Goal: Information Seeking & Learning: Learn about a topic

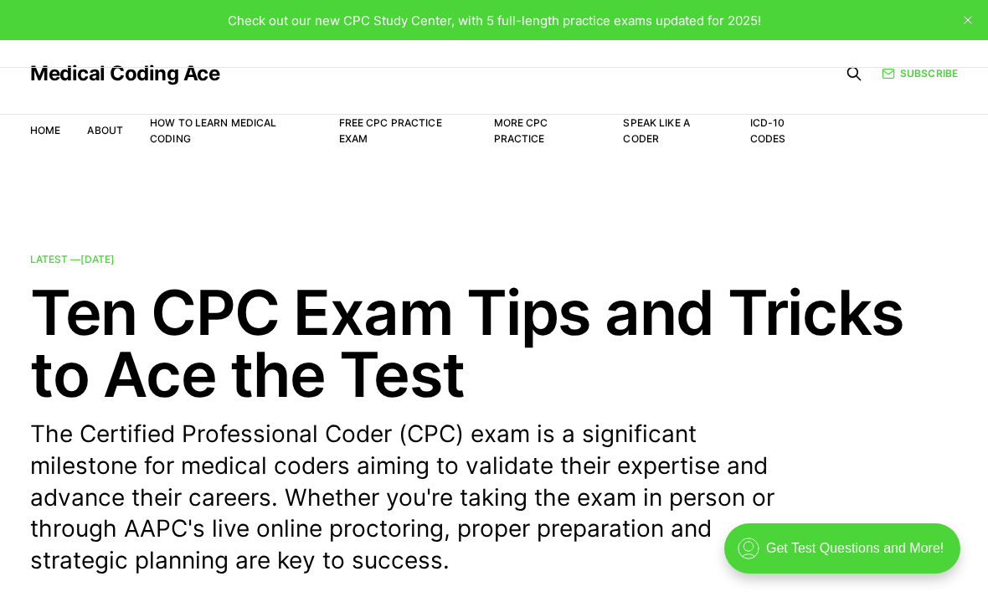
click at [53, 80] on link "Medical Coding Ace" at bounding box center [124, 74] width 189 height 20
click at [65, 32] on div "Check out our new CPC Study Center, with 5 full-length practice exams updated f…" at bounding box center [494, 20] width 988 height 40
click at [77, 16] on div "Check out our new CPC Study Center, with 5 full-length practice exams updated f…" at bounding box center [494, 20] width 988 height 40
click at [346, 127] on link "Free CPC Practice Exam" at bounding box center [390, 130] width 103 height 28
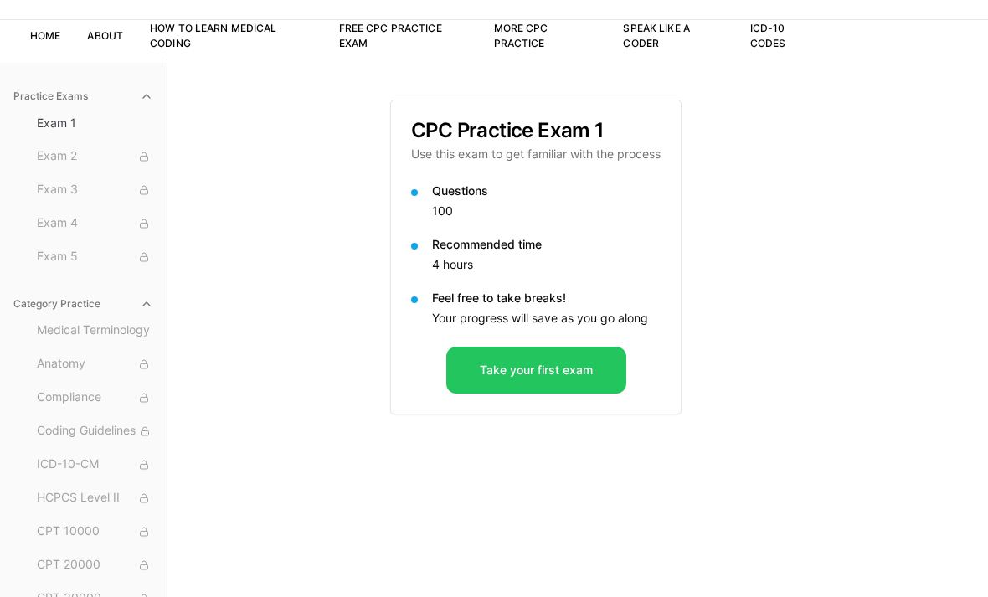
scroll to position [100, 0]
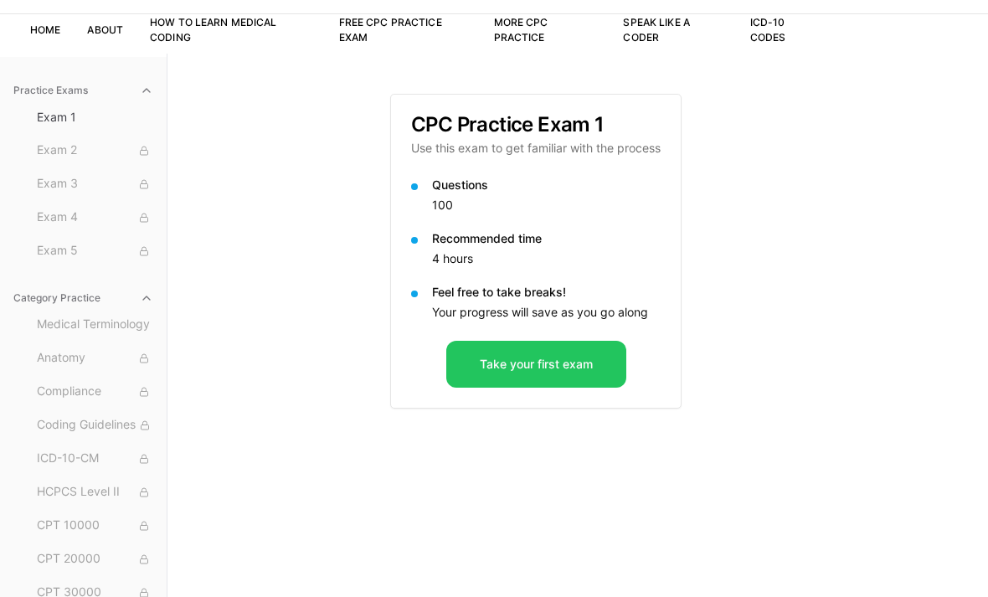
click at [477, 365] on button "Take your first exam" at bounding box center [536, 364] width 180 height 47
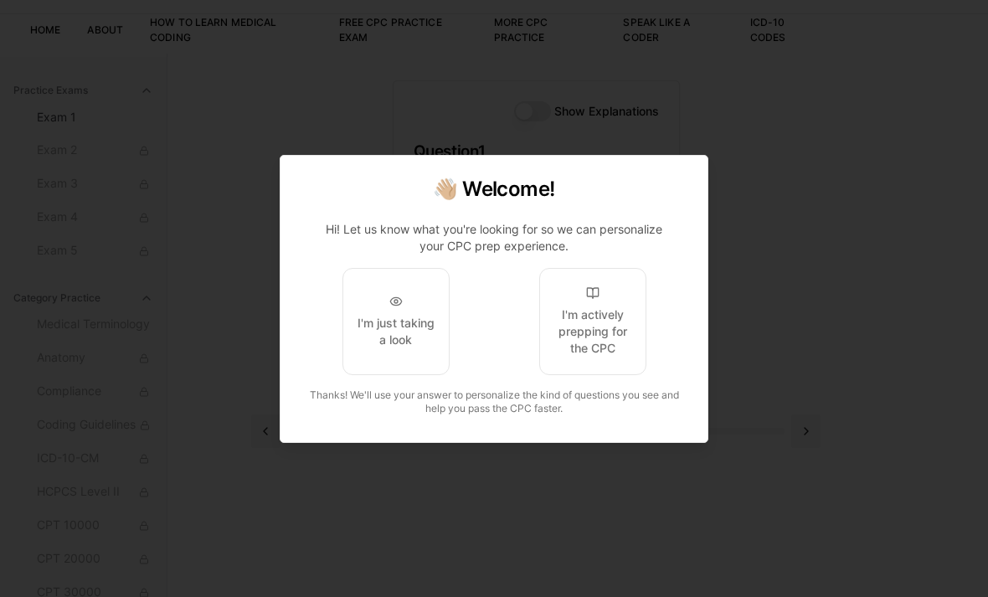
click at [618, 375] on button "I'm actively prepping for the CPC" at bounding box center [592, 321] width 107 height 107
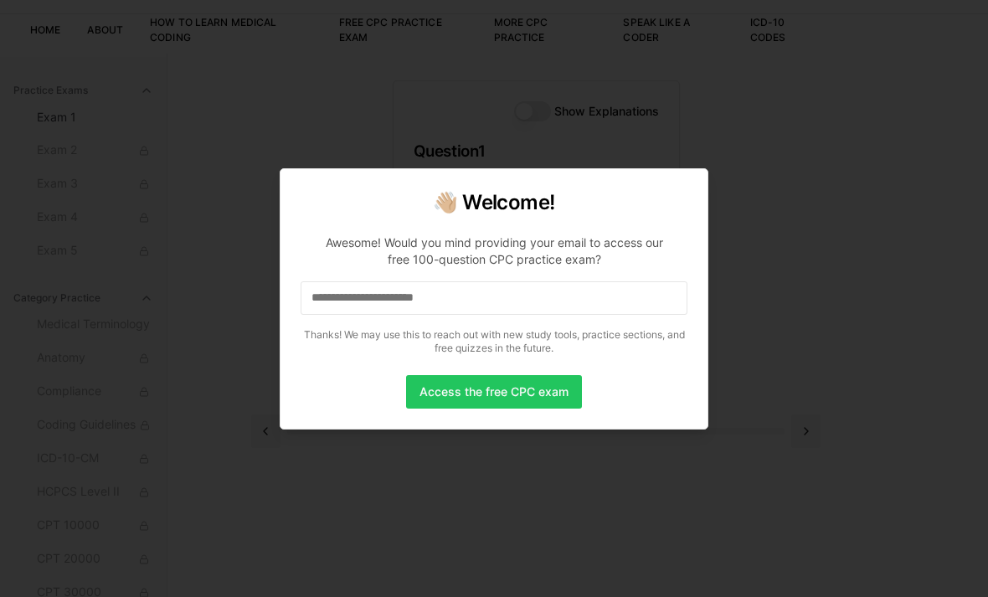
scroll to position [136, 0]
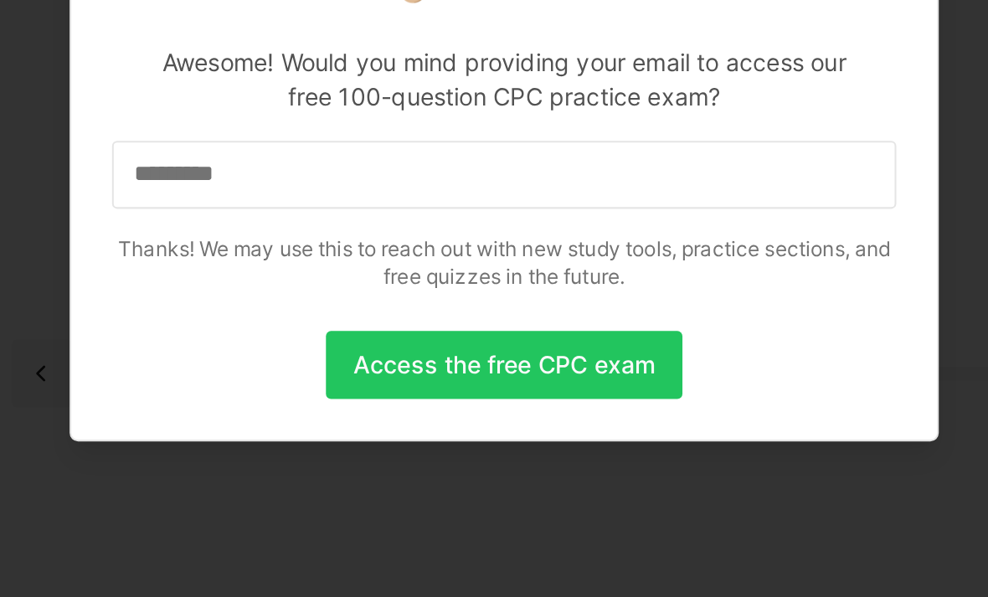
click at [300, 281] on input "*********" at bounding box center [493, 297] width 387 height 33
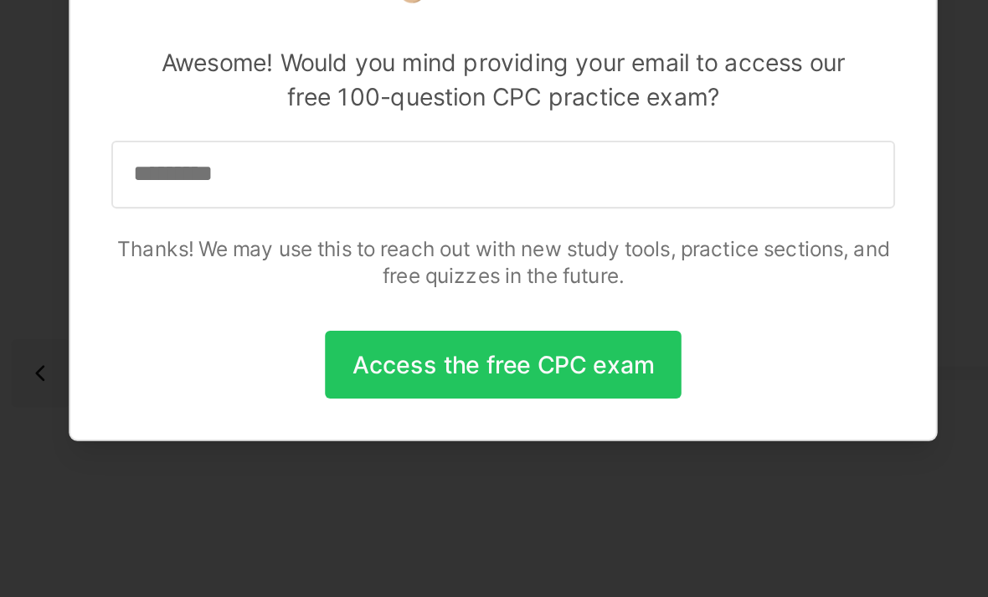
click at [300, 281] on input "*********" at bounding box center [493, 297] width 387 height 33
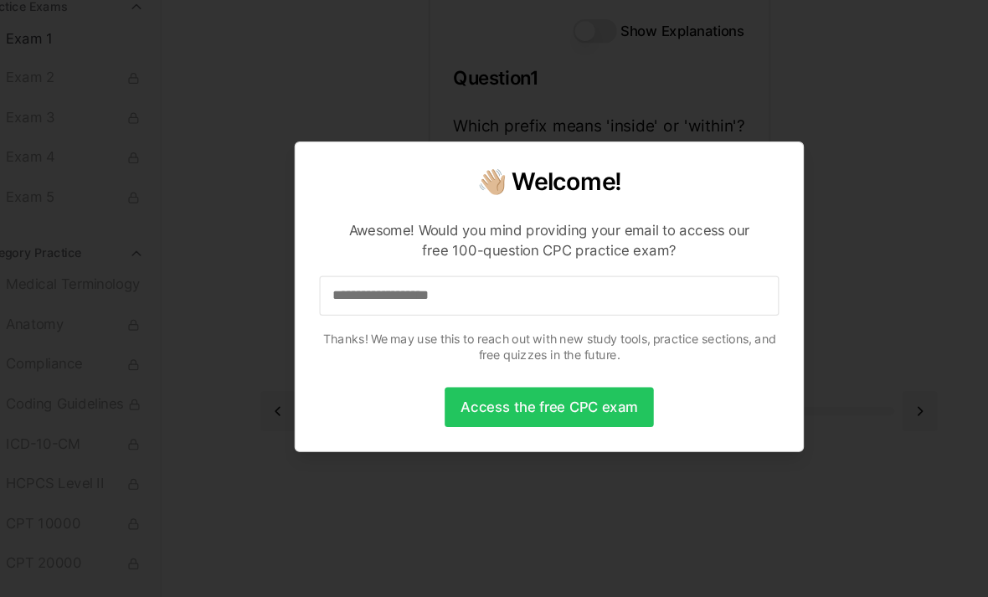
scroll to position [138, 0]
click at [520, 375] on button "Access the free CPC exam" at bounding box center [494, 391] width 176 height 33
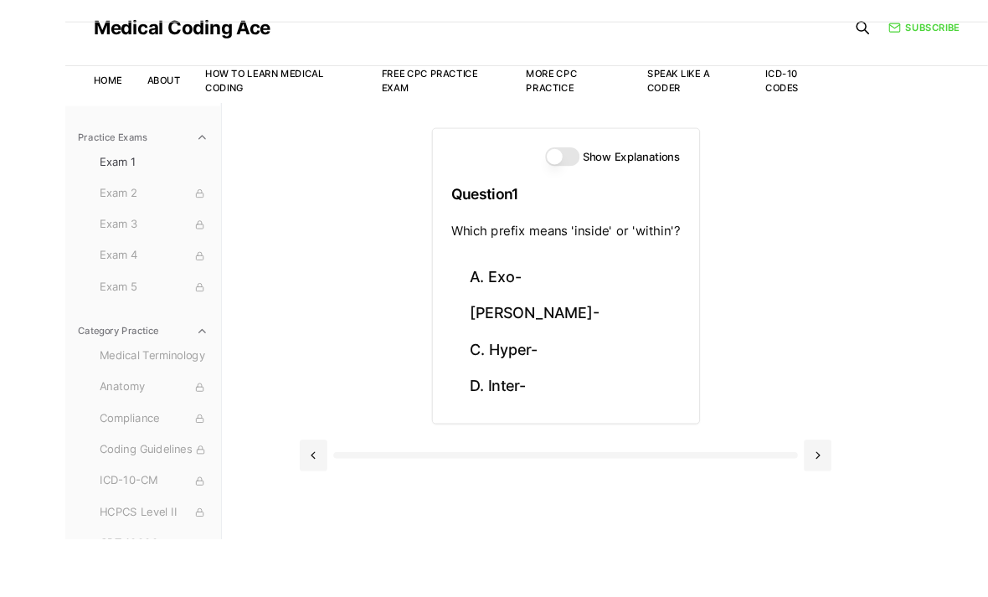
scroll to position [100, 0]
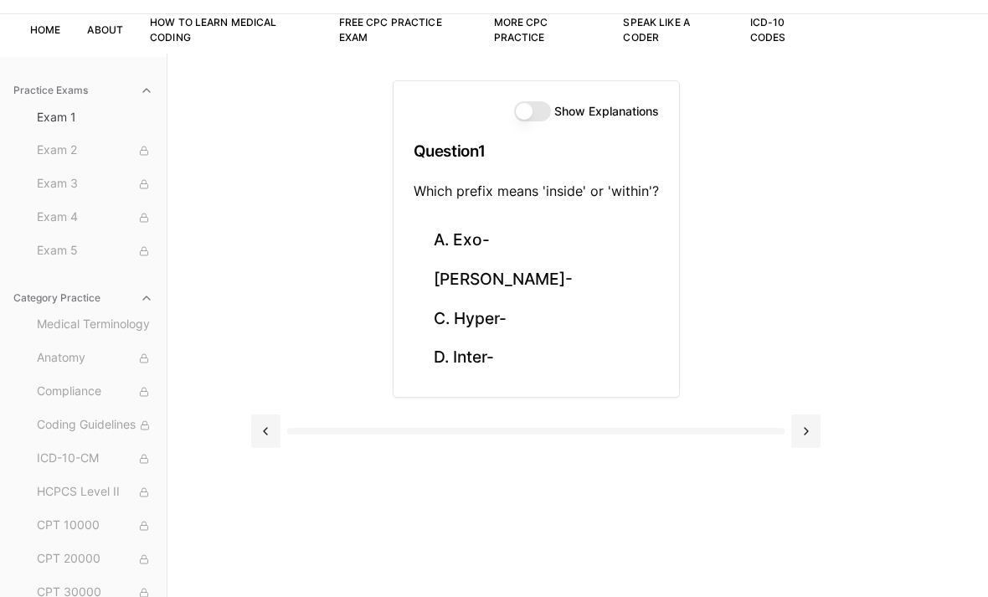
click at [472, 272] on button "B. Endo-" at bounding box center [535, 279] width 245 height 39
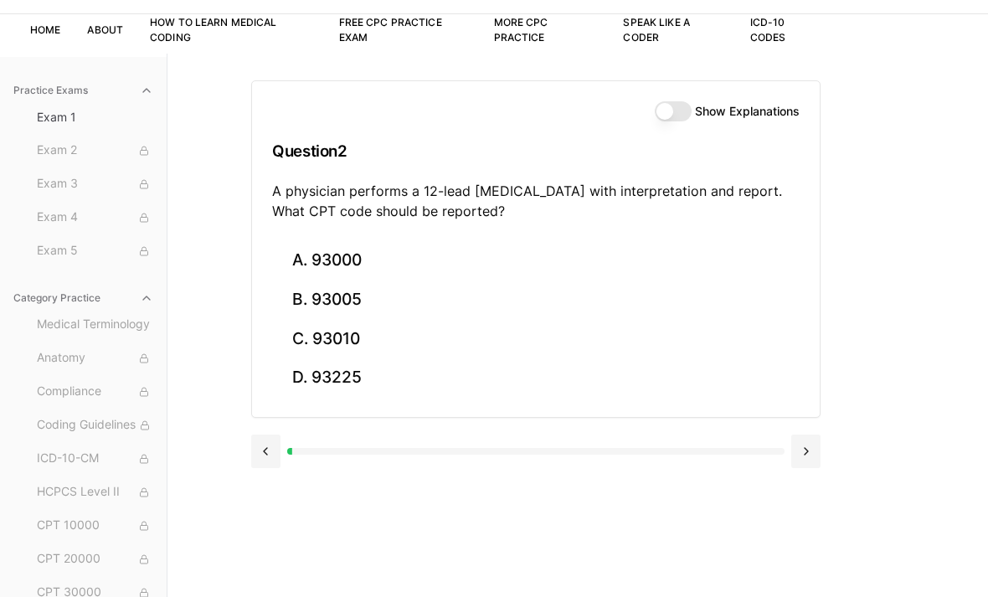
click at [305, 260] on button "A. 93000" at bounding box center [535, 260] width 527 height 39
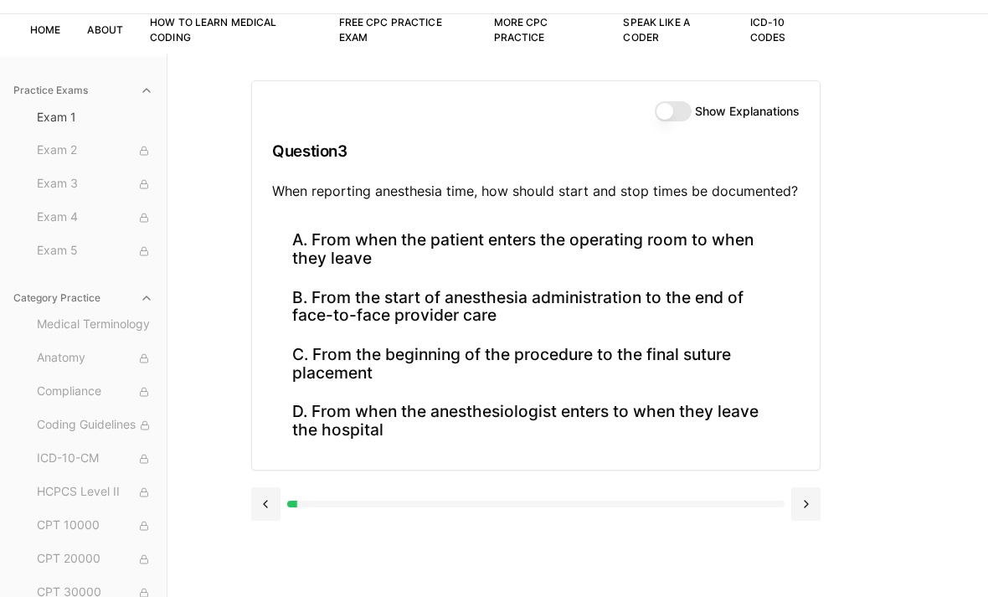
click at [655, 300] on button "B. From the start of anesthesia administration to the end of face-to-face provi…" at bounding box center [535, 306] width 527 height 57
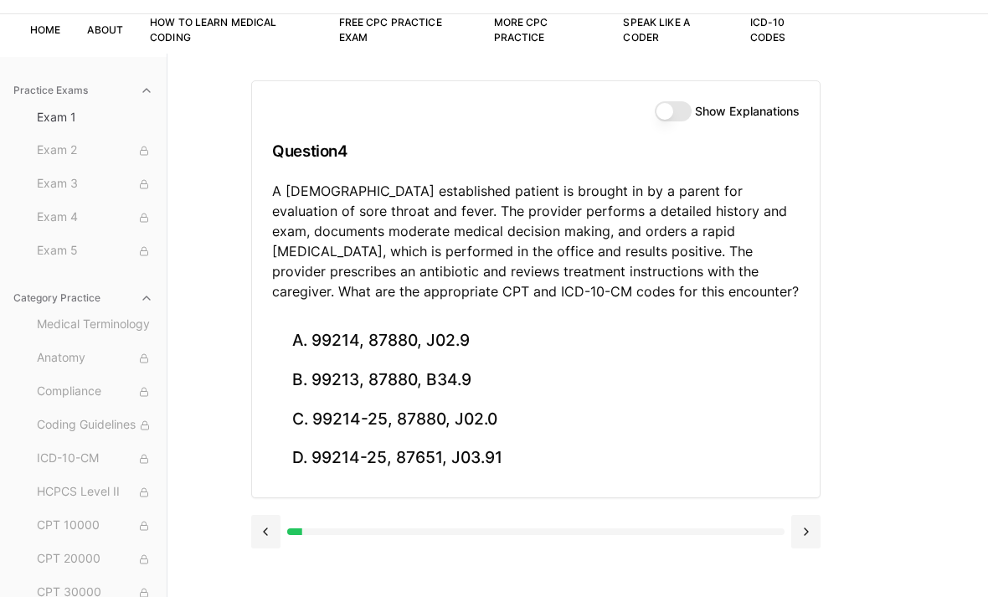
click at [475, 407] on button "C. 99214-25, 87880, J02.0" at bounding box center [535, 418] width 527 height 39
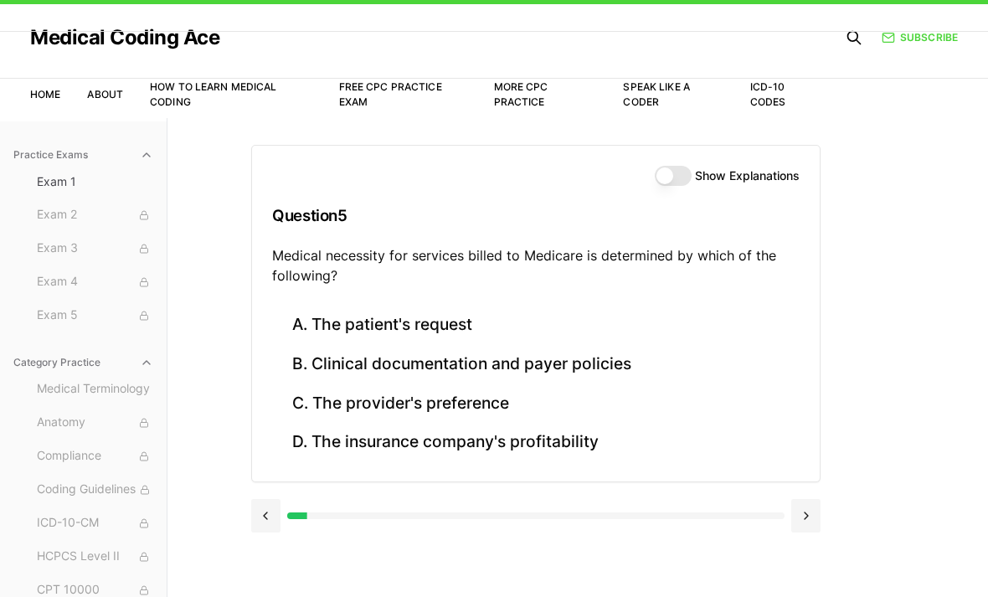
scroll to position [36, 0]
click at [598, 357] on button "B. Clinical documentation and payer policies" at bounding box center [535, 364] width 527 height 39
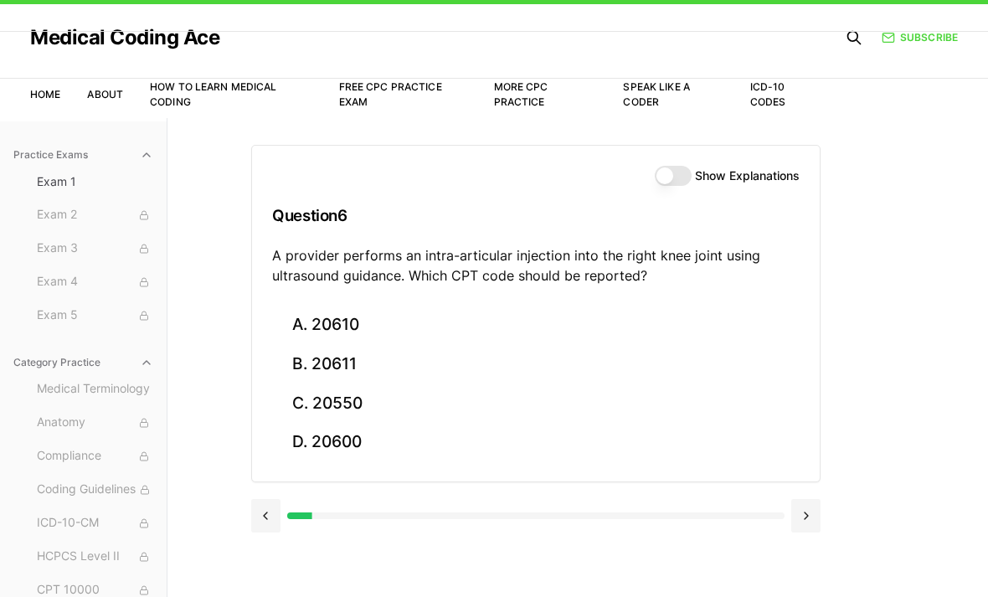
click at [344, 324] on button "A. 20610" at bounding box center [535, 325] width 527 height 39
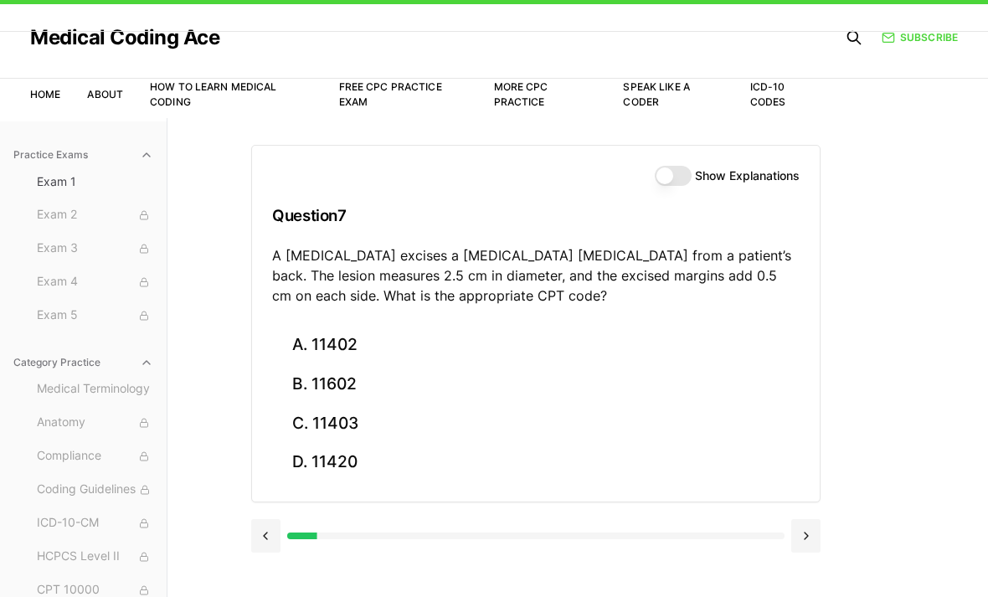
click at [253, 544] on button at bounding box center [265, 535] width 29 height 33
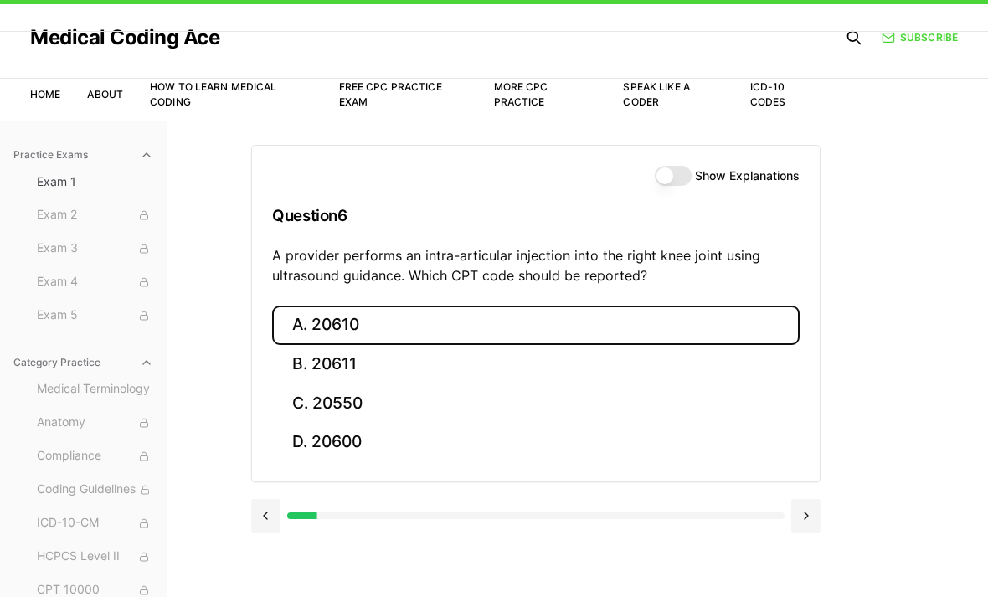
click at [413, 367] on button "B. 20611" at bounding box center [535, 364] width 527 height 39
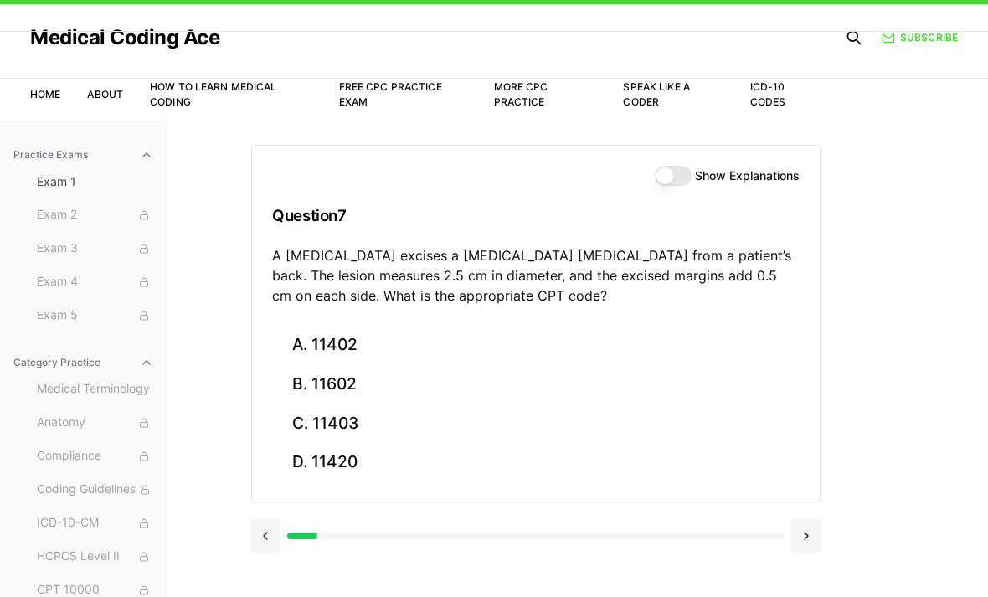
click at [791, 490] on div "A. 11402 B. 11602 C. 11403 D. 11420" at bounding box center [536, 414] width 568 height 177
click at [369, 434] on button "C. 11403" at bounding box center [535, 422] width 527 height 39
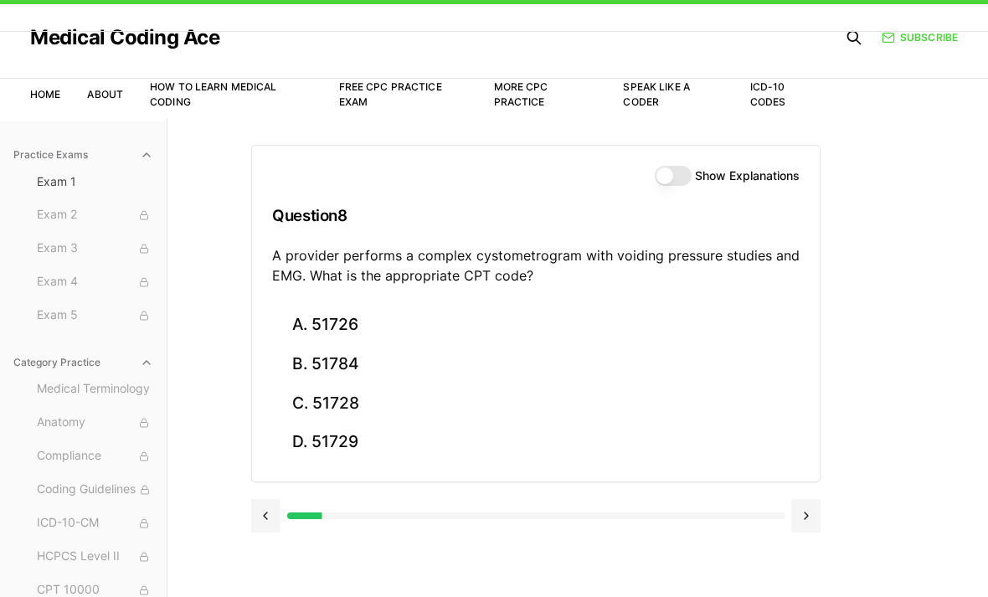
click at [448, 400] on button "C. 51728" at bounding box center [535, 402] width 527 height 39
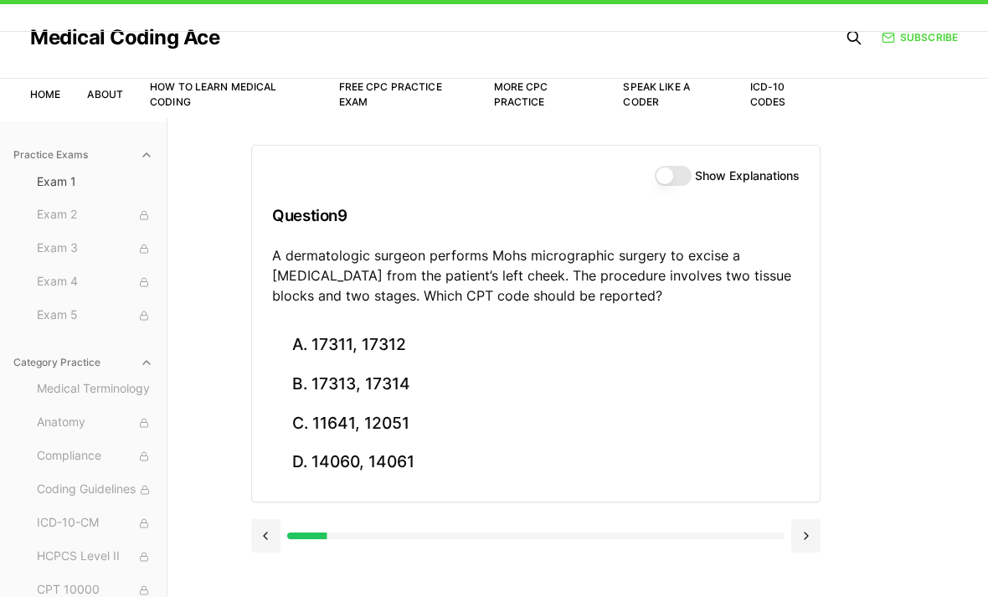
click at [276, 543] on button at bounding box center [265, 535] width 29 height 33
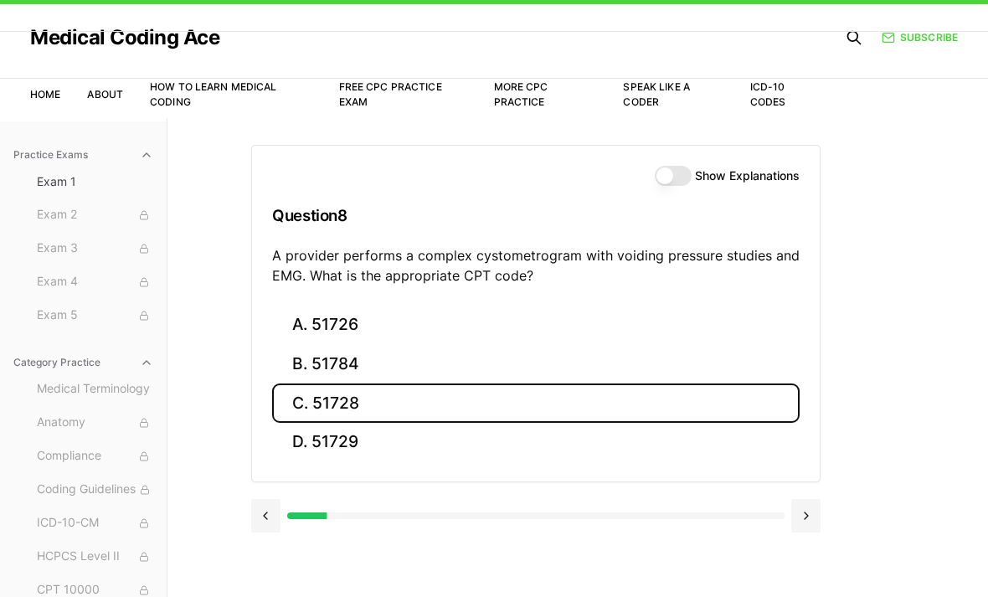
click at [809, 493] on div at bounding box center [535, 514] width 569 height 64
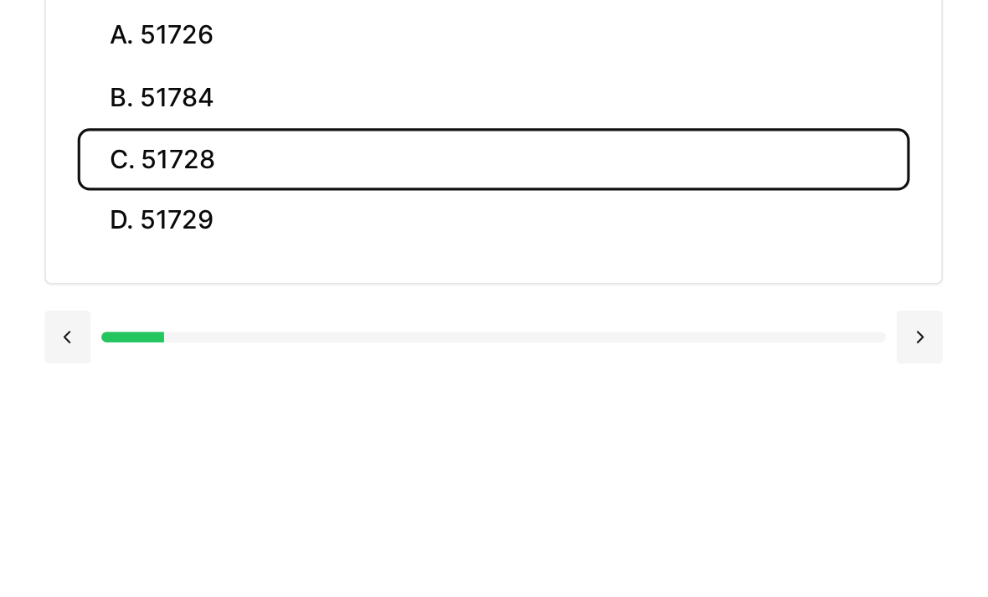
click at [522, 301] on div "Show Explanations Question 8 A provider performs a complex cystometrogram with …" at bounding box center [577, 298] width 653 height 597
click at [520, 307] on div "Show Explanations Question 8 A provider performs a complex cystometrogram with …" at bounding box center [577, 298] width 653 height 597
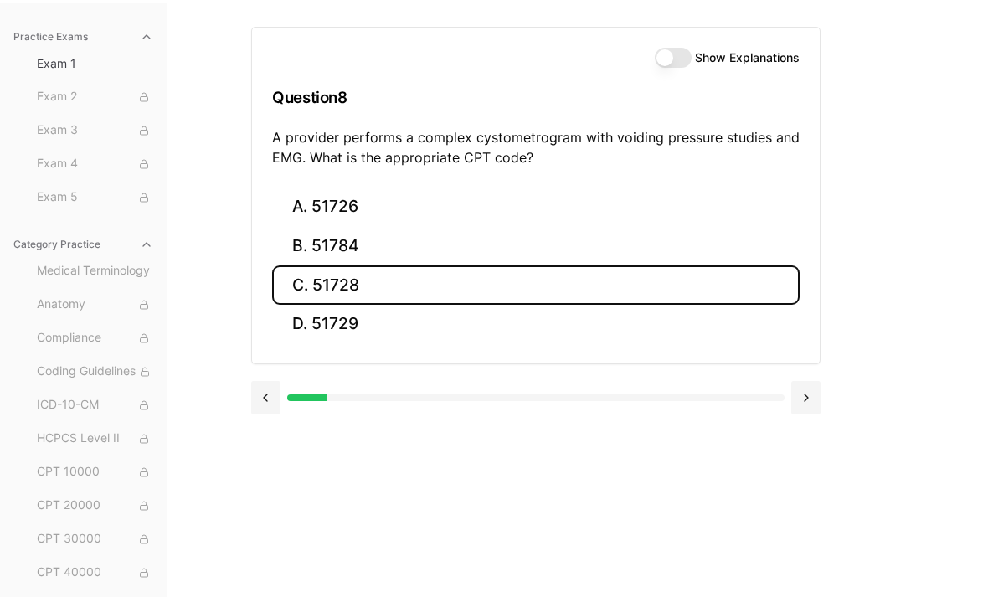
click at [799, 397] on button at bounding box center [805, 397] width 29 height 33
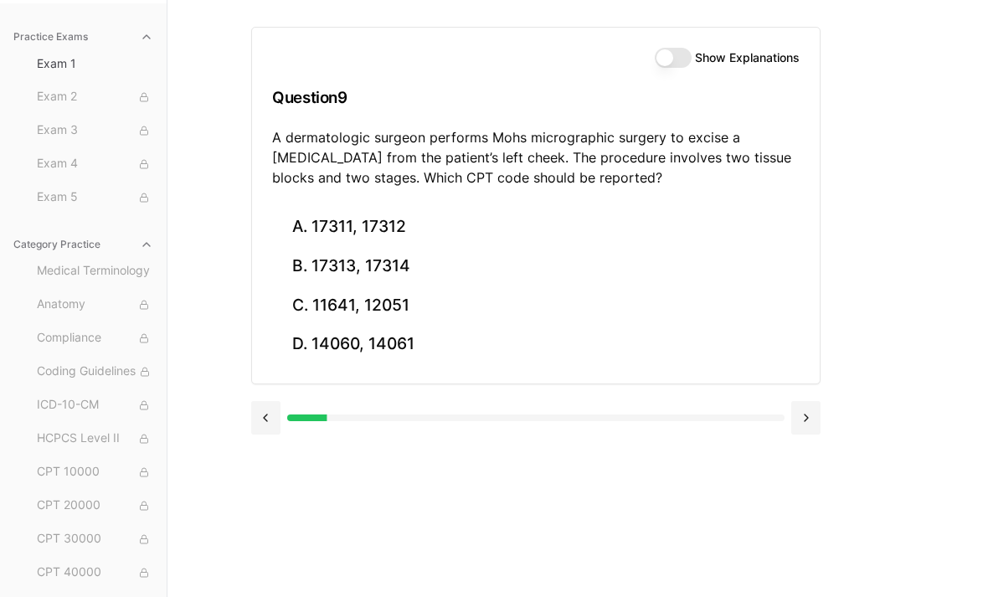
click at [561, 469] on div "Show Explanations Question 9 A dermatologic surgeon performs Mohs micrographic …" at bounding box center [577, 298] width 653 height 597
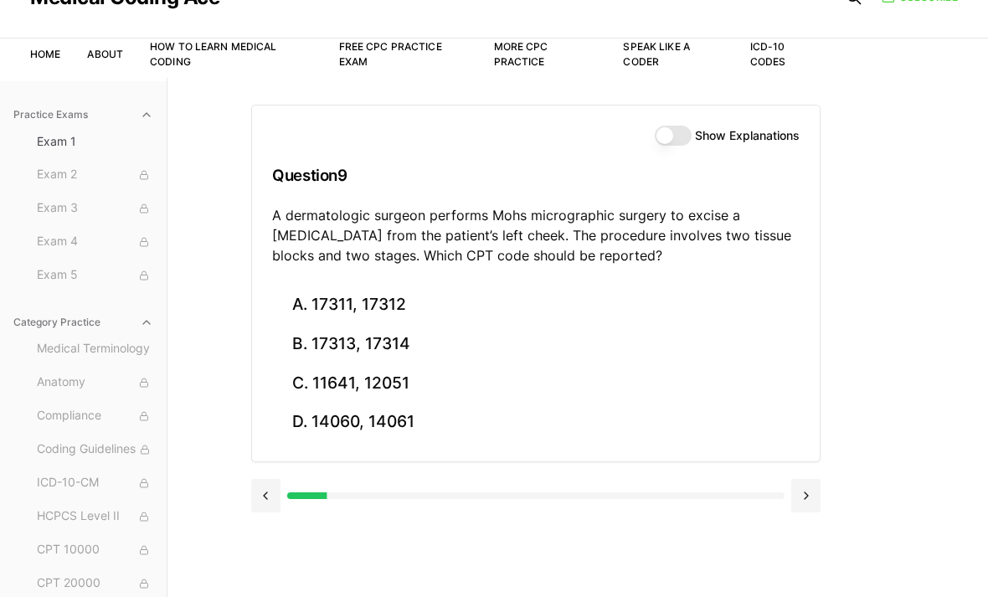
scroll to position [75, 0]
click at [945, 503] on div "Practice Exams Exam 1 Exam 2 Exam 3 Exam 4 Exam 5 Category Practice Medical Ter…" at bounding box center [494, 377] width 988 height 597
click at [405, 319] on button "A. 17311, 17312" at bounding box center [535, 305] width 527 height 39
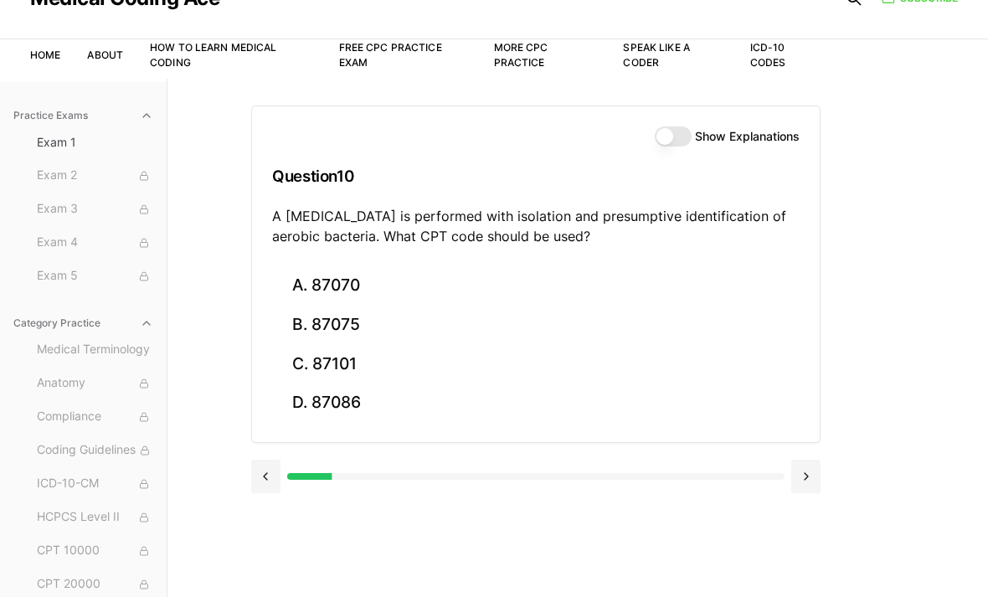
click at [378, 293] on button "A. 87070" at bounding box center [535, 285] width 527 height 39
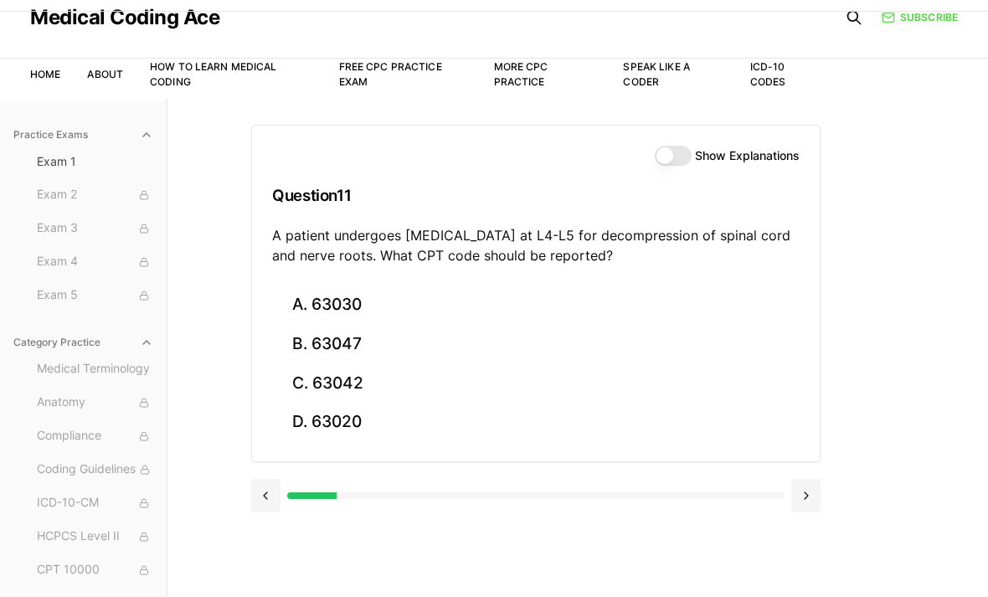
scroll to position [56, 0]
click at [403, 337] on button "B. 63047" at bounding box center [535, 344] width 527 height 39
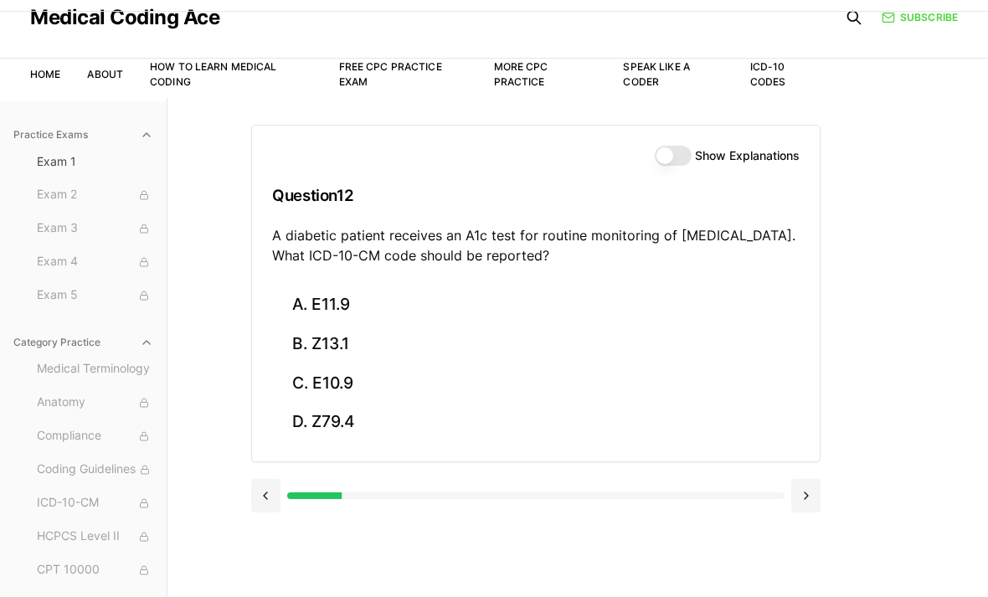
click at [670, 155] on button "Show Explanations" at bounding box center [673, 156] width 37 height 20
click at [678, 158] on button "Show Explanations" at bounding box center [673, 156] width 37 height 20
click at [678, 162] on button "Show Explanations" at bounding box center [673, 156] width 37 height 20
click at [681, 158] on button "Show Explanations" at bounding box center [673, 156] width 37 height 20
click at [663, 157] on button "Show Explanations" at bounding box center [673, 156] width 37 height 20
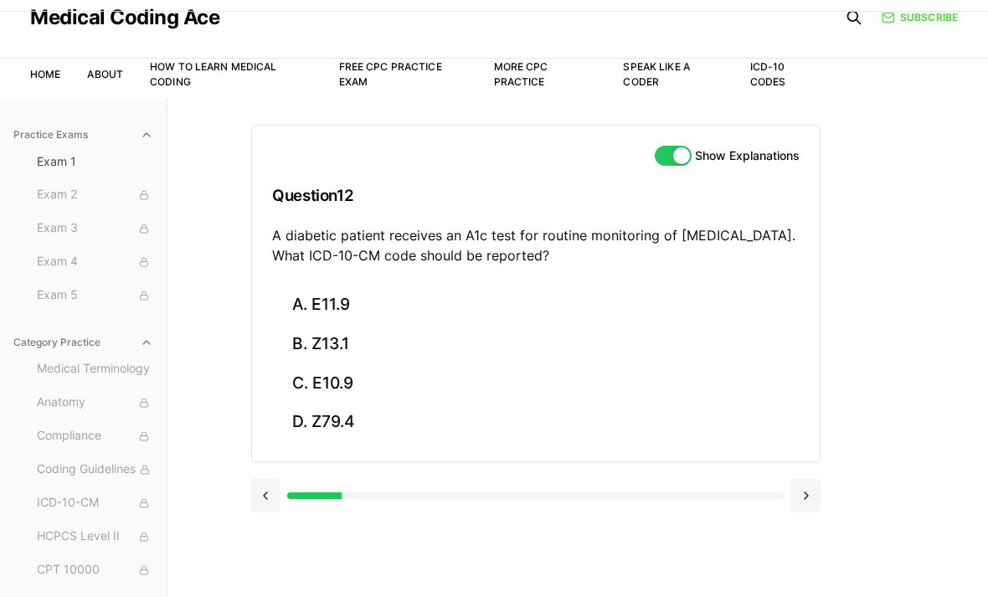
click at [352, 311] on button "A. E11.9" at bounding box center [535, 304] width 527 height 39
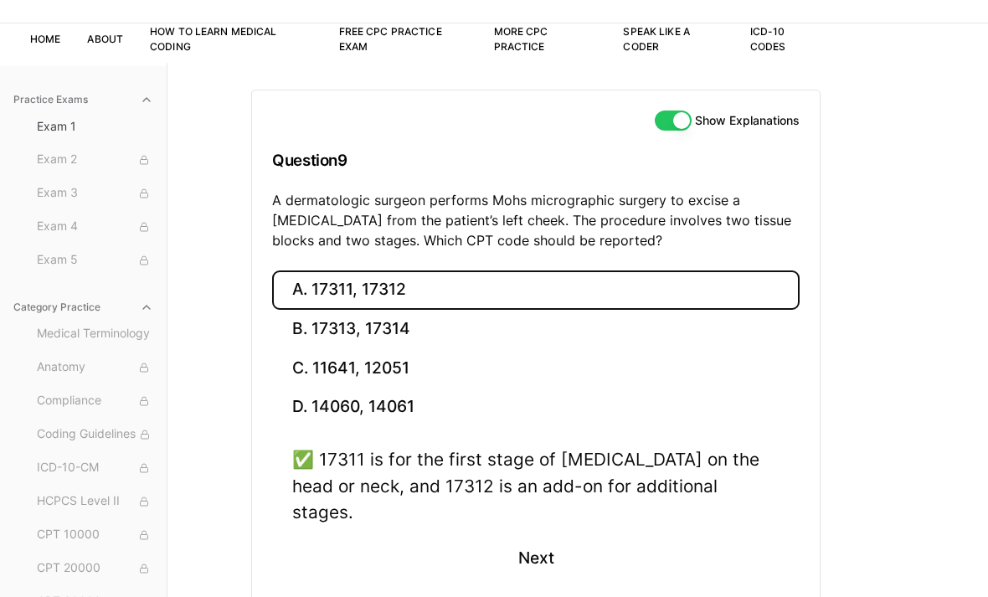
scroll to position [100, 0]
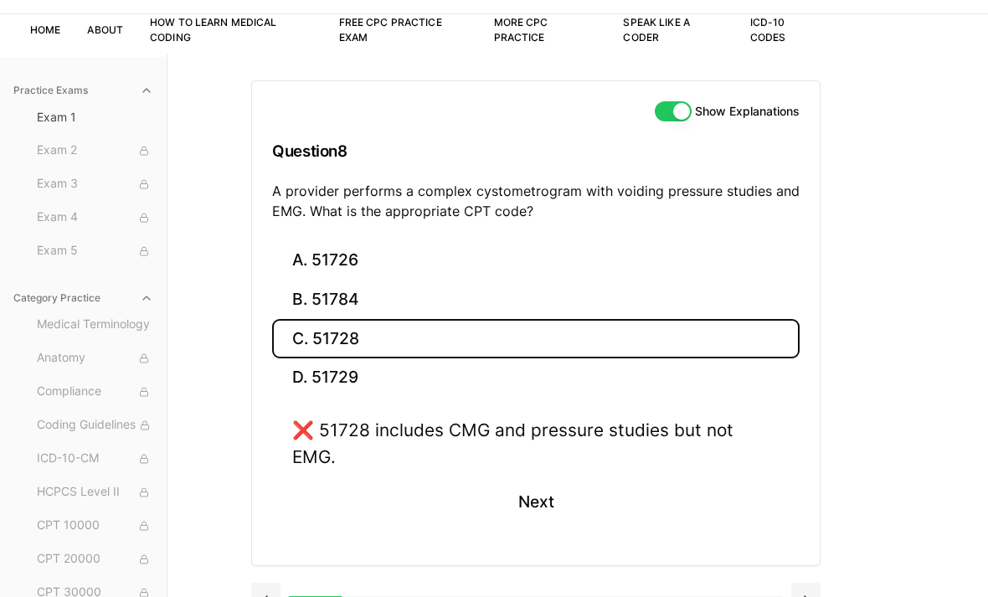
click at [274, 596] on div "Show Explanations Question 8 A provider performs a complex cystometrogram with …" at bounding box center [577, 352] width 653 height 597
click at [275, 596] on div "Show Explanations Question 8 A provider performs a complex cystometrogram with …" at bounding box center [577, 352] width 653 height 597
click at [274, 585] on button at bounding box center [265, 599] width 29 height 33
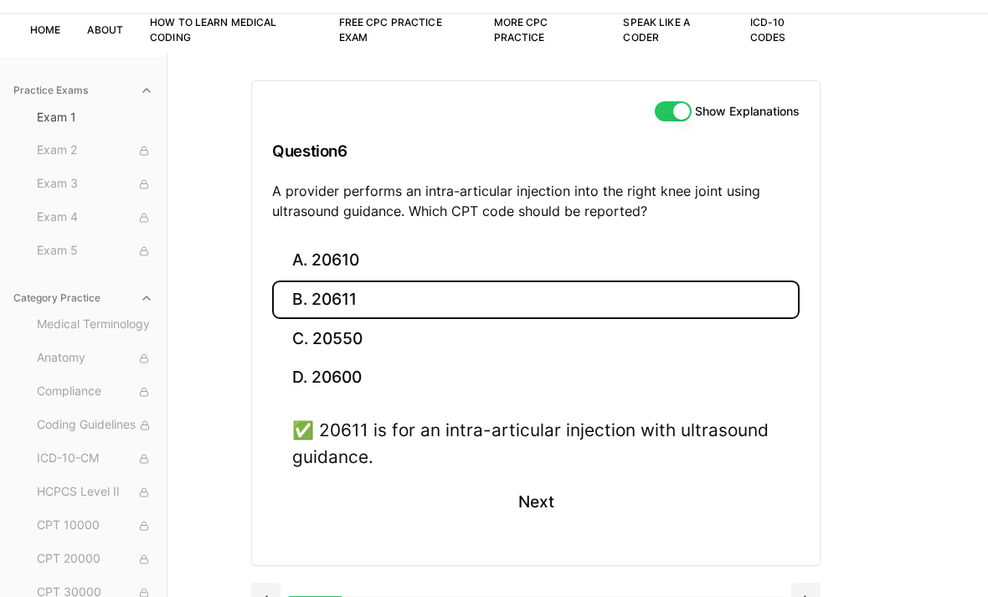
click at [274, 596] on div at bounding box center [535, 598] width 569 height 64
click at [266, 596] on button at bounding box center [265, 599] width 29 height 33
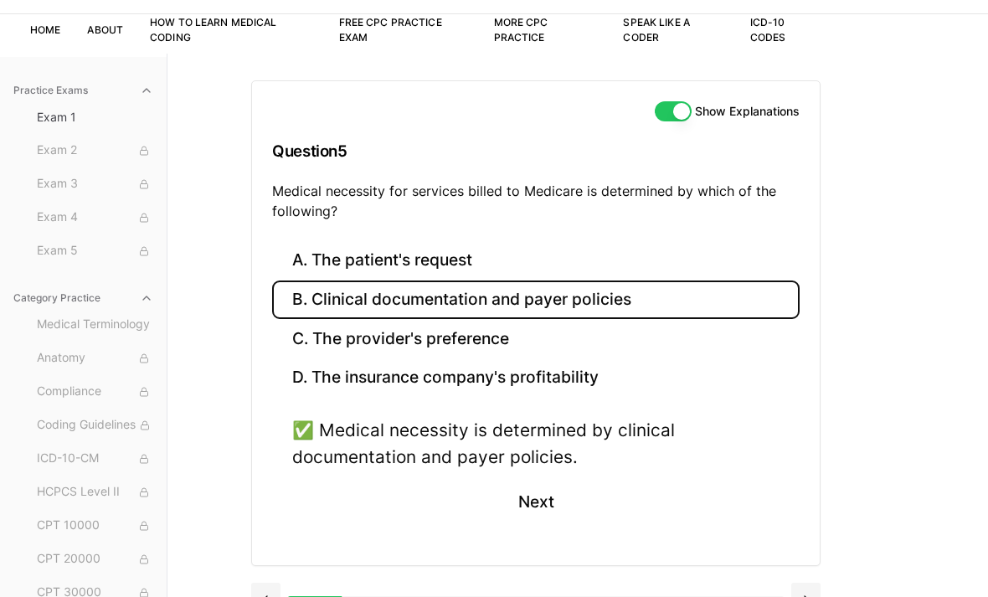
click at [266, 596] on button at bounding box center [265, 599] width 29 height 33
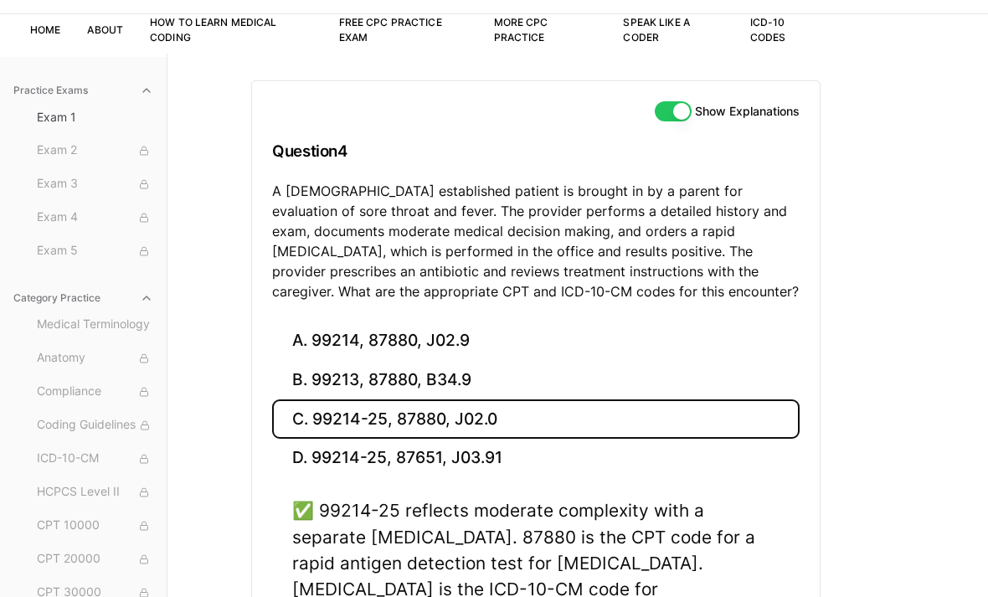
click at [270, 596] on div "A. 99214, 87880, J02.9 B. 99213, 87880, B34.9 C. 99214-25, 87880, J02.0 D. 9921…" at bounding box center [536, 522] width 568 height 402
click at [290, 596] on div "✅ 99214-25 reflects moderate complexity with a separate strep test. 87880 is th…" at bounding box center [535, 600] width 527 height 206
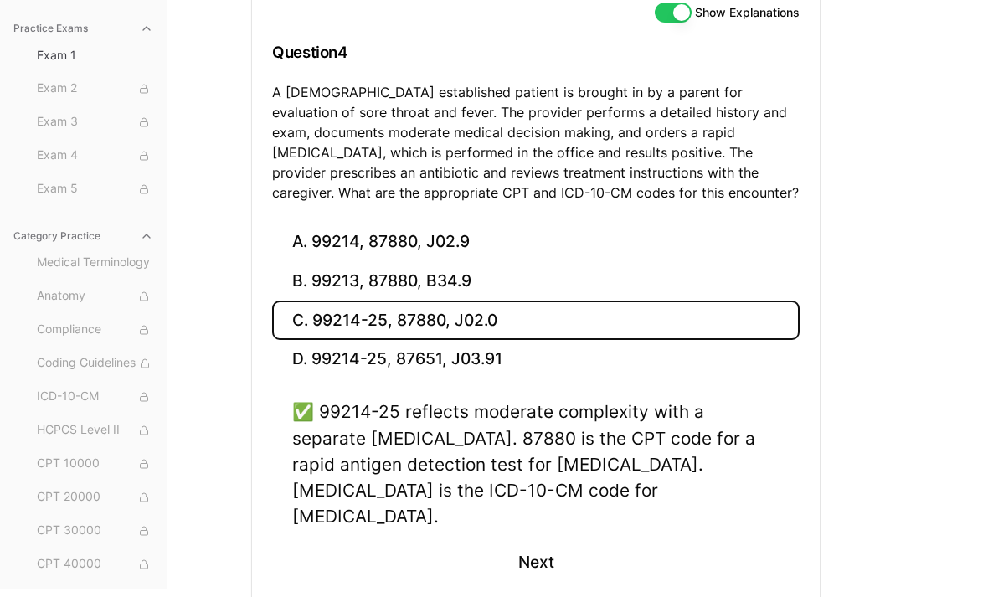
scroll to position [208, 0]
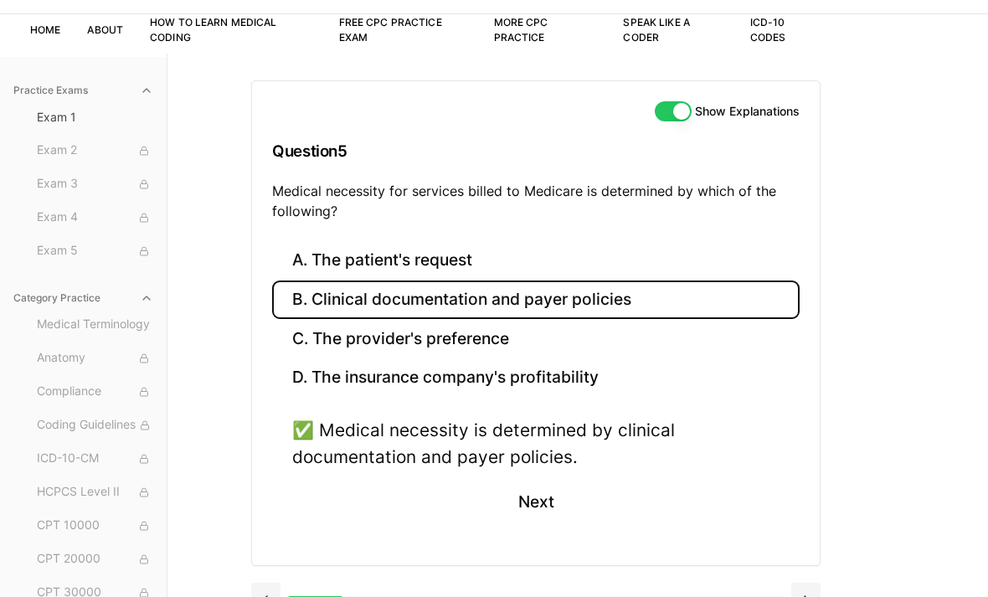
click at [257, 596] on button at bounding box center [265, 599] width 29 height 33
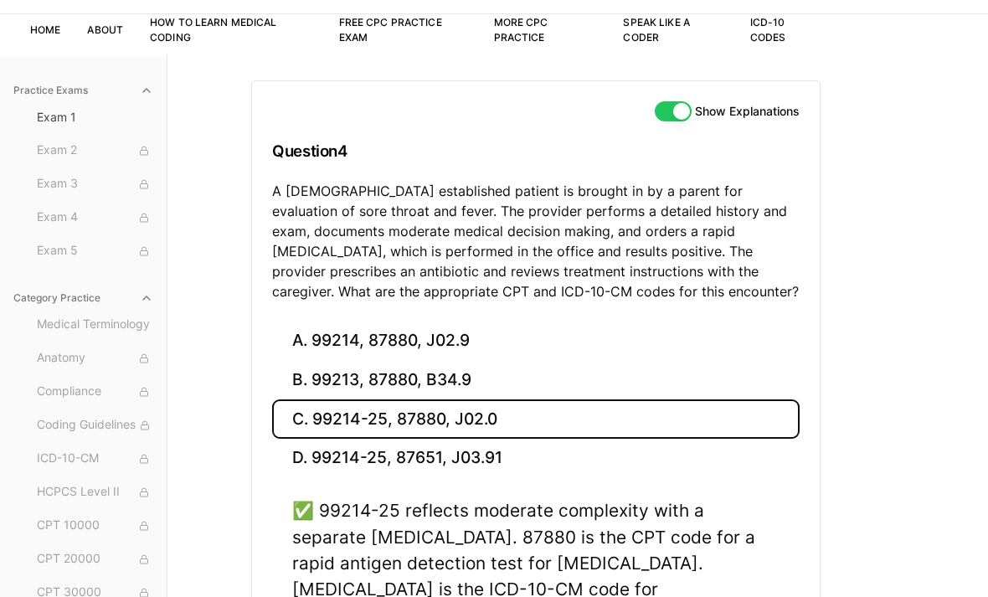
click at [267, 595] on div "A. 99214, 87880, J02.9 B. 99213, 87880, B34.9 C. 99214-25, 87880, J02.0 D. 9921…" at bounding box center [536, 522] width 568 height 402
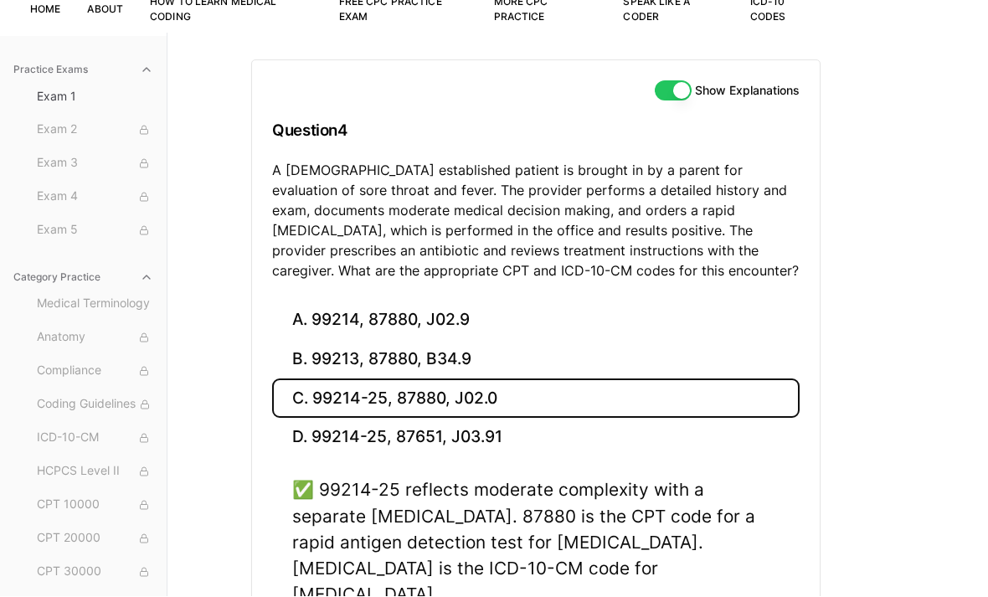
click at [560, 403] on button "C. 99214-25, 87880, J02.0" at bounding box center [535, 398] width 527 height 39
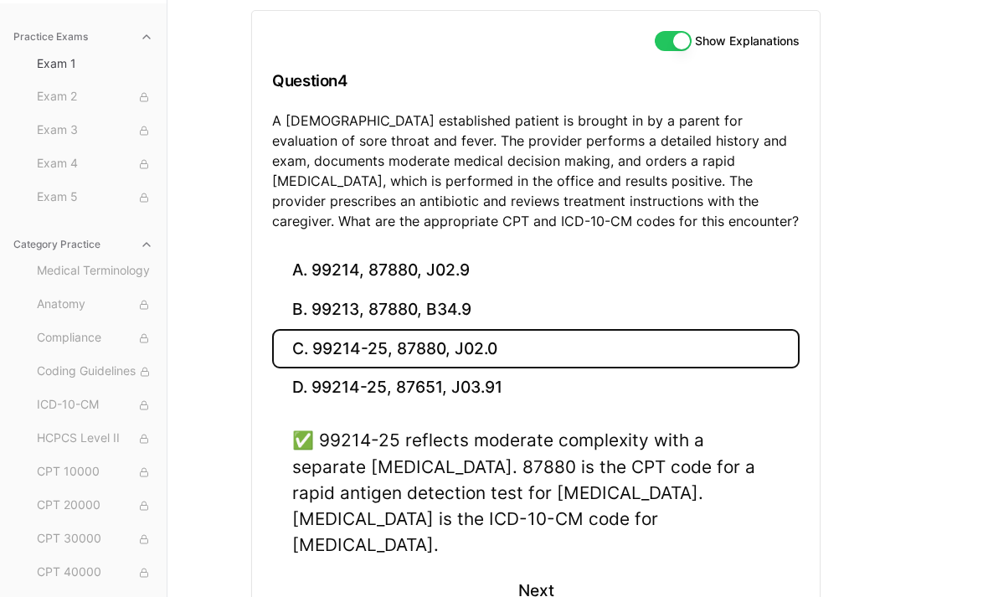
scroll to position [208, 0]
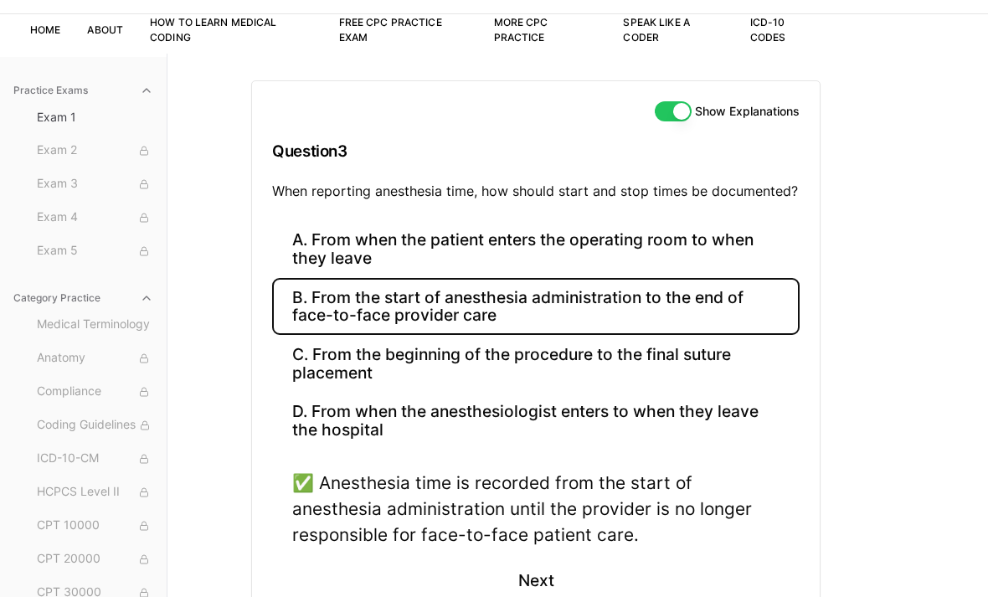
scroll to position [152, 0]
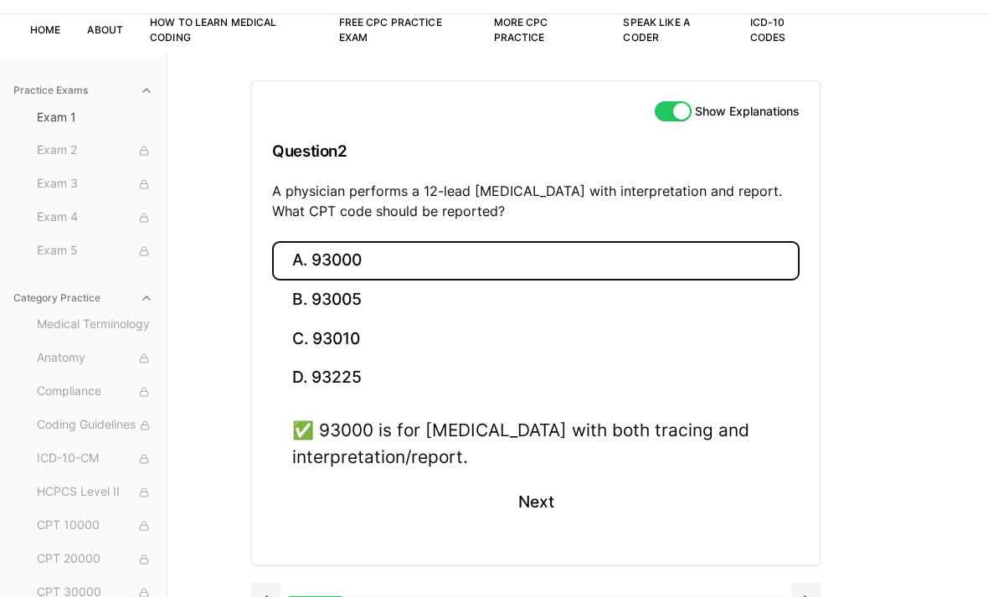
click at [268, 596] on button at bounding box center [265, 599] width 29 height 33
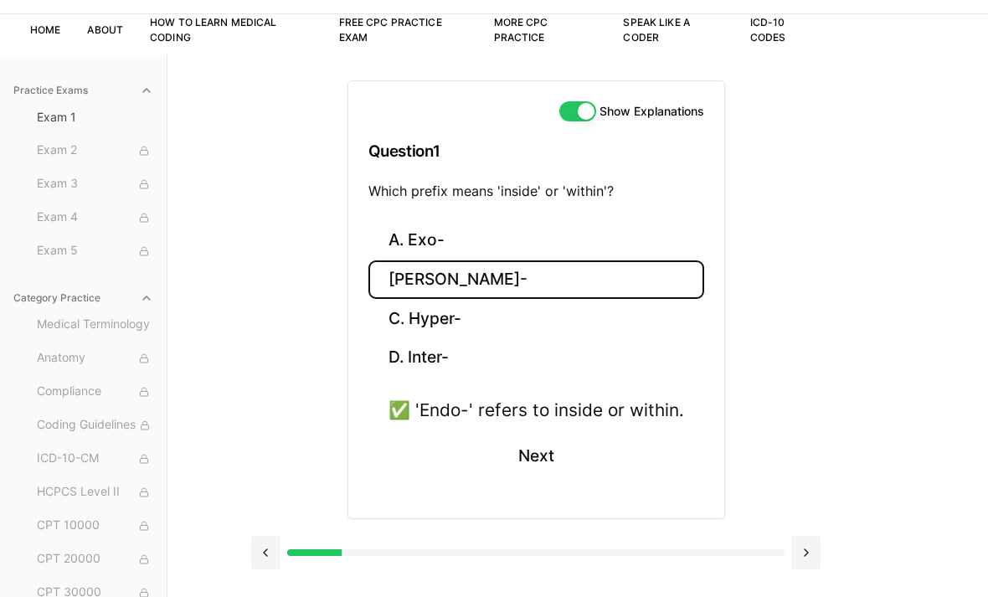
click at [809, 549] on button at bounding box center [805, 552] width 29 height 33
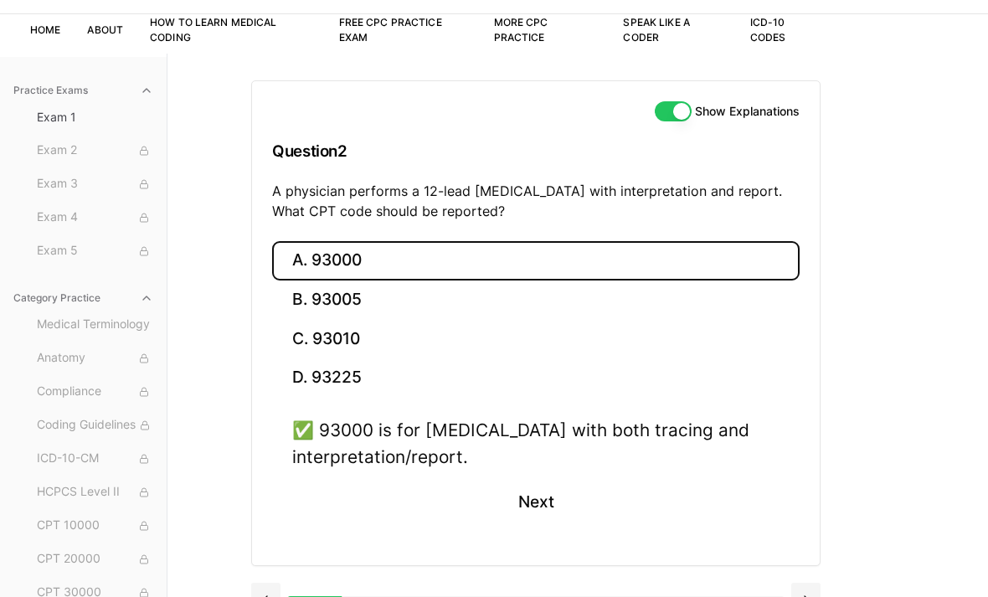
click at [810, 593] on button at bounding box center [805, 599] width 29 height 33
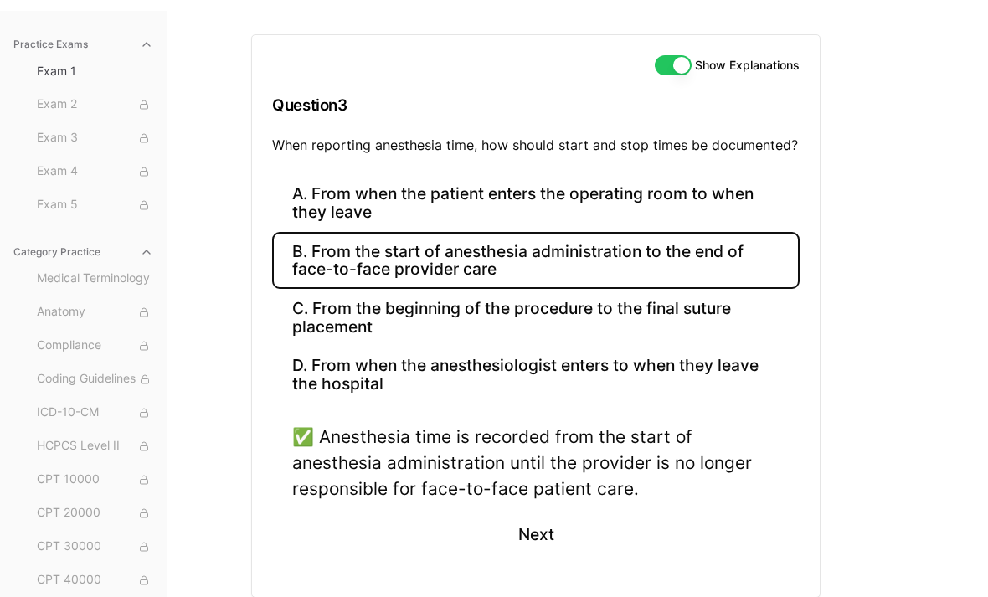
scroll to position [152, 0]
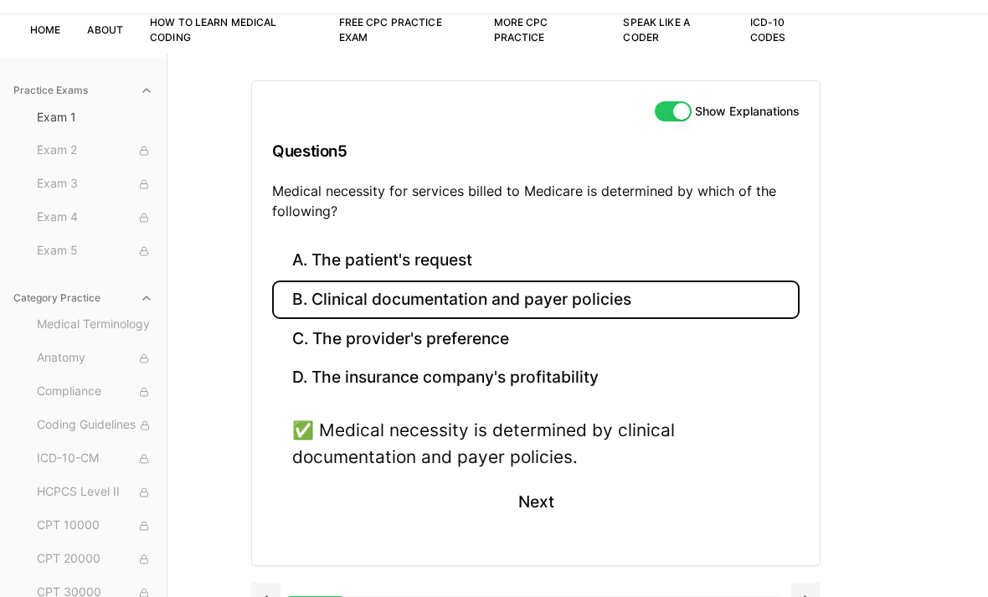
click at [805, 596] on button at bounding box center [805, 599] width 29 height 33
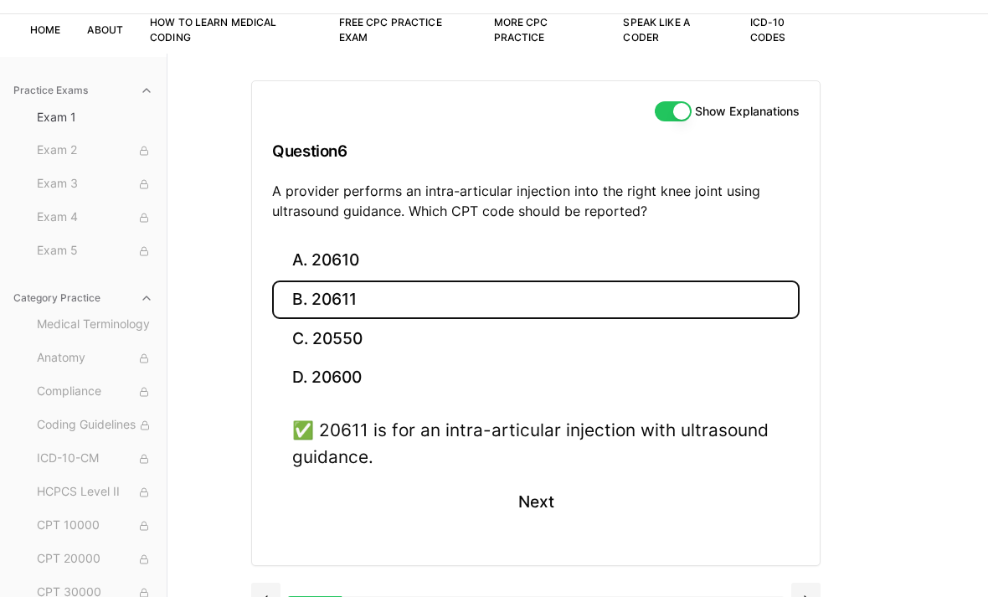
click at [814, 596] on button at bounding box center [805, 599] width 29 height 33
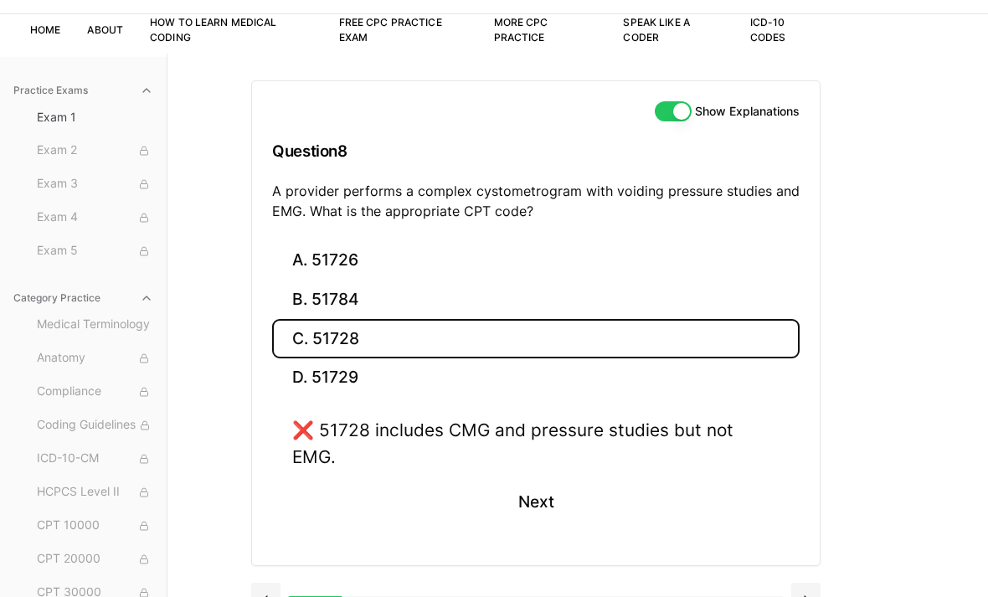
click at [534, 364] on button "D. 51729" at bounding box center [535, 377] width 527 height 39
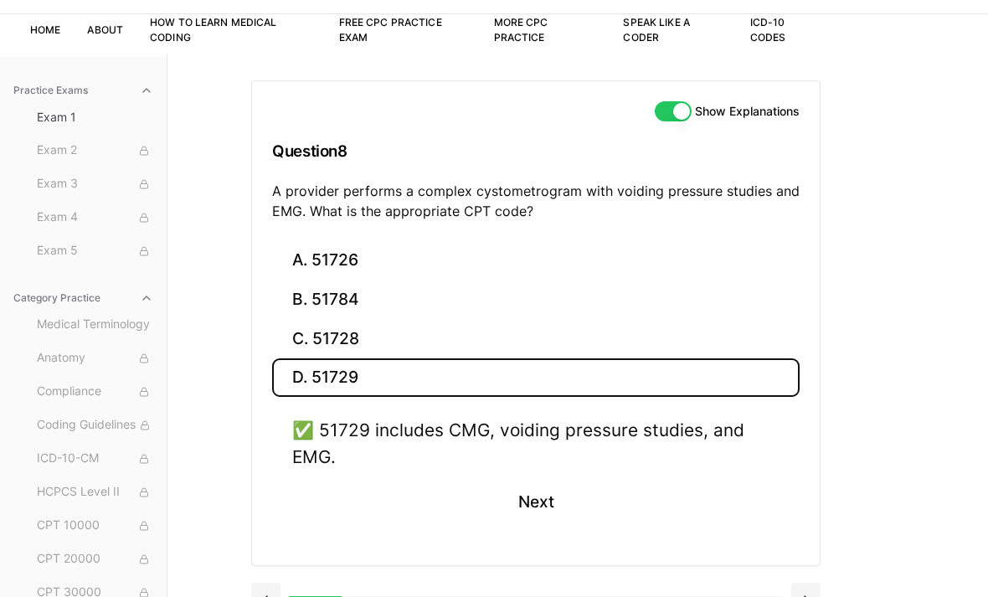
click at [811, 595] on button at bounding box center [805, 599] width 29 height 33
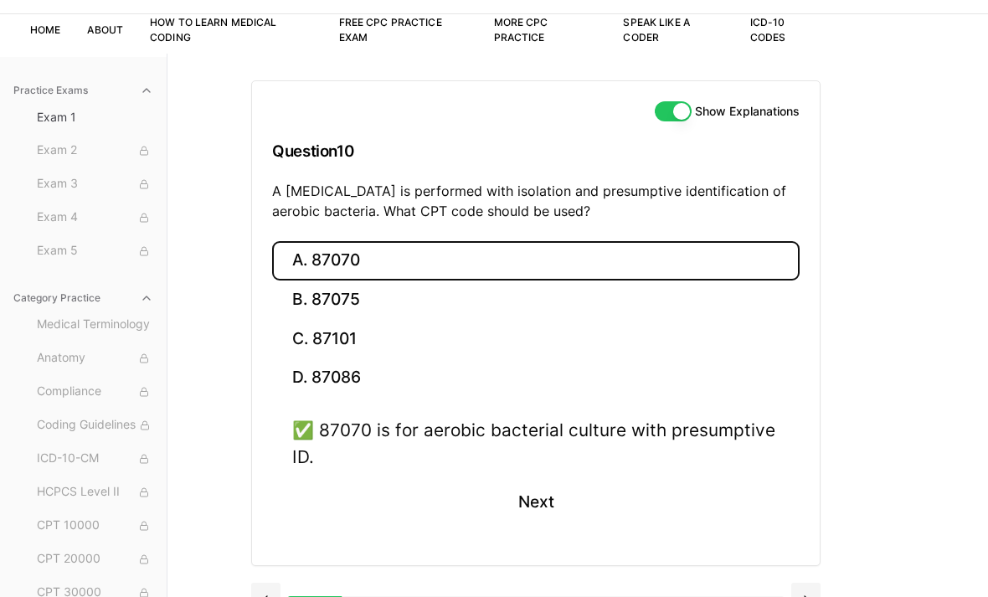
click at [705, 302] on button "B. 87075" at bounding box center [535, 299] width 527 height 39
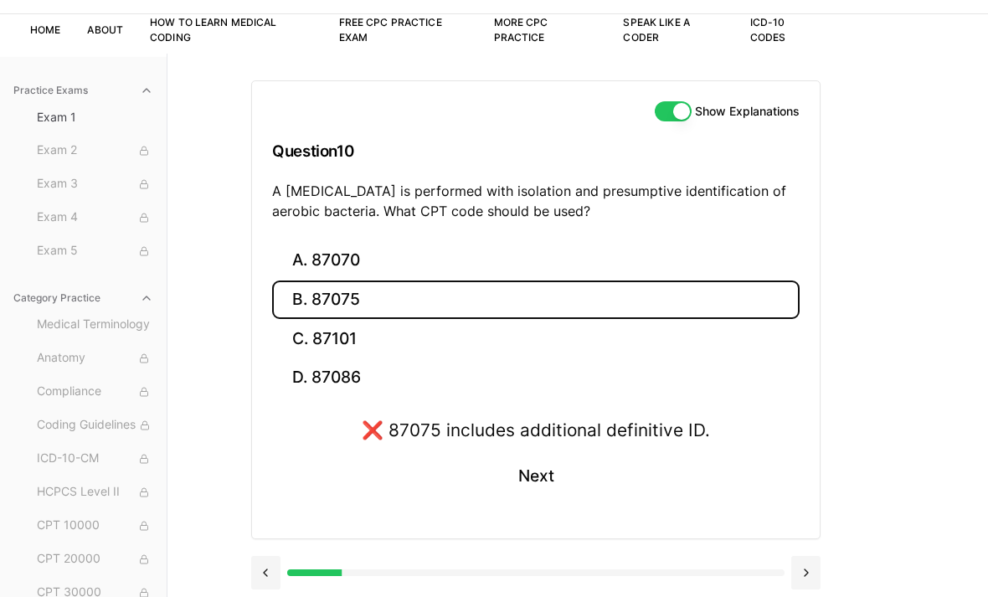
click at [712, 325] on button "C. 87101" at bounding box center [535, 338] width 527 height 39
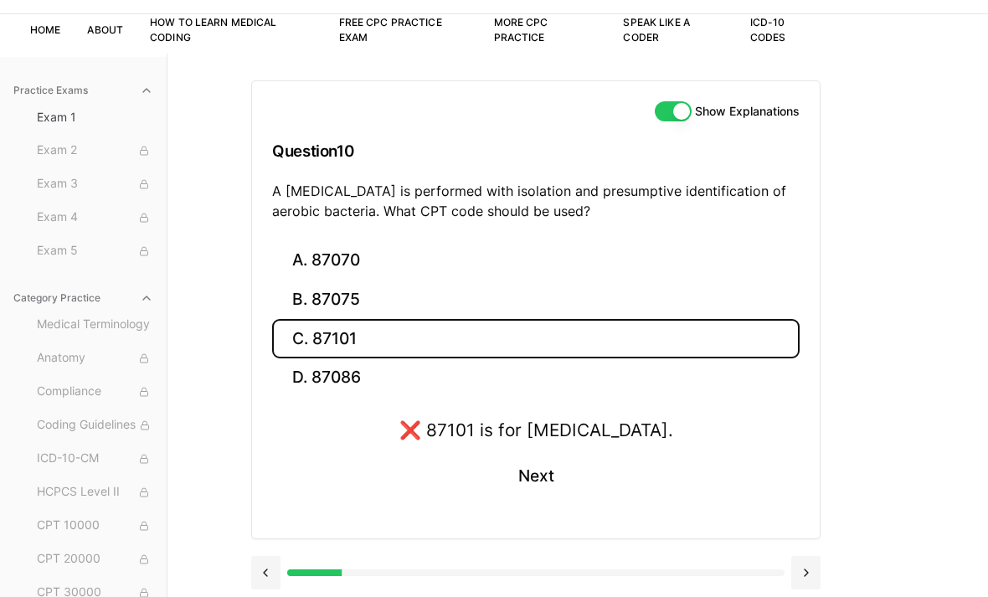
click at [750, 287] on button "B. 87075" at bounding box center [535, 299] width 527 height 39
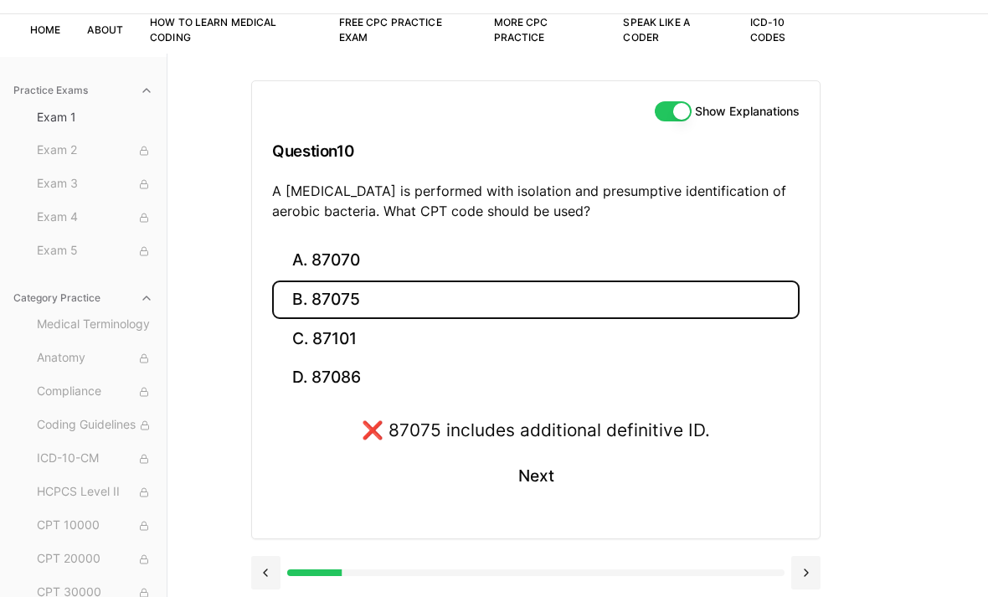
click at [737, 326] on button "C. 87101" at bounding box center [535, 338] width 527 height 39
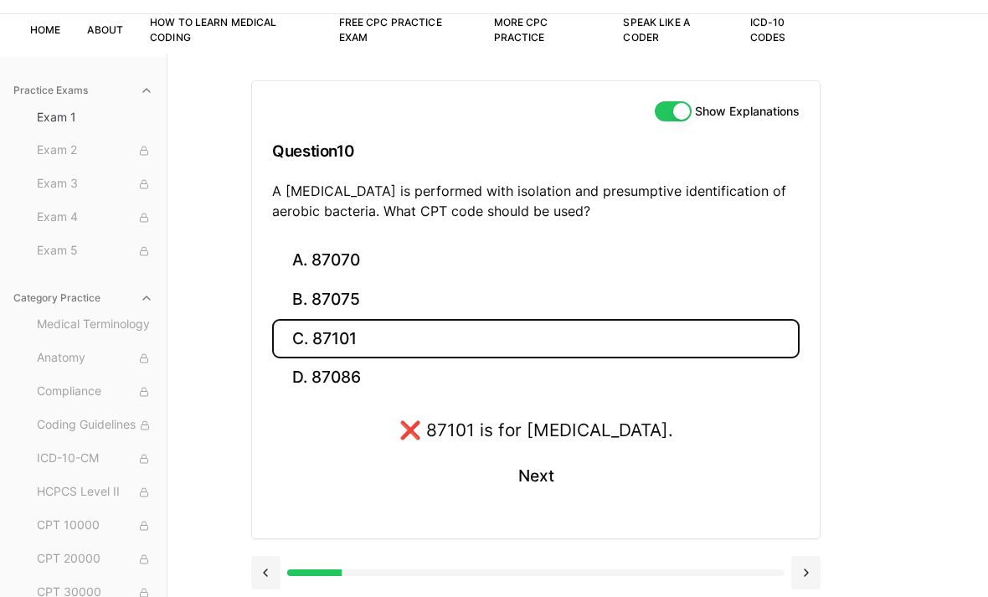
click at [719, 383] on button "D. 87086" at bounding box center [535, 377] width 527 height 39
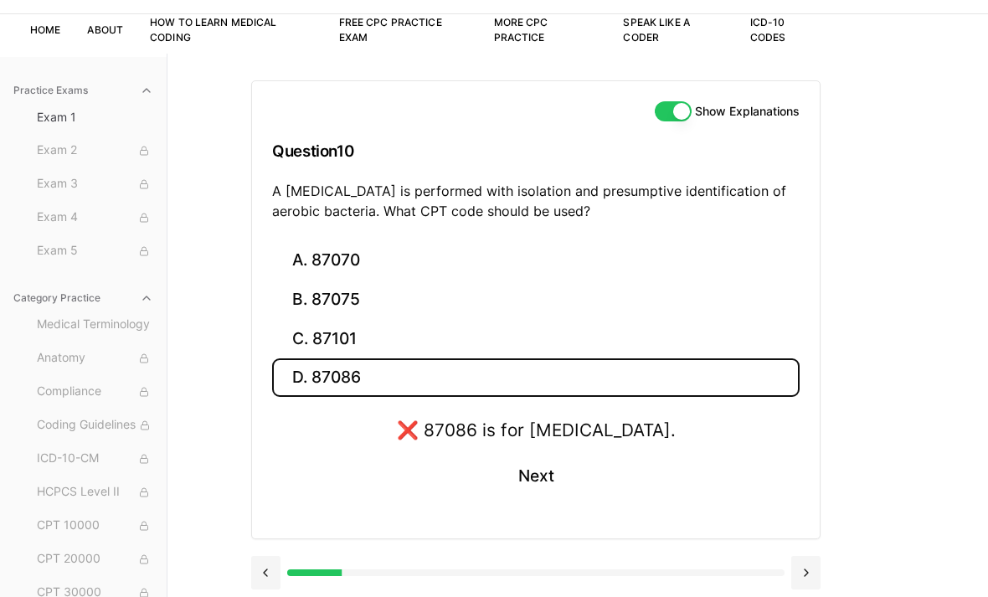
click at [750, 272] on button "A. 87070" at bounding box center [535, 260] width 527 height 39
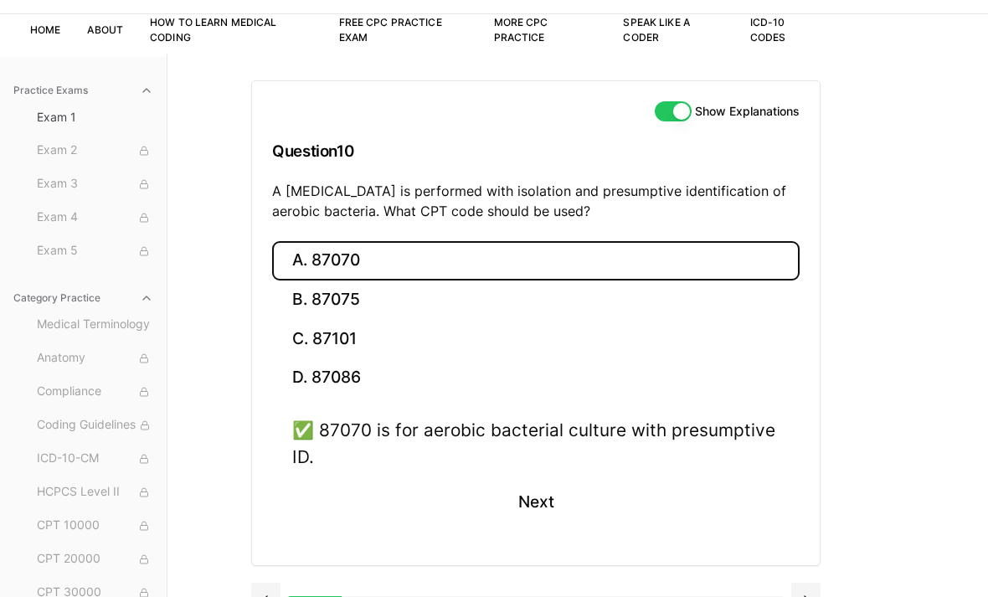
click at [804, 588] on button at bounding box center [805, 599] width 29 height 33
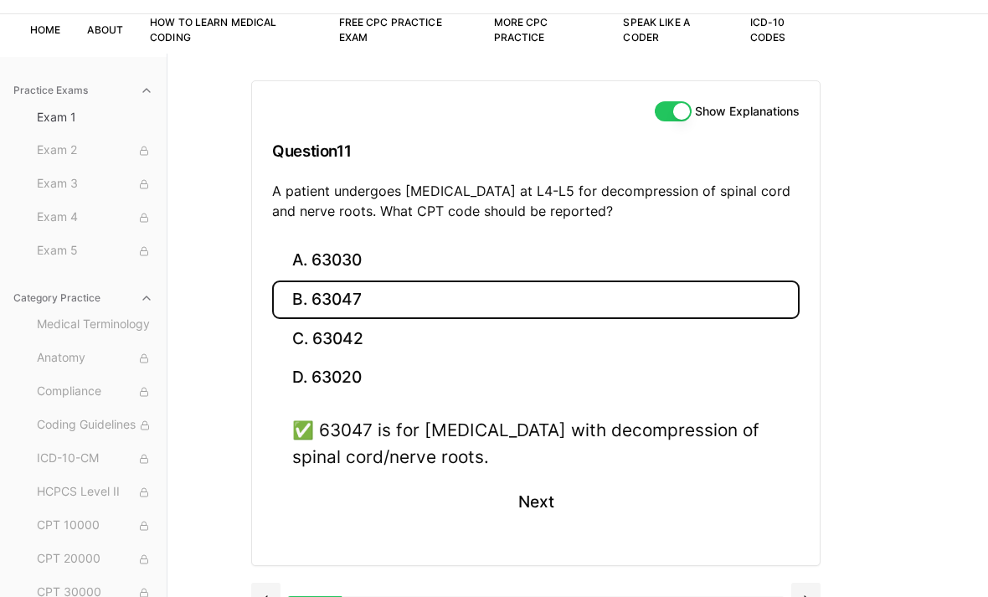
click at [802, 595] on button at bounding box center [805, 599] width 29 height 33
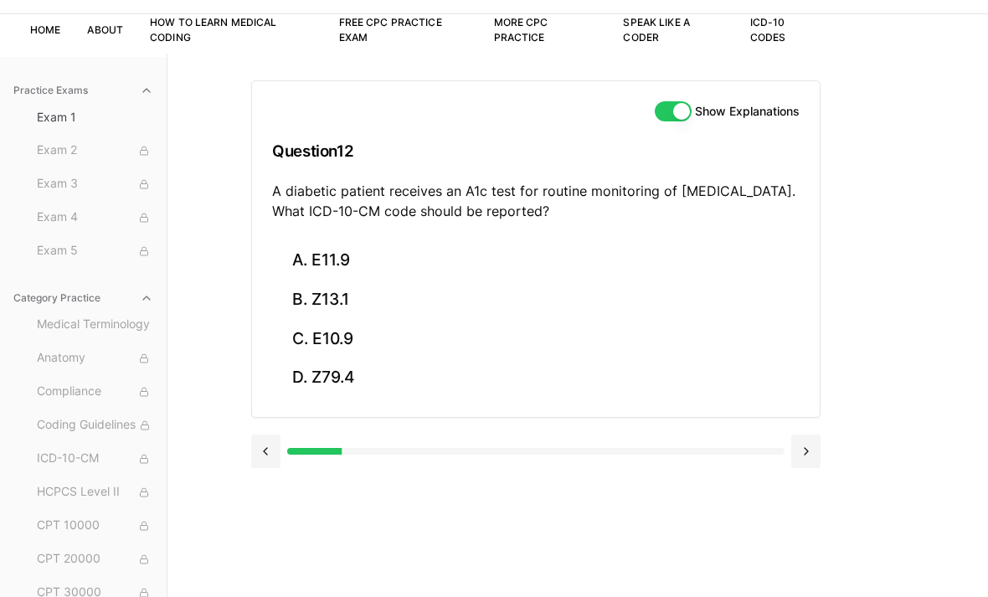
click at [771, 259] on button "A. E11.9" at bounding box center [535, 260] width 527 height 39
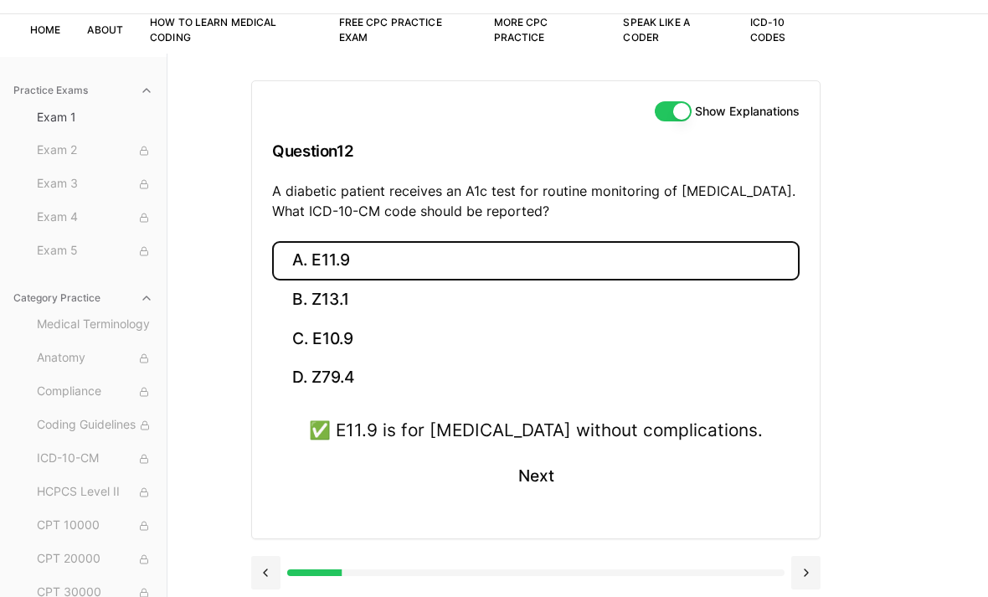
click at [806, 568] on button at bounding box center [805, 572] width 29 height 33
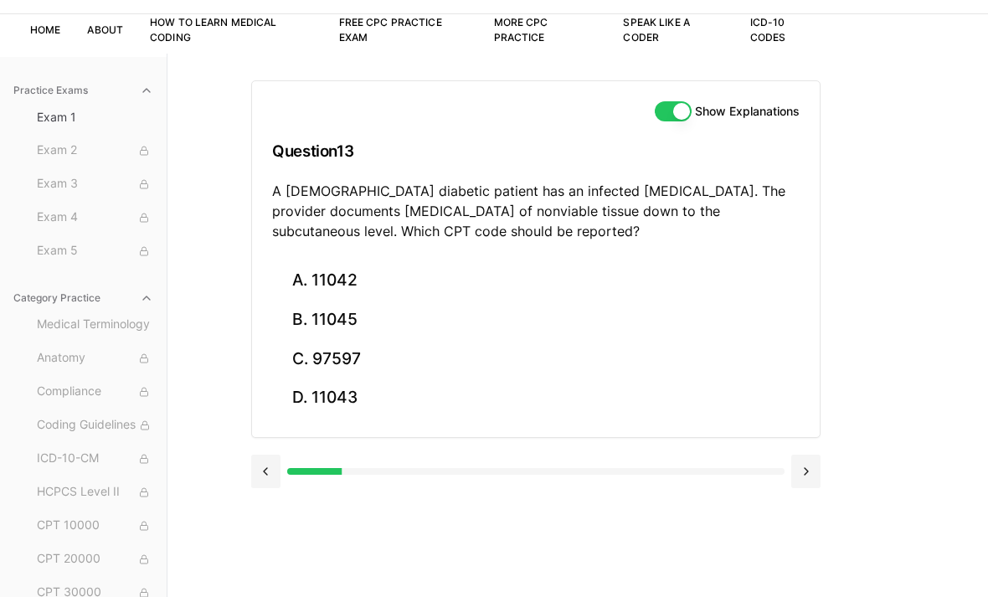
click at [362, 251] on div "Show Explanations Question 13 A 60-year-old diabetic patient has an infected fo…" at bounding box center [536, 171] width 568 height 180
click at [489, 275] on button "A. 11042" at bounding box center [535, 280] width 527 height 39
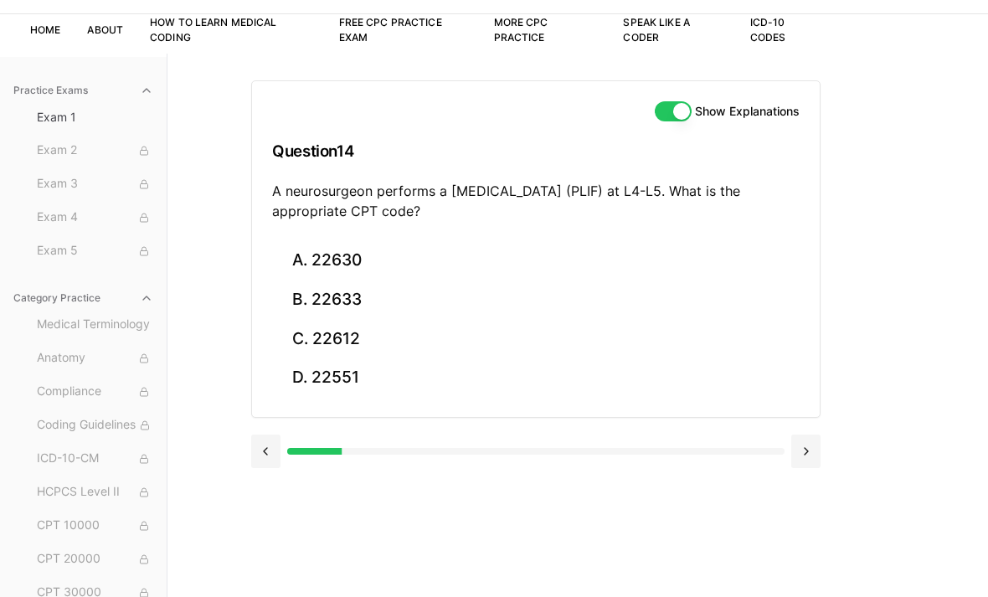
click at [554, 277] on button "A. 22630" at bounding box center [535, 260] width 527 height 39
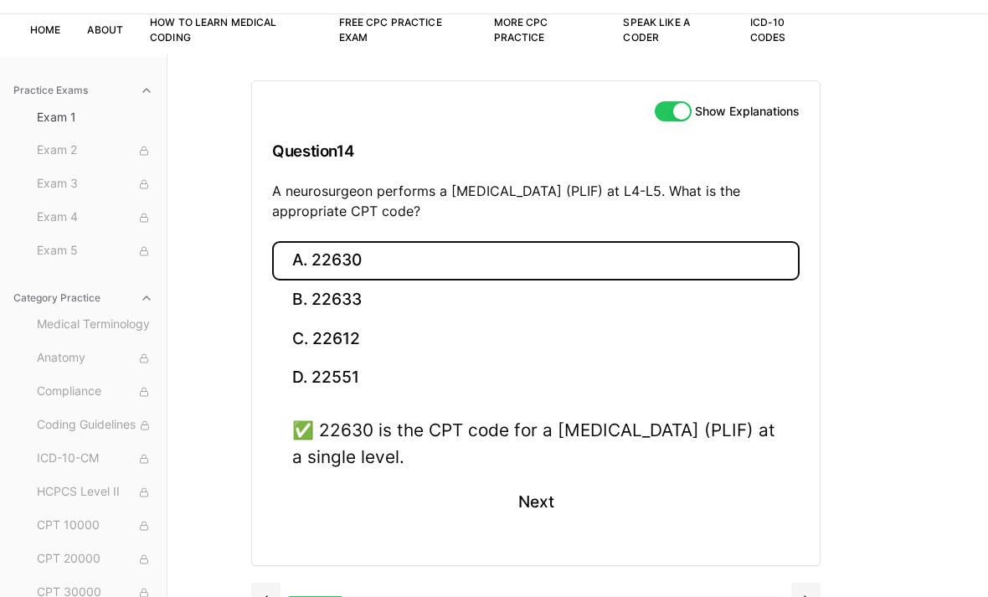
click at [561, 488] on button "Next" at bounding box center [535, 502] width 76 height 45
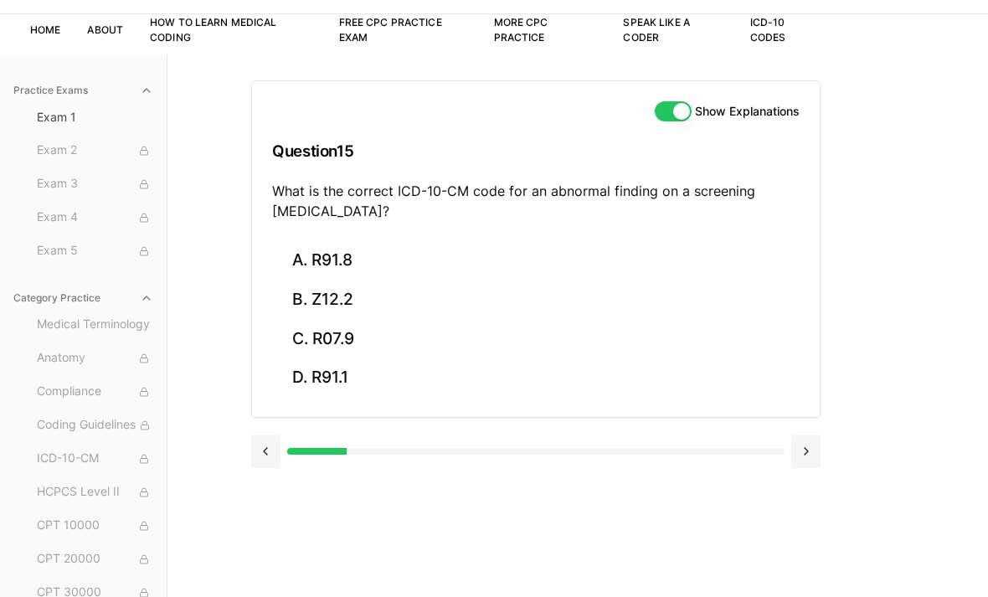
click at [512, 265] on button "A. R91.8" at bounding box center [535, 260] width 527 height 39
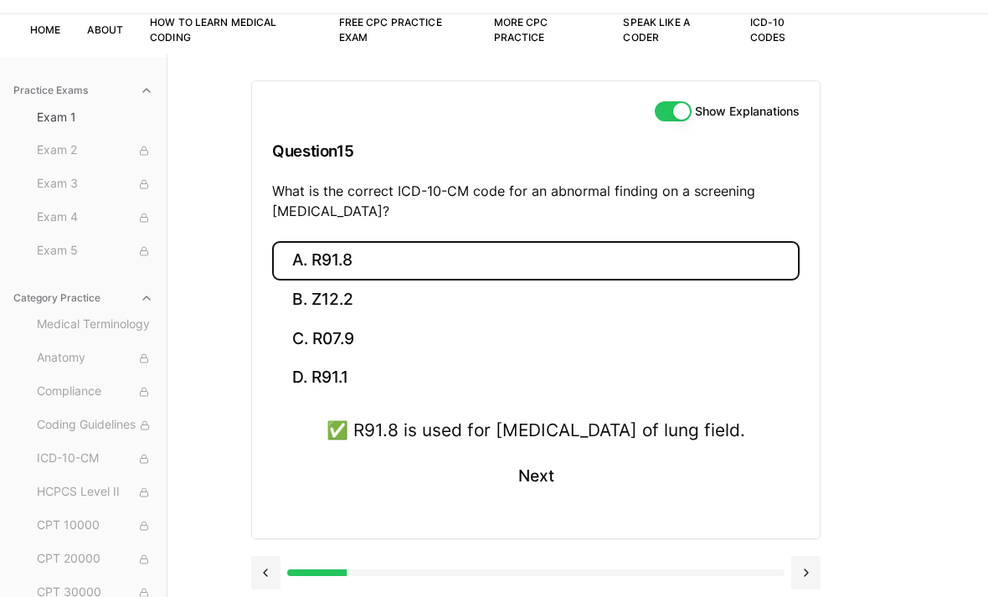
click at [557, 491] on button "Next" at bounding box center [535, 476] width 76 height 45
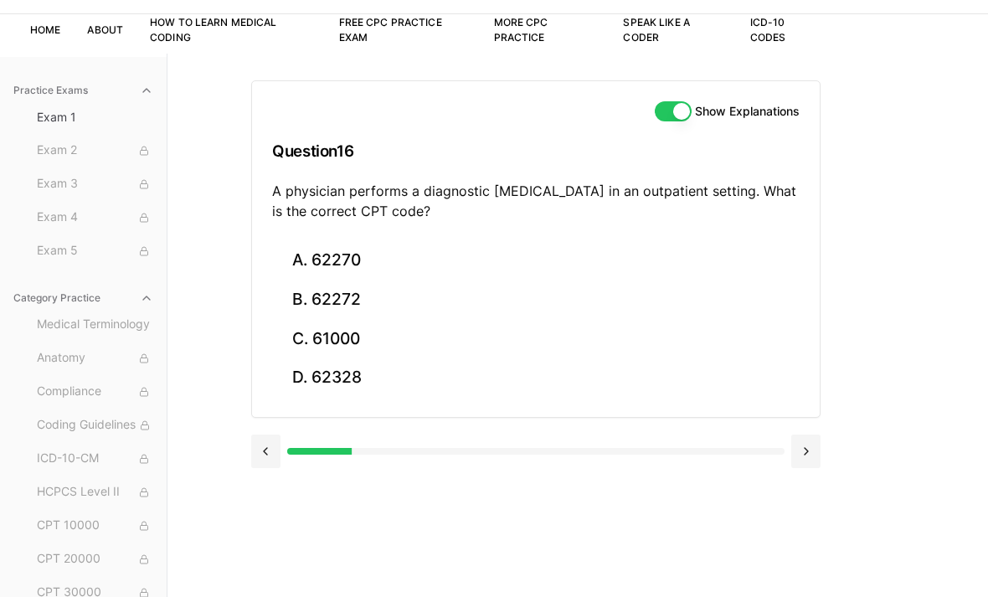
click at [425, 265] on button "A. 62270" at bounding box center [535, 260] width 527 height 39
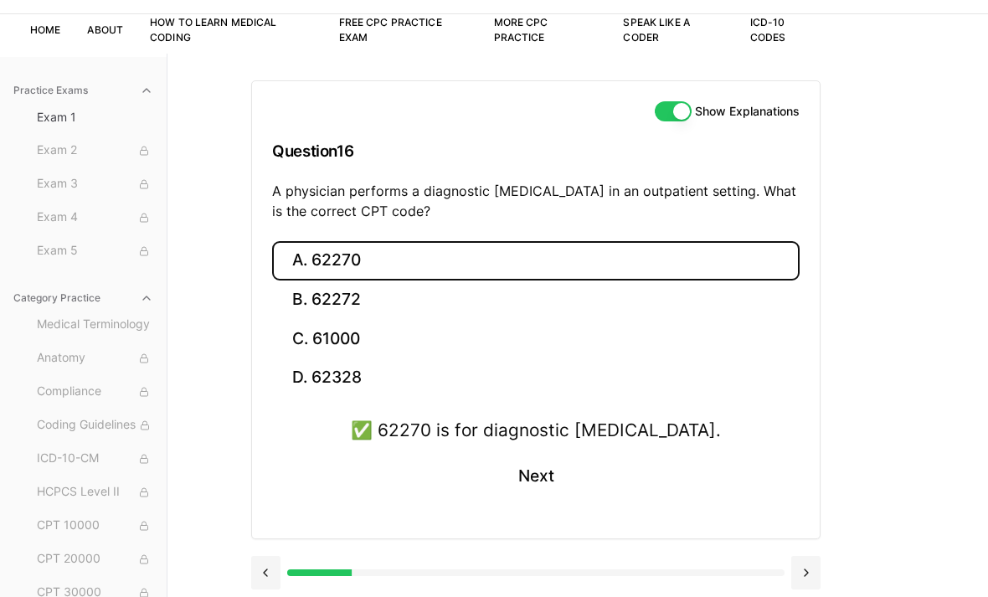
click at [623, 331] on button "C. 61000" at bounding box center [535, 338] width 527 height 39
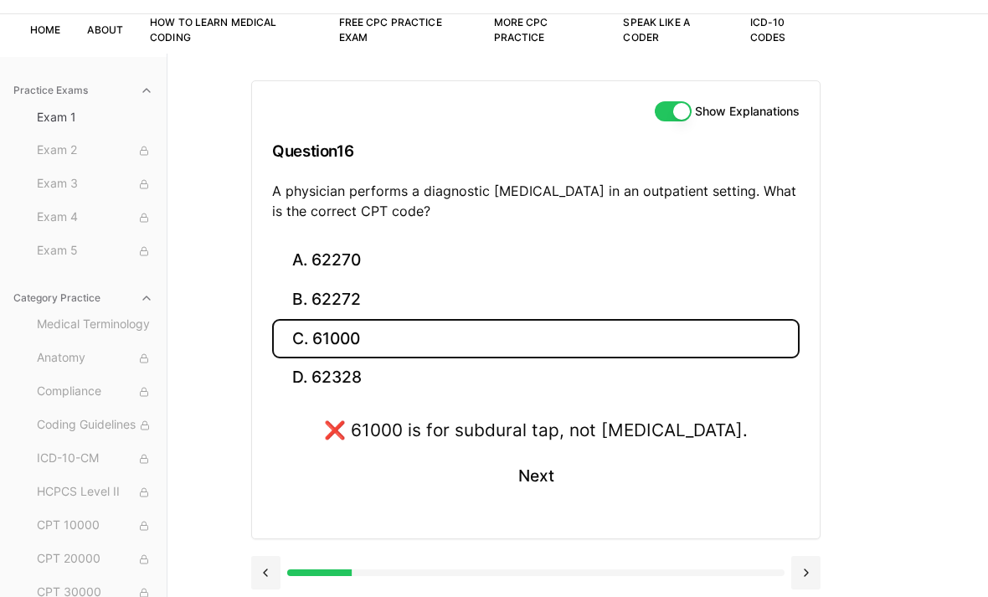
click at [686, 372] on button "D. 62328" at bounding box center [535, 377] width 527 height 39
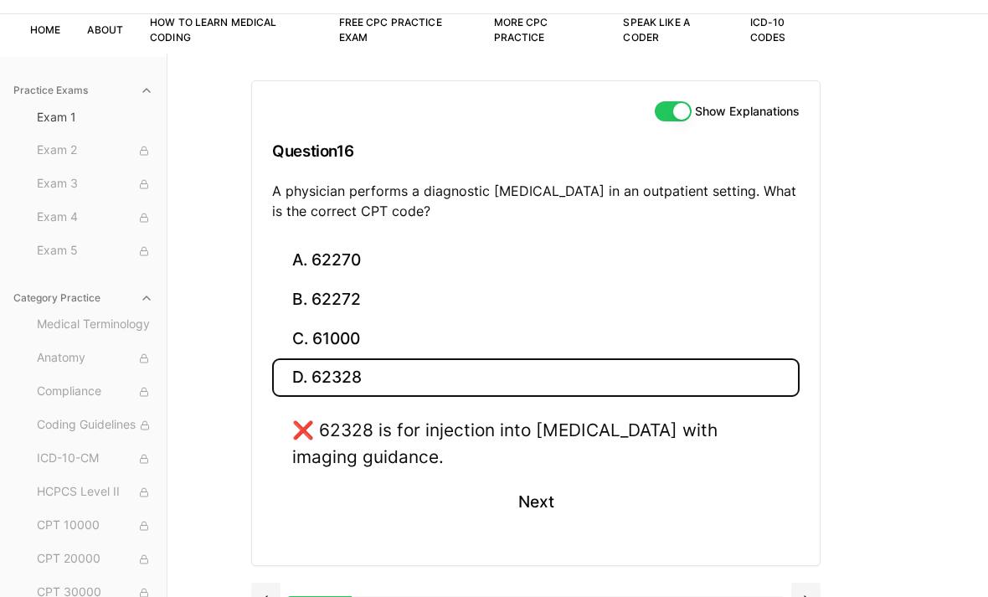
click at [717, 302] on button "B. 62272" at bounding box center [535, 299] width 527 height 39
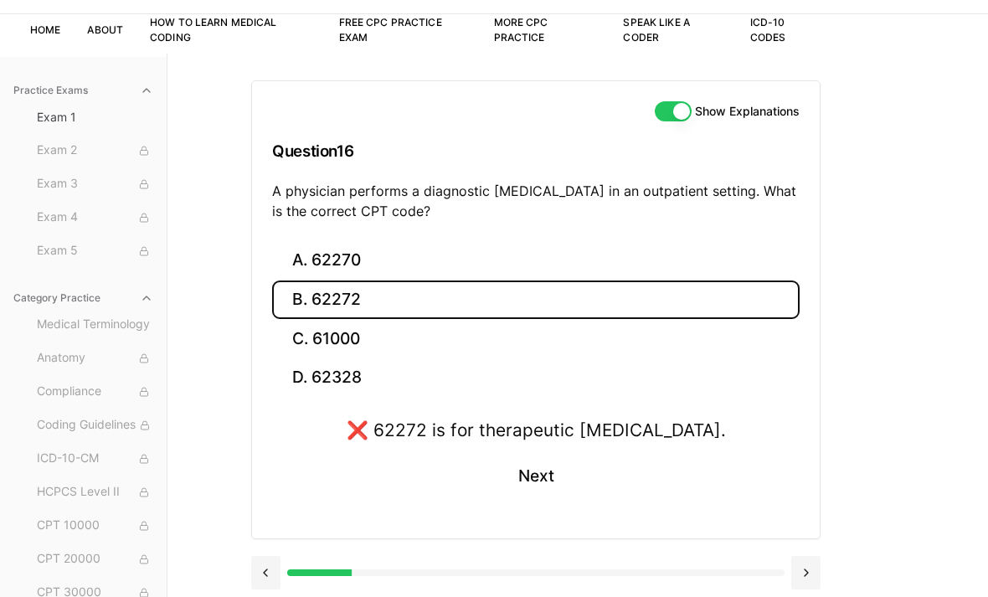
click at [762, 252] on button "A. 62270" at bounding box center [535, 260] width 527 height 39
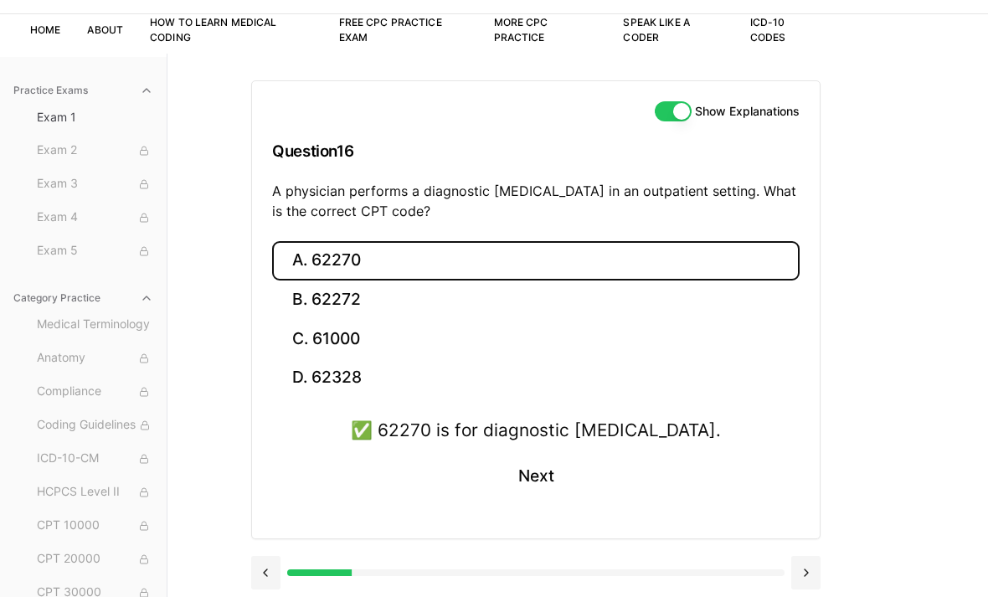
click at [556, 470] on button "Next" at bounding box center [535, 476] width 76 height 45
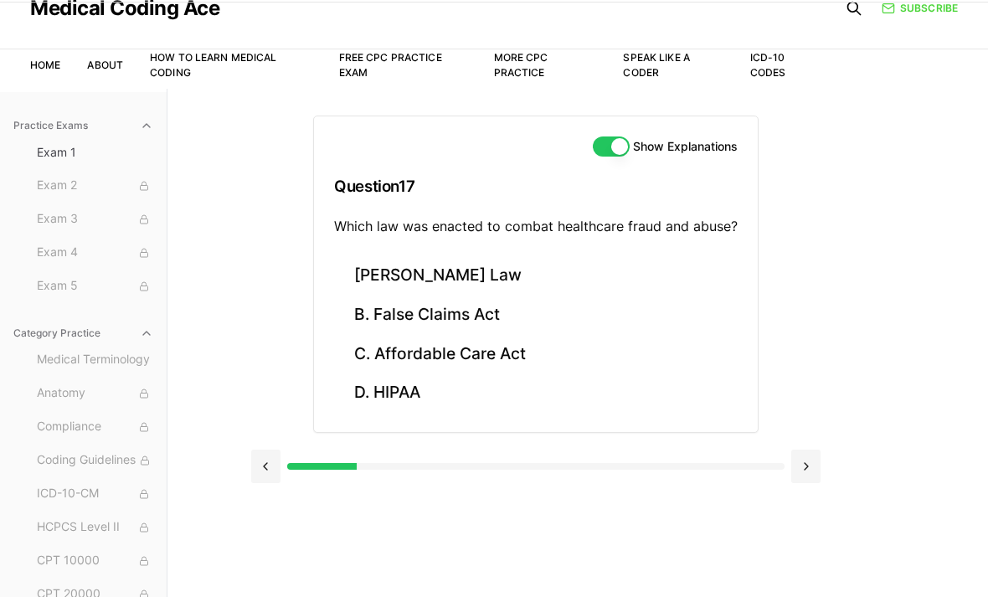
scroll to position [68, 0]
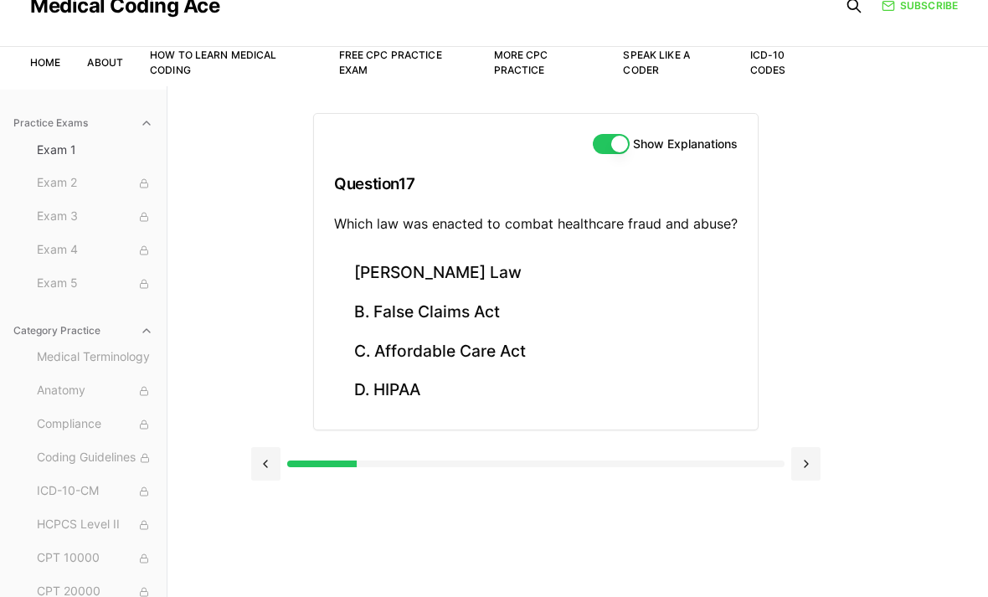
click at [605, 316] on button "B. False Claims Act" at bounding box center [535, 312] width 403 height 39
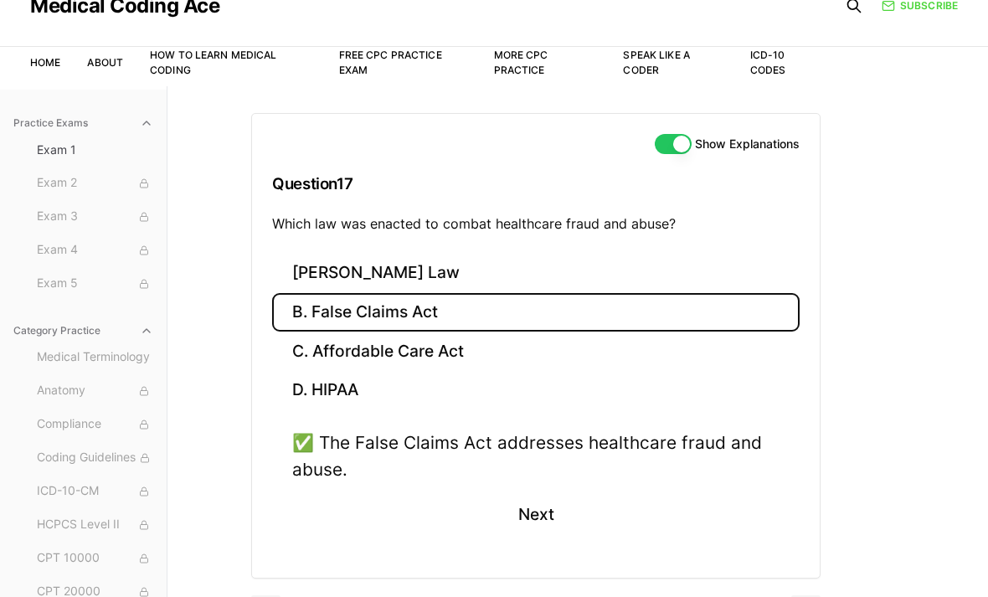
click at [569, 365] on button "C. Affordable Care Act" at bounding box center [535, 350] width 527 height 39
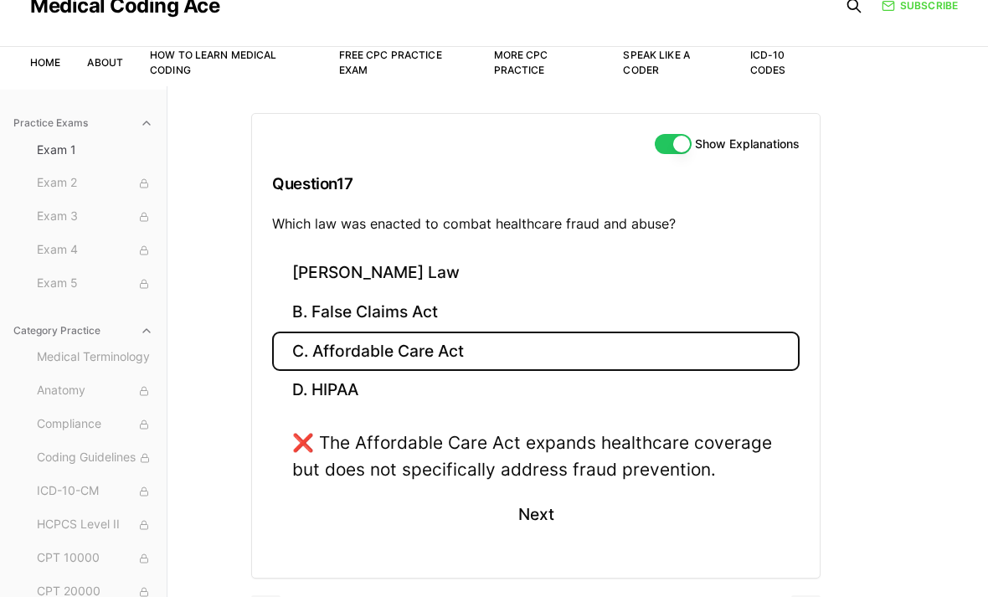
click at [585, 378] on button "D. HIPAA" at bounding box center [535, 390] width 527 height 39
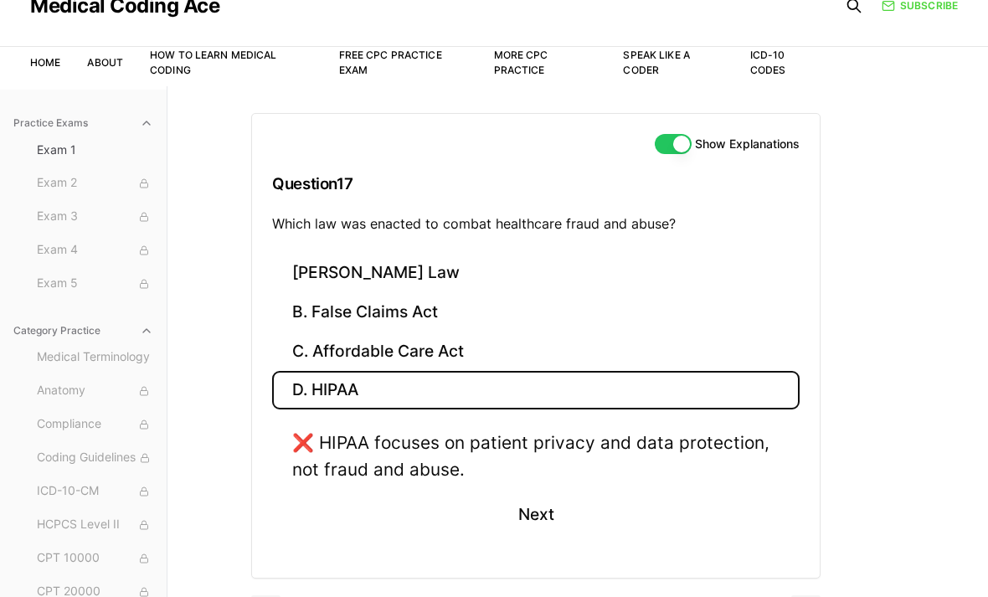
click at [691, 248] on div "Show Explanations Question 17 Which law was enacted to combat healthcare fraud …" at bounding box center [536, 184] width 568 height 140
click at [661, 276] on button "A. Stark Law" at bounding box center [535, 273] width 527 height 39
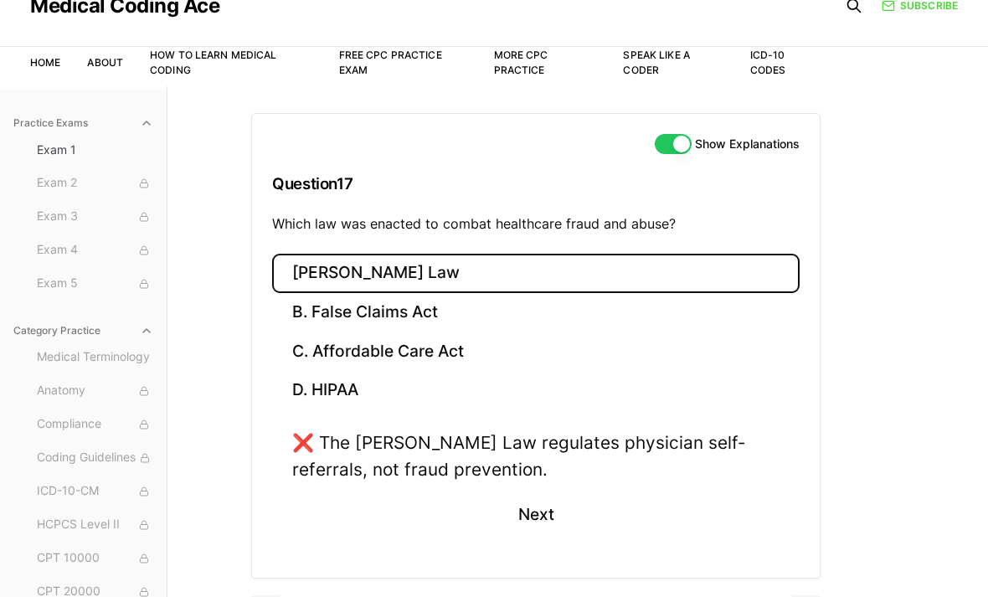
click at [626, 331] on button "C. Affordable Care Act" at bounding box center [535, 350] width 527 height 39
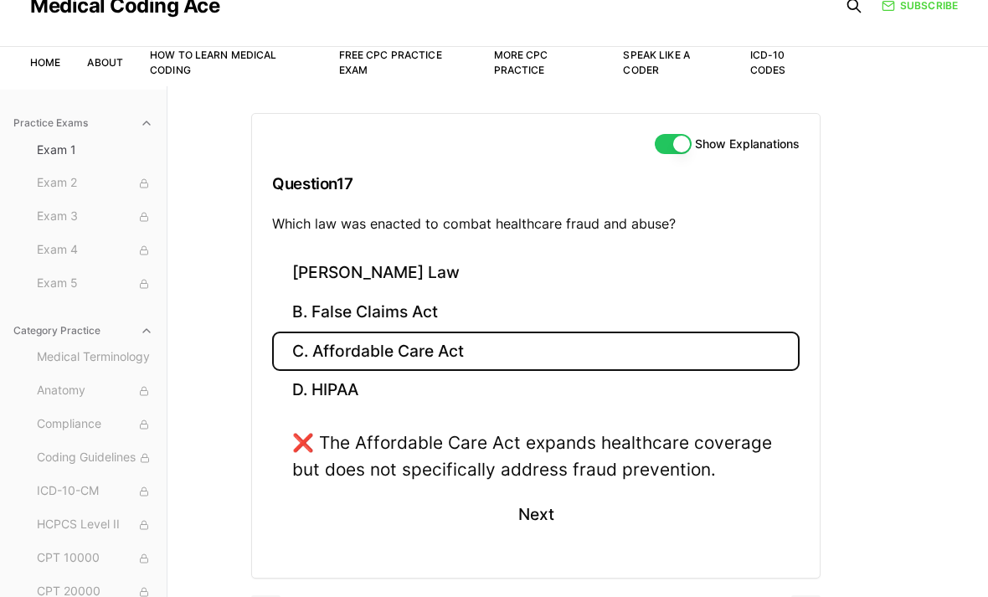
click at [636, 311] on button "B. False Claims Act" at bounding box center [535, 312] width 527 height 39
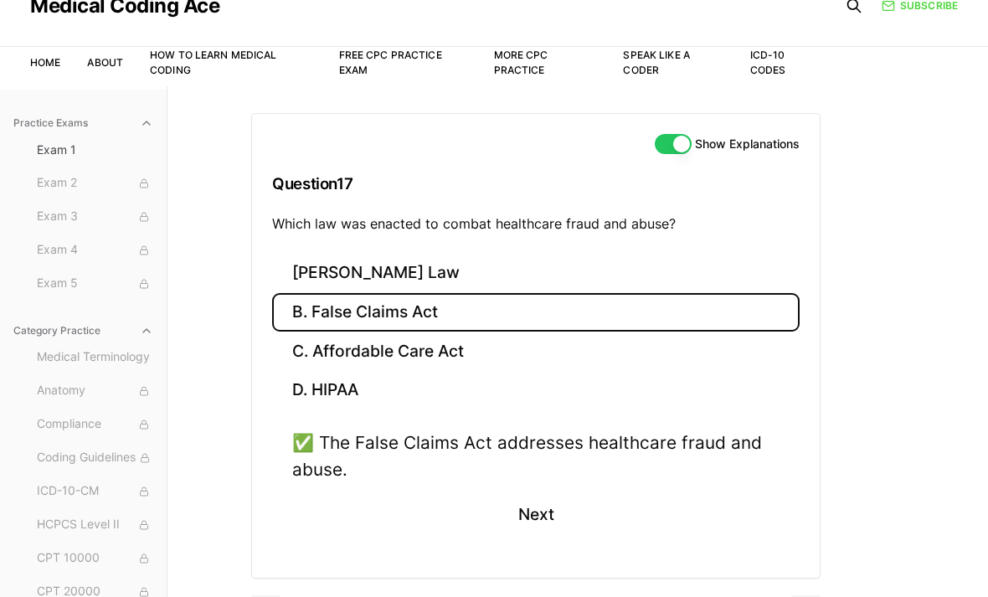
click at [547, 504] on button "Next" at bounding box center [535, 514] width 76 height 45
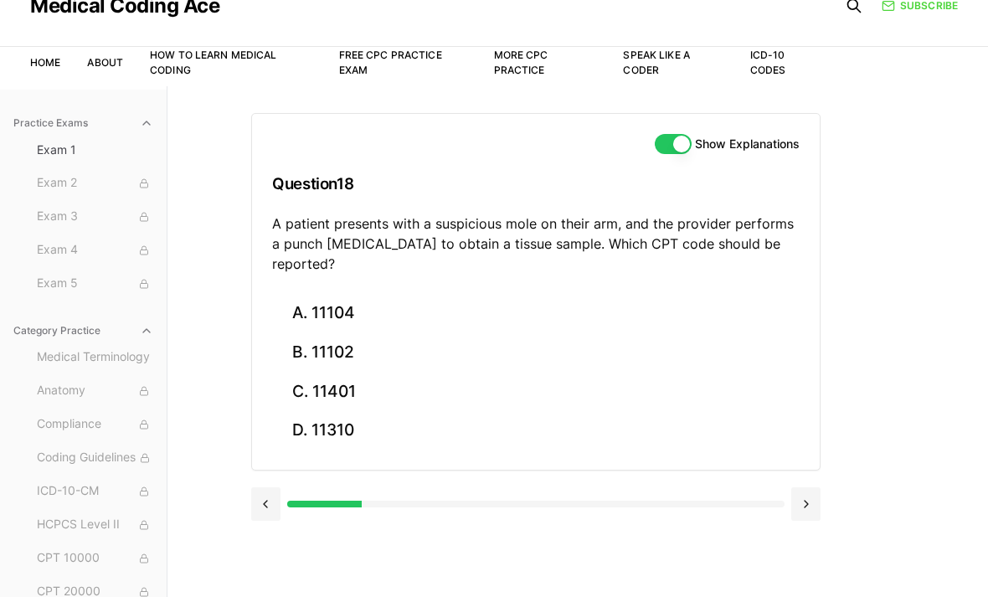
click at [583, 294] on button "A. 11104" at bounding box center [535, 313] width 527 height 39
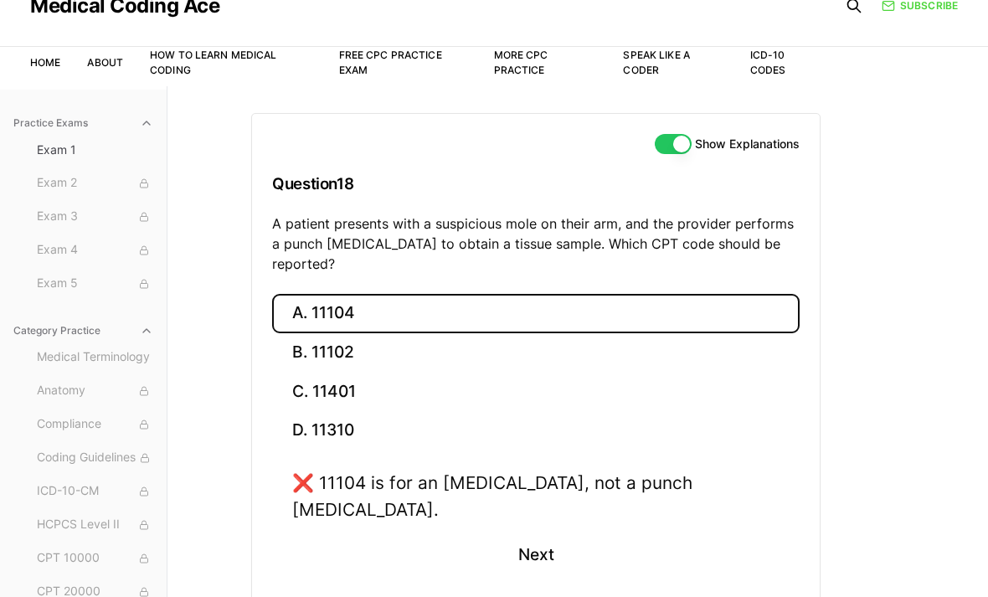
click at [659, 333] on button "B. 11102" at bounding box center [535, 352] width 527 height 39
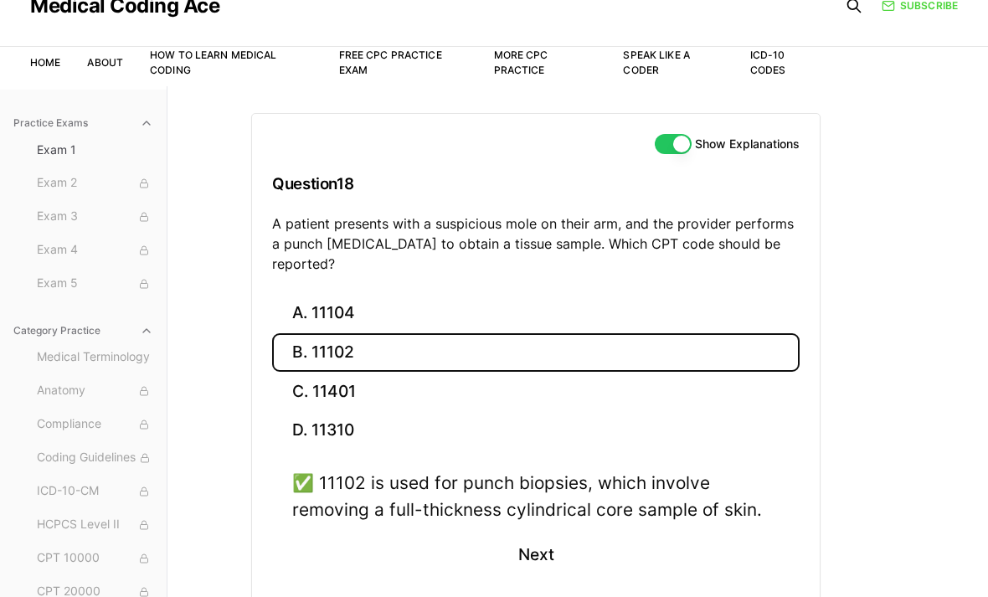
click at [540, 532] on button "Next" at bounding box center [535, 554] width 76 height 45
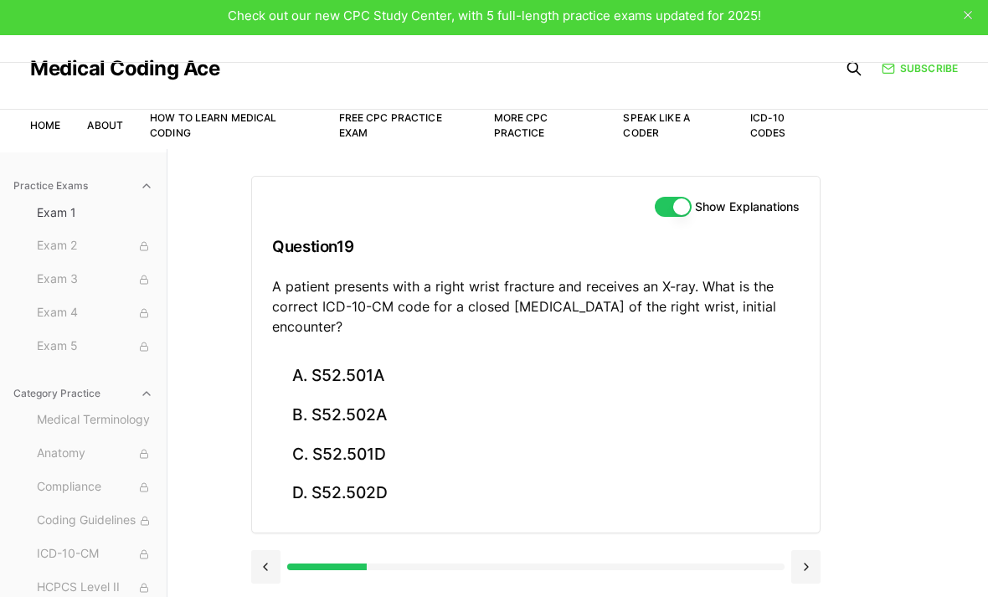
scroll to position [0, 0]
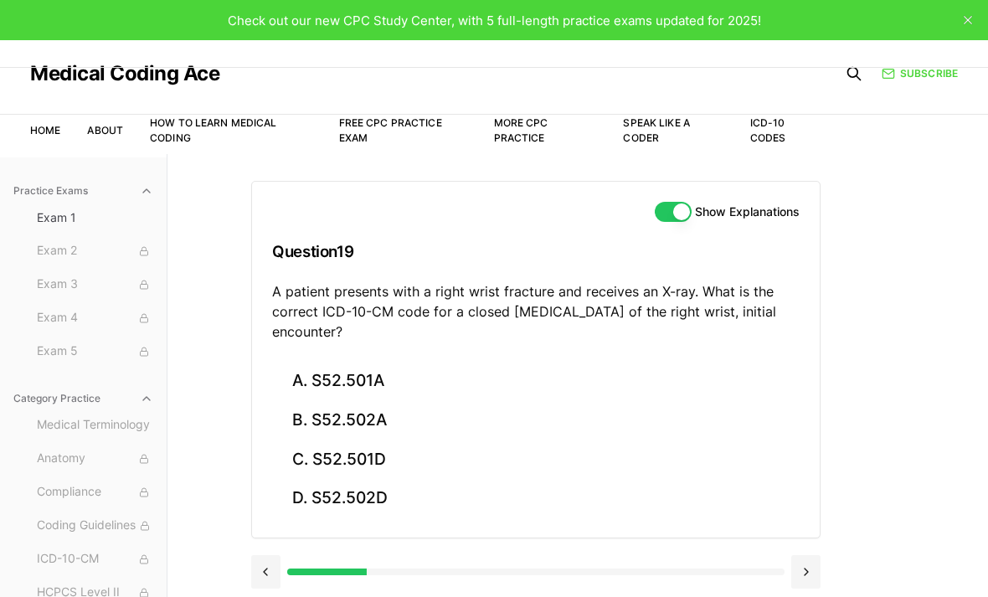
click at [693, 18] on span "Check out our new CPC Study Center, with 5 full-length practice exams updated f…" at bounding box center [494, 21] width 533 height 16
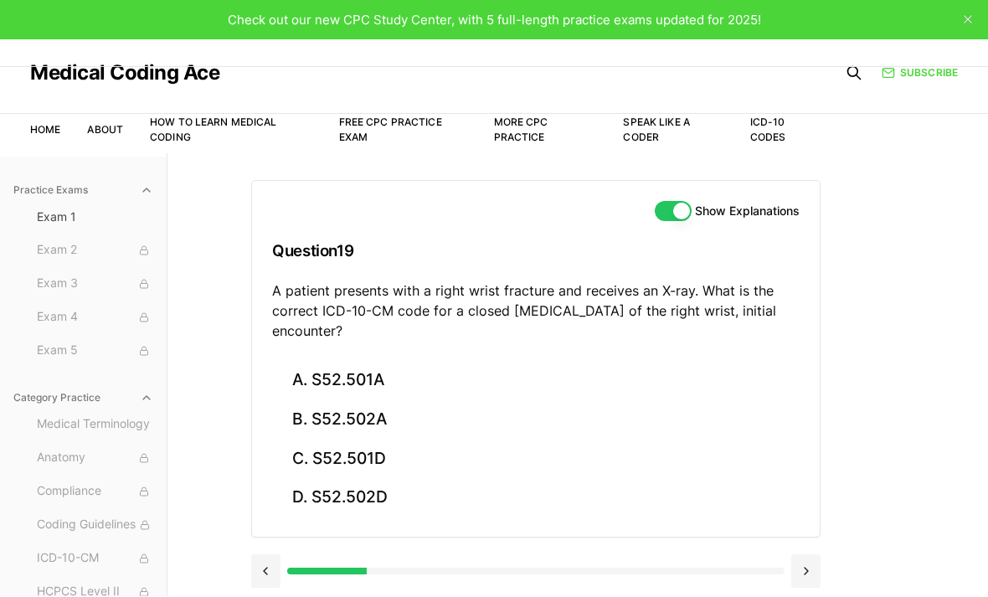
click at [687, 13] on span "Check out our new CPC Study Center, with 5 full-length practice exams updated f…" at bounding box center [494, 21] width 533 height 16
click at [660, 28] on div "Check out our new CPC Study Center, with 5 full-length practice exams updated f…" at bounding box center [494, 20] width 533 height 19
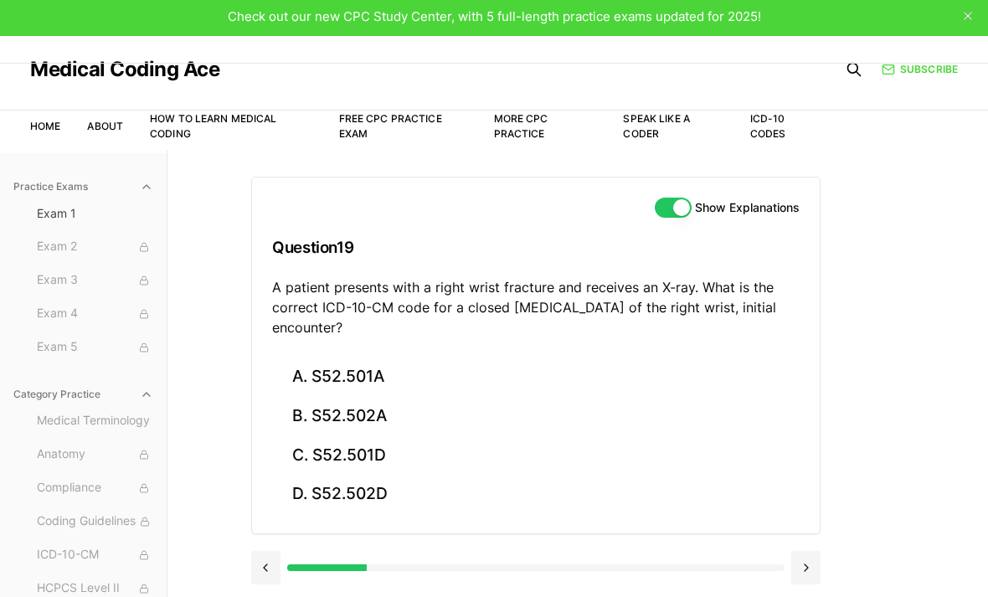
click at [972, 23] on button "close" at bounding box center [967, 16] width 27 height 27
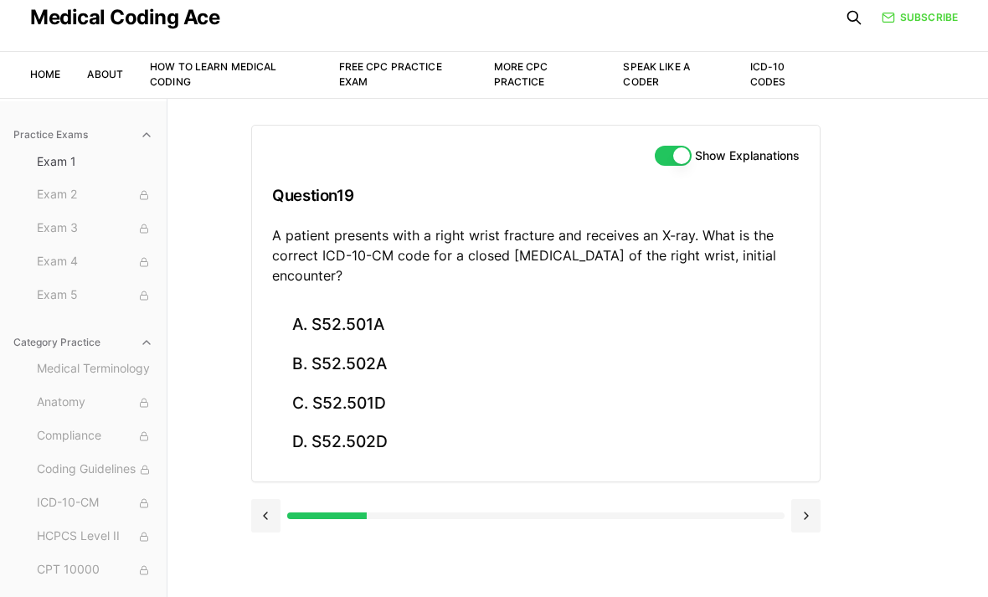
scroll to position [16, 0]
click at [533, 319] on button "A. S52.501A" at bounding box center [535, 325] width 527 height 39
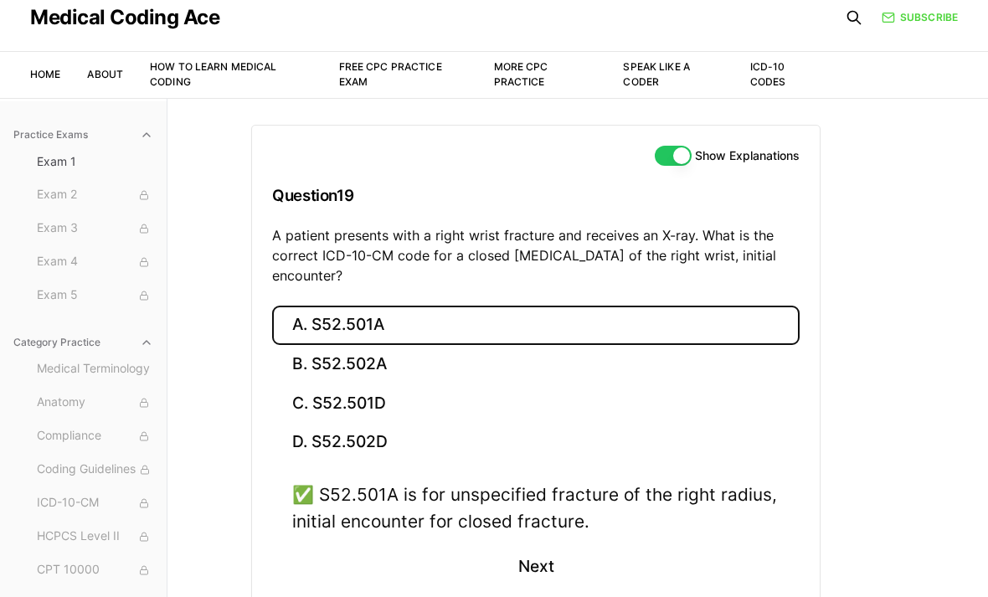
click at [537, 353] on button "B. S52.502A" at bounding box center [535, 364] width 527 height 39
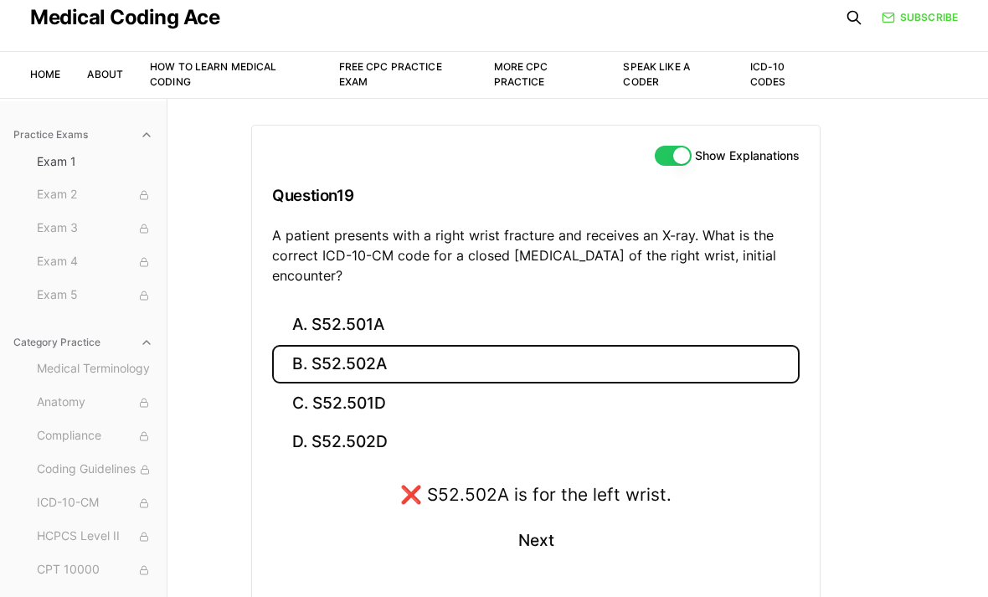
click at [797, 529] on div "❌ S52.502A is for the left wrist. Next" at bounding box center [535, 531] width 527 height 101
click at [544, 391] on button "C. S52.501D" at bounding box center [535, 402] width 527 height 39
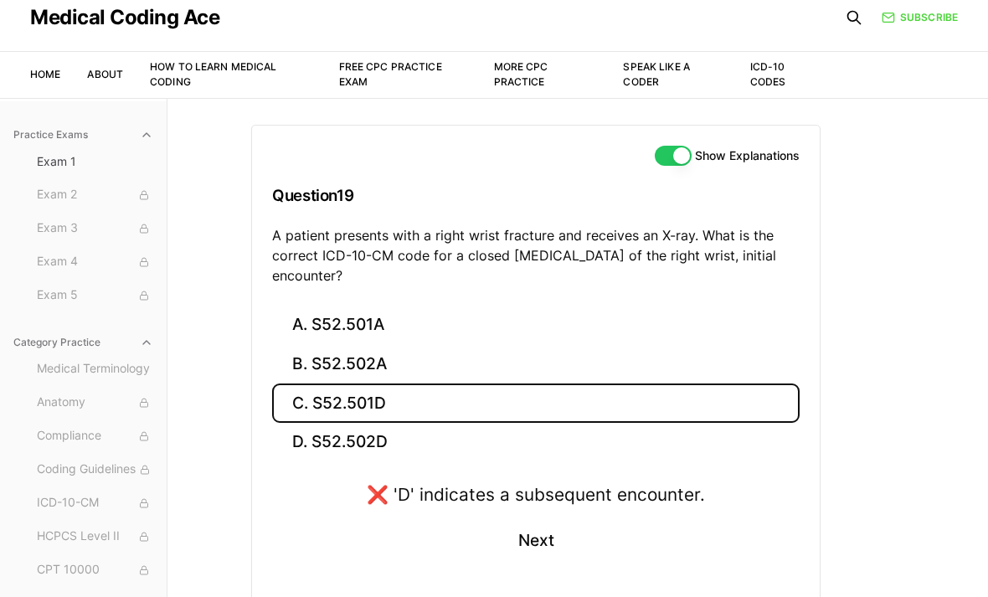
click at [531, 424] on button "D. S52.502D" at bounding box center [535, 442] width 527 height 39
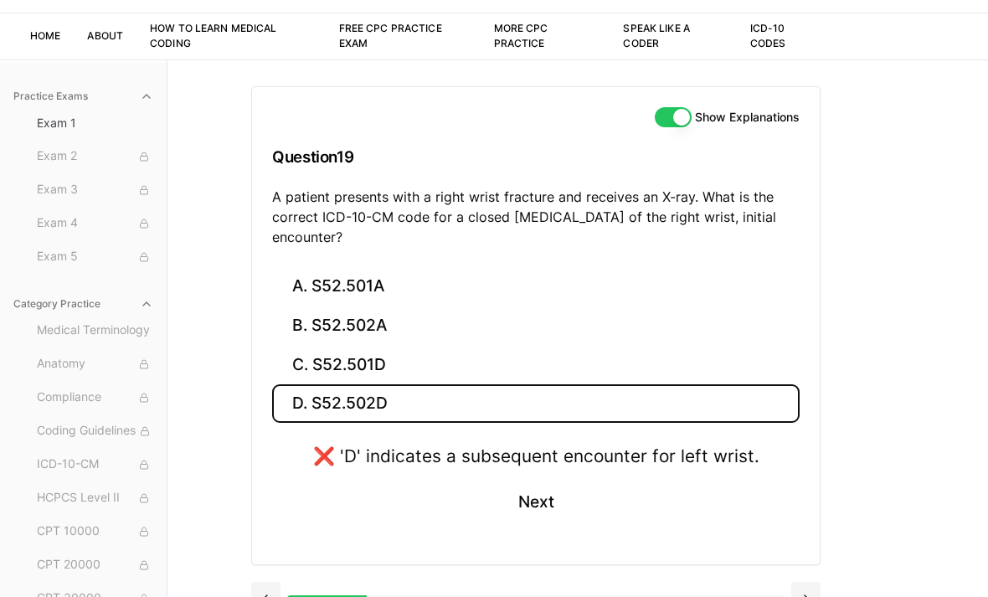
scroll to position [60, 0]
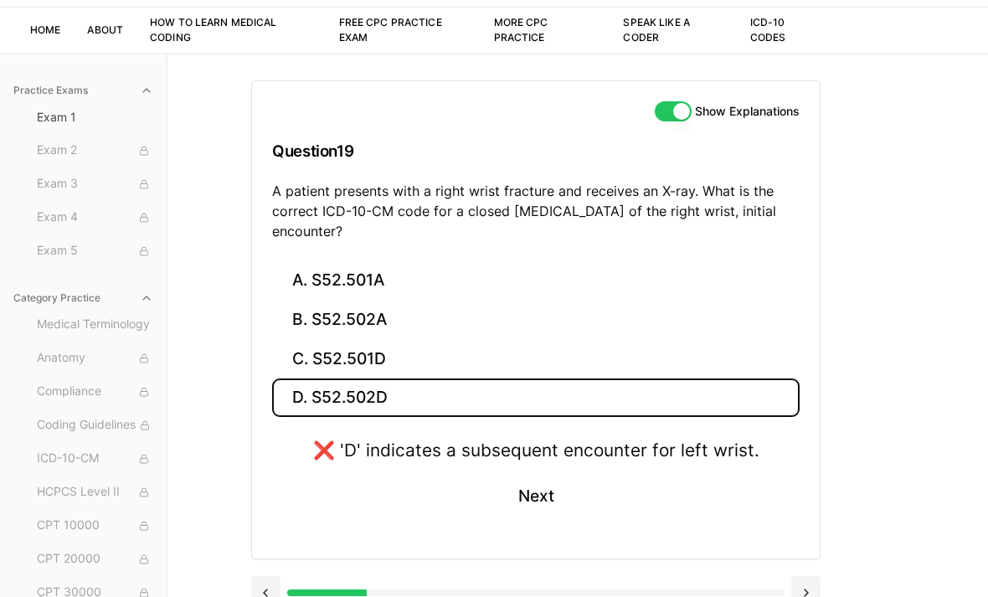
click at [713, 286] on button "A. S52.501A" at bounding box center [535, 280] width 527 height 39
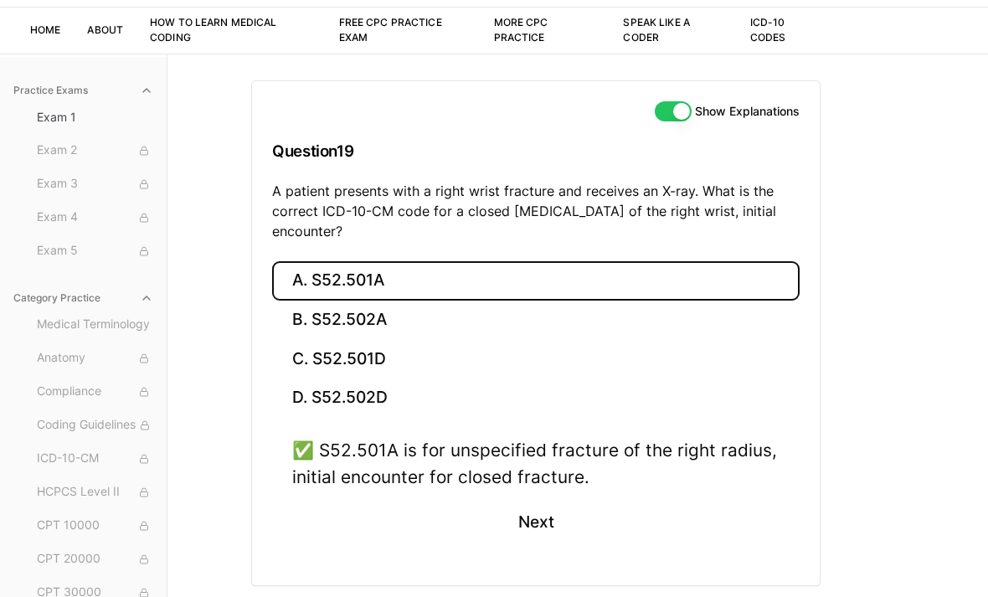
click at [531, 541] on button "Next" at bounding box center [535, 522] width 76 height 45
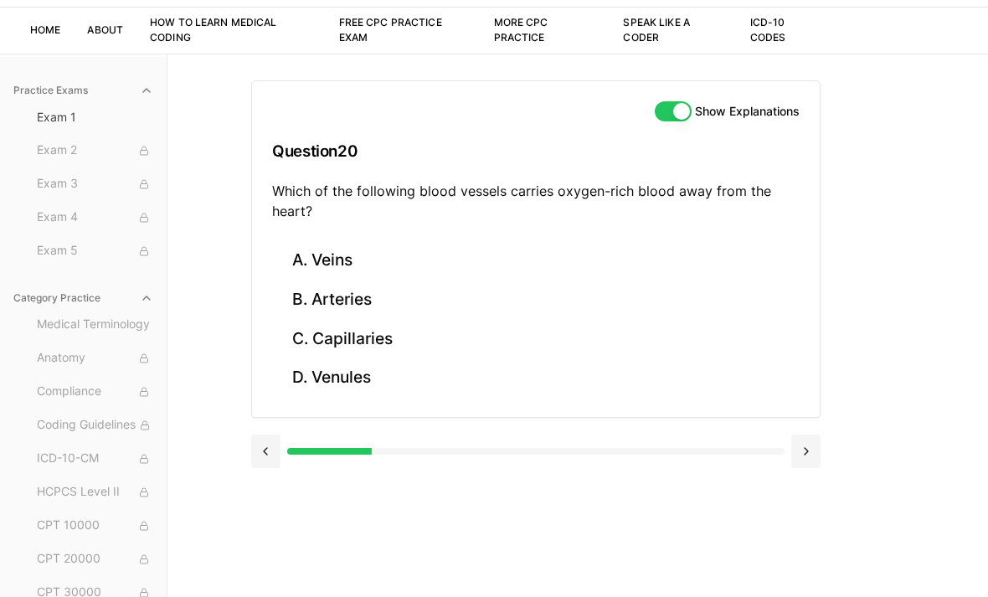
click at [649, 278] on button "A. Veins" at bounding box center [535, 260] width 527 height 39
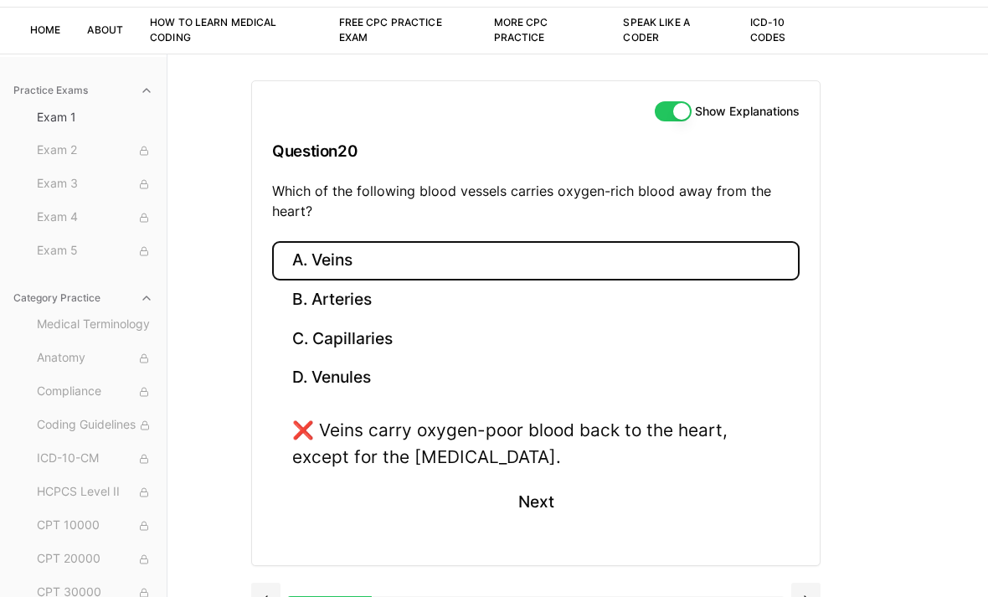
click at [637, 296] on button "B. Arteries" at bounding box center [535, 299] width 527 height 39
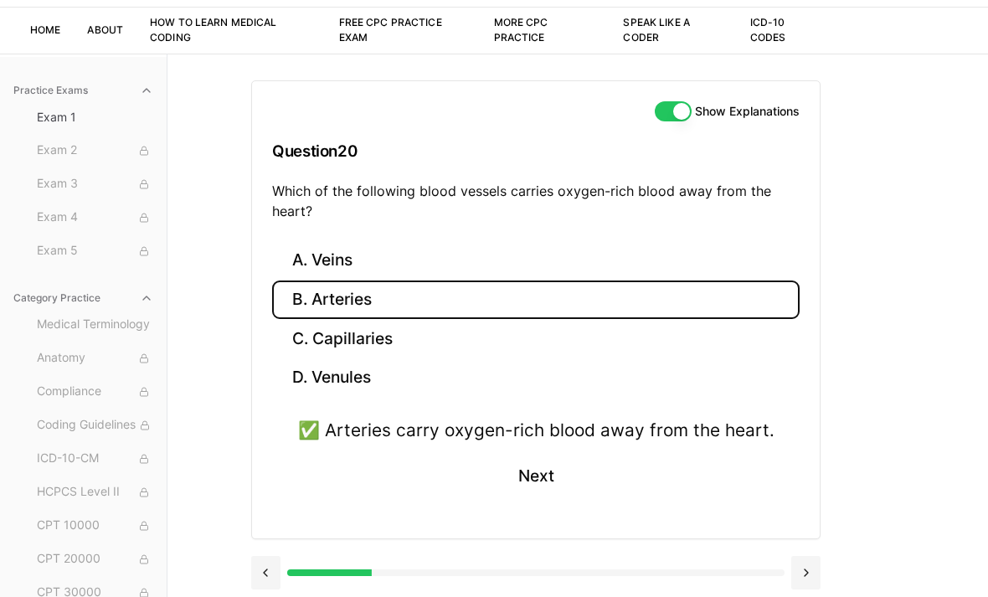
click at [604, 254] on button "A. Veins" at bounding box center [535, 260] width 527 height 39
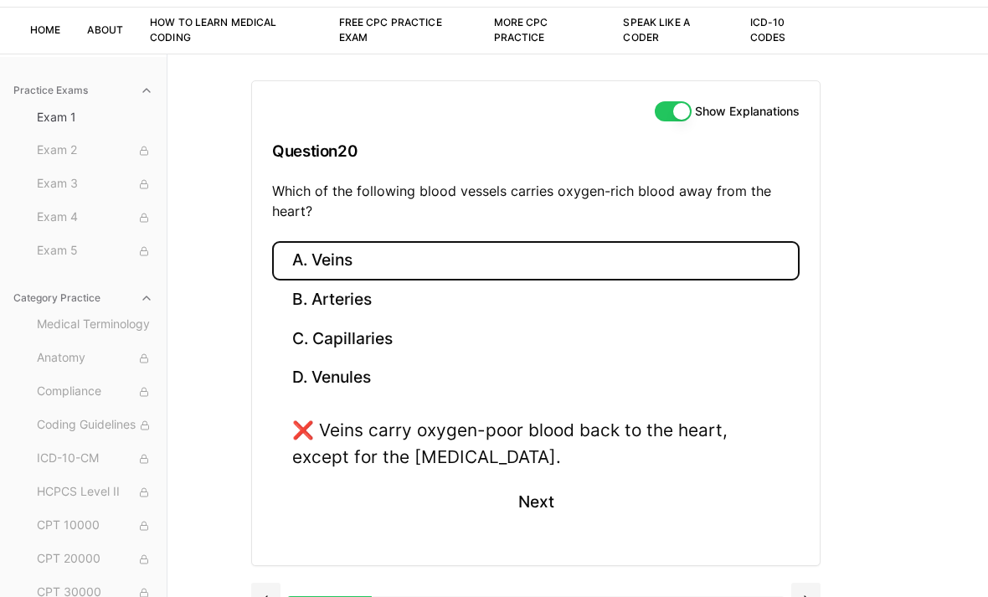
click at [672, 269] on button "A. Veins" at bounding box center [535, 260] width 527 height 39
click at [655, 278] on button "A. Veins" at bounding box center [535, 260] width 527 height 39
click at [627, 307] on button "B. Arteries" at bounding box center [535, 299] width 527 height 39
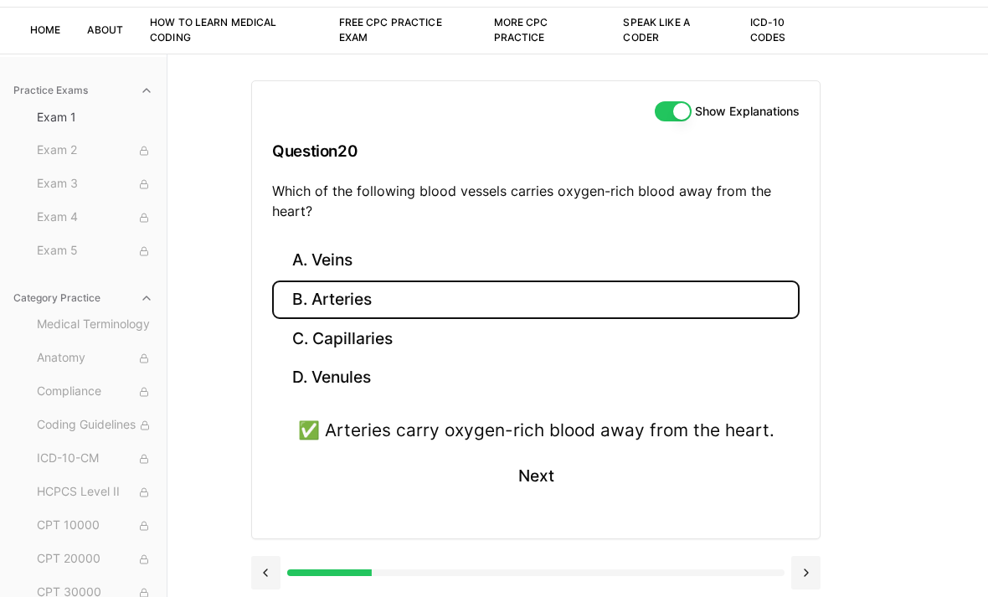
click at [604, 342] on button "C. Capillaries" at bounding box center [535, 338] width 527 height 39
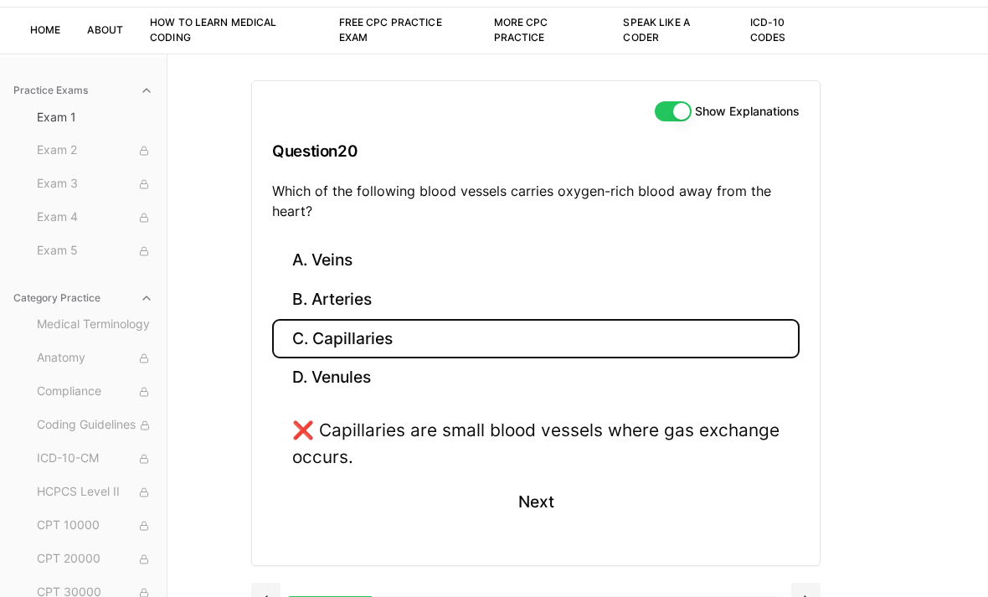
click at [496, 392] on button "D. Venules" at bounding box center [535, 377] width 527 height 39
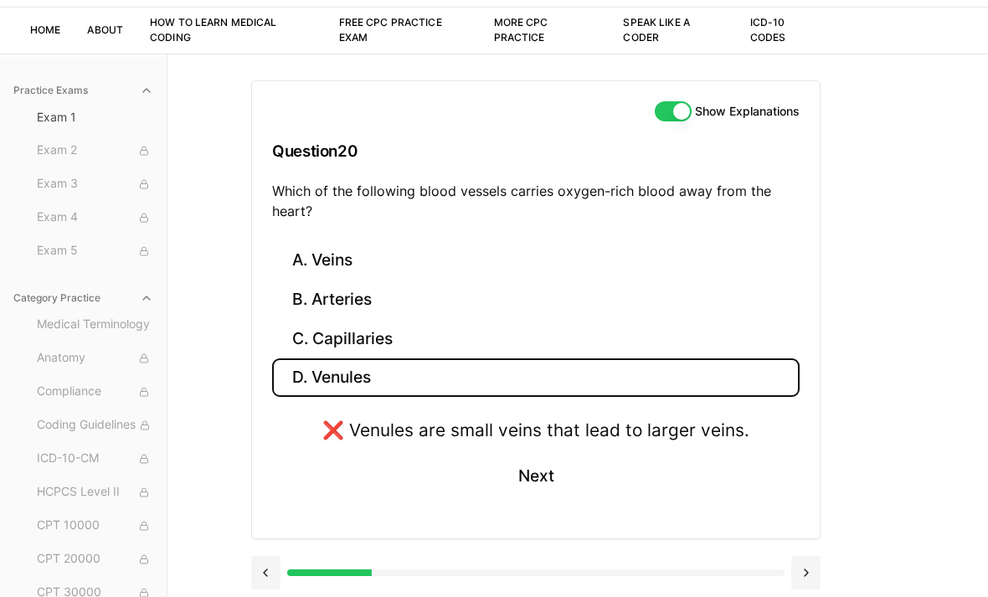
click at [543, 307] on button "B. Arteries" at bounding box center [535, 299] width 527 height 39
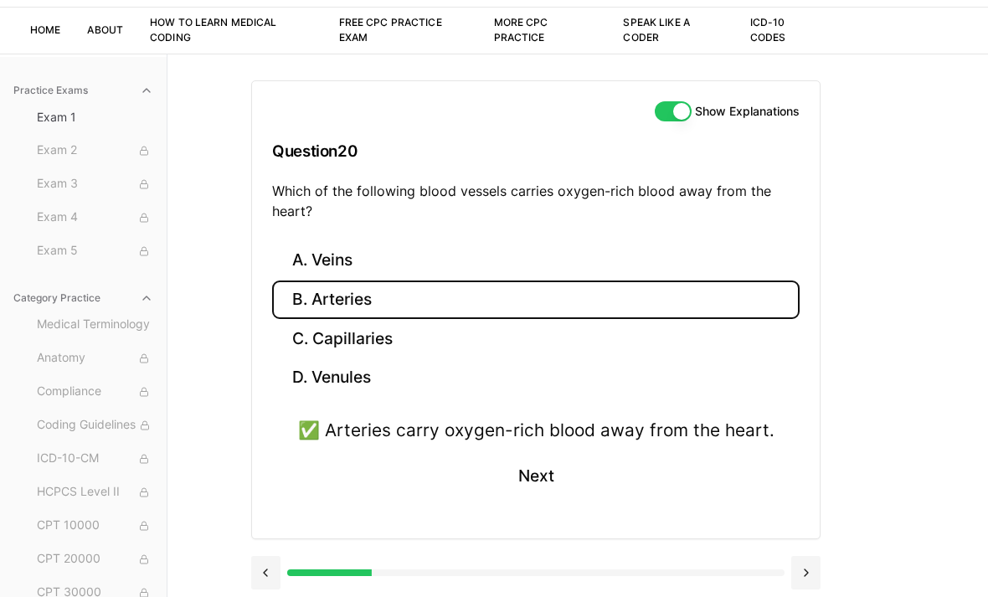
click at [818, 568] on button at bounding box center [805, 572] width 29 height 33
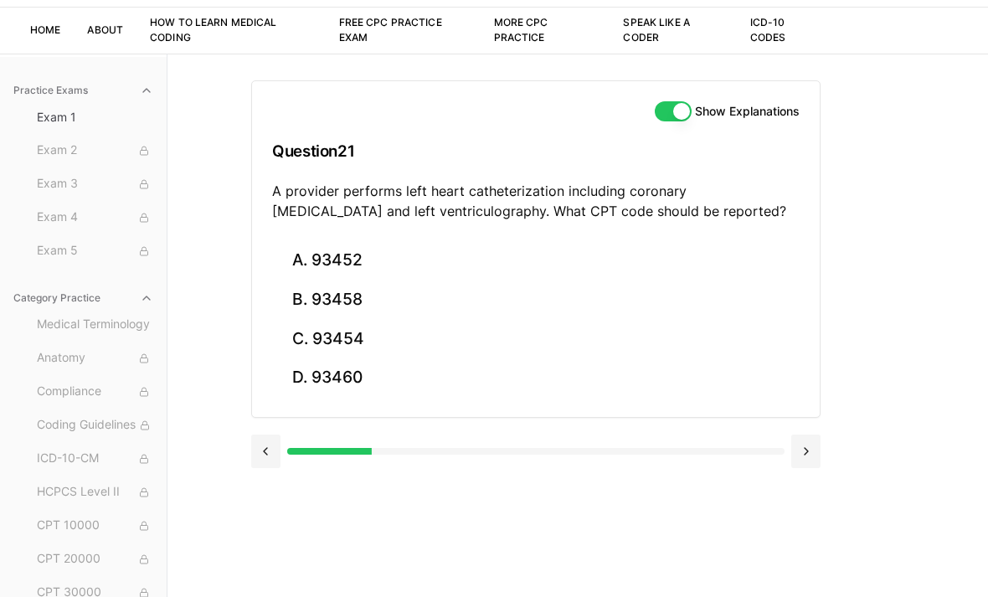
click at [647, 268] on button "A. 93452" at bounding box center [535, 260] width 527 height 39
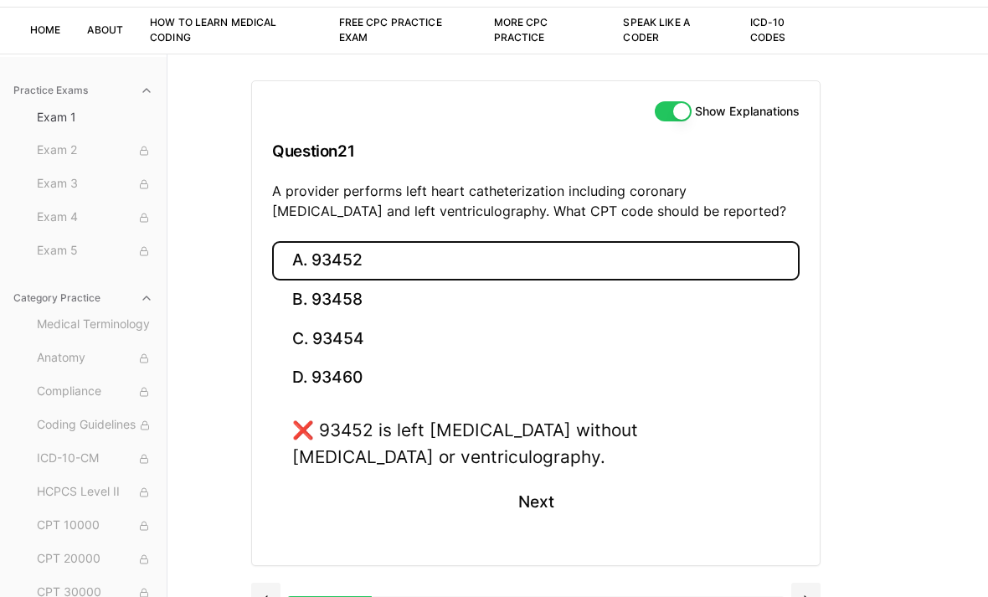
click at [606, 375] on button "D. 93460" at bounding box center [535, 377] width 527 height 39
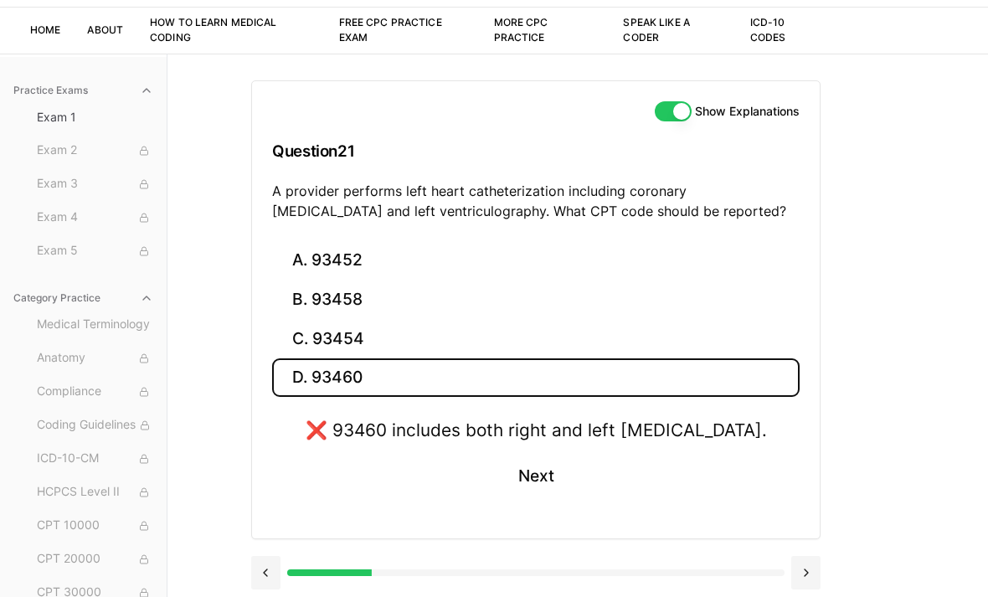
click at [640, 337] on button "C. 93454" at bounding box center [535, 338] width 527 height 39
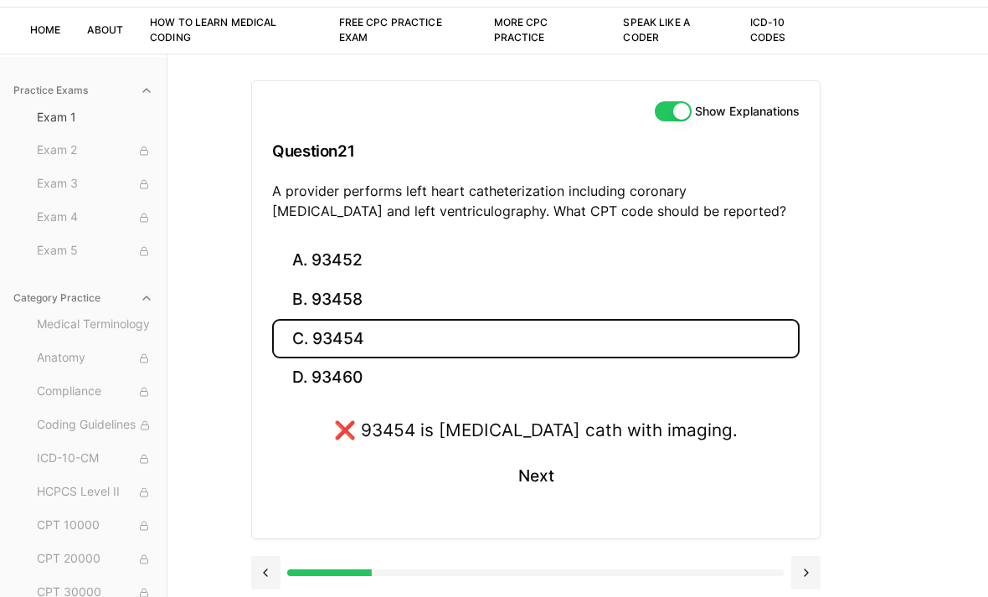
click at [658, 300] on button "B. 93458" at bounding box center [535, 299] width 527 height 39
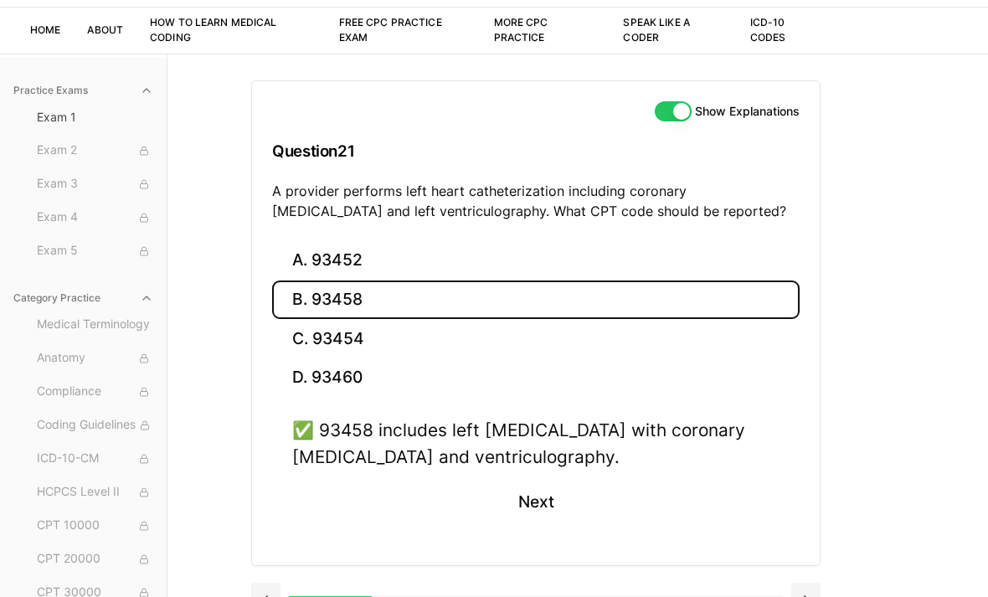
click at [537, 495] on button "Next" at bounding box center [535, 502] width 76 height 45
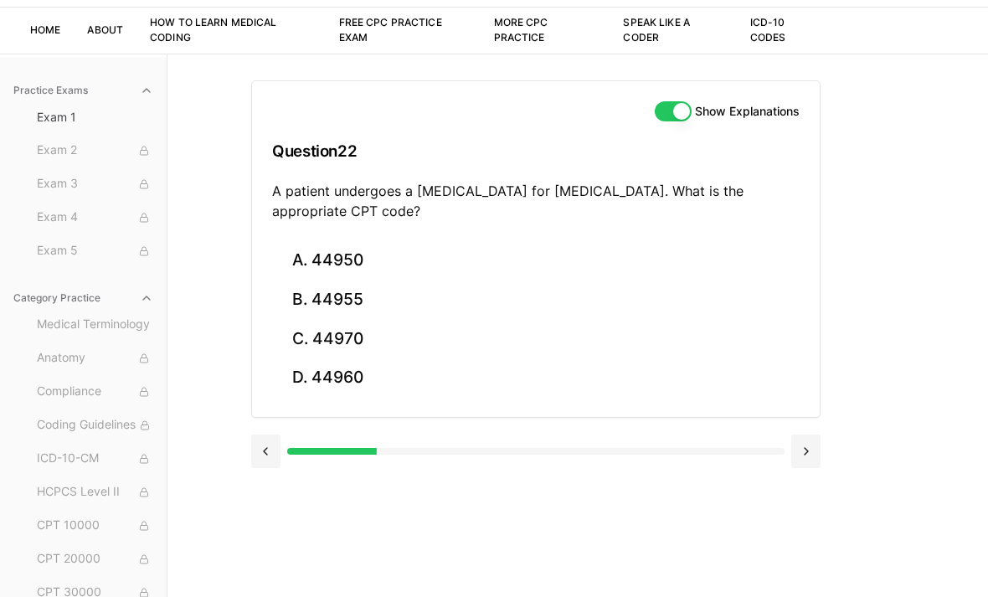
click at [379, 349] on button "C. 44970" at bounding box center [535, 338] width 527 height 39
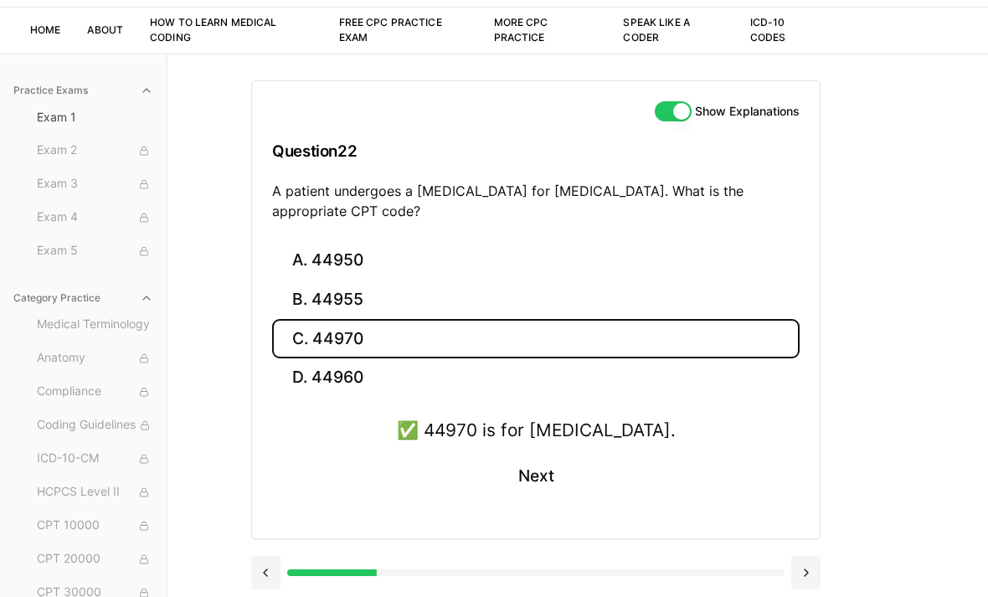
click at [783, 569] on div at bounding box center [535, 572] width 497 height 7
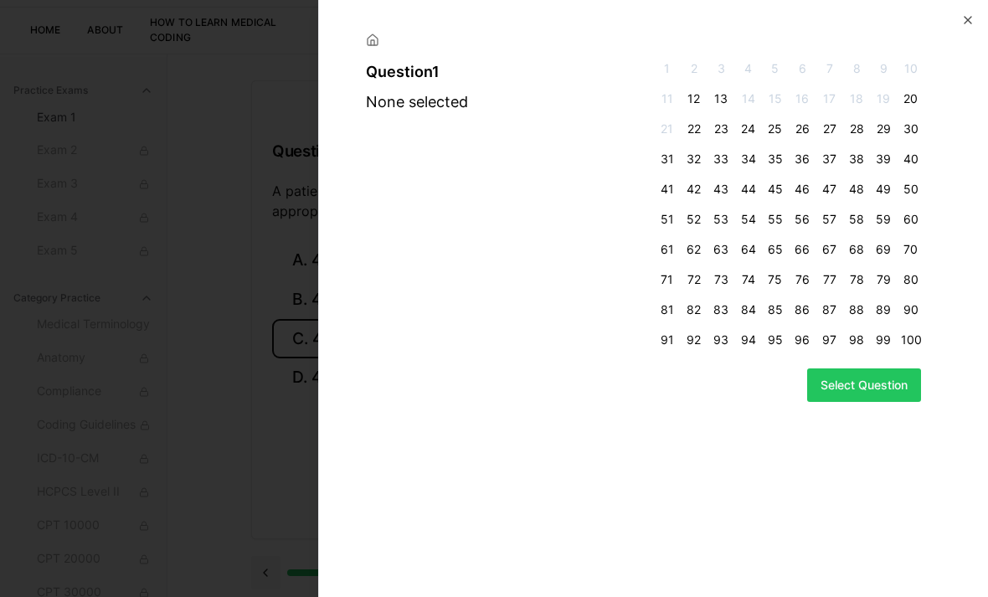
click at [676, 99] on span "11" at bounding box center [666, 98] width 20 height 17
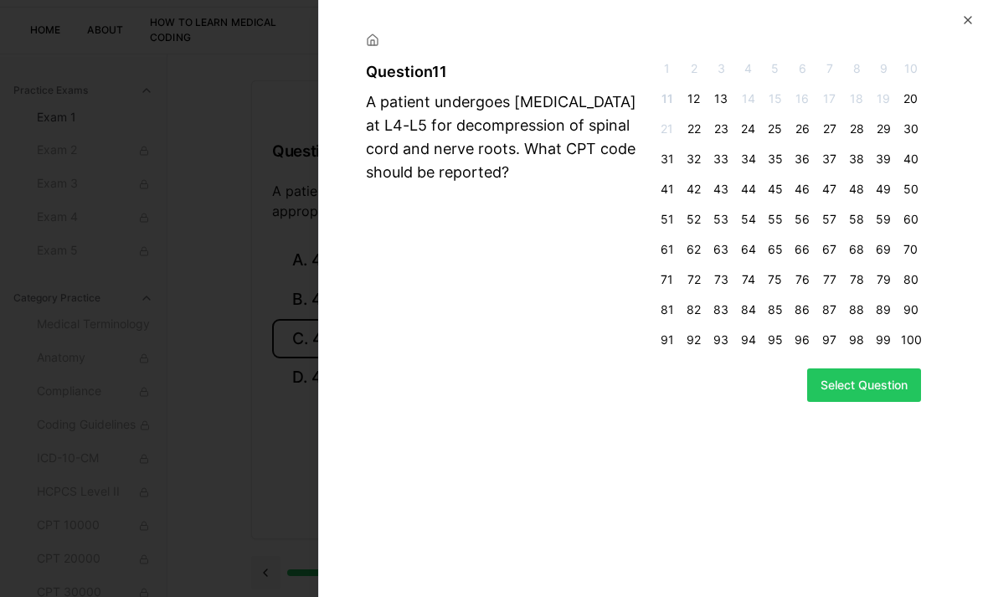
click at [966, 39] on div at bounding box center [653, 33] width 629 height 27
click at [863, 387] on button "Select Question" at bounding box center [864, 384] width 114 height 33
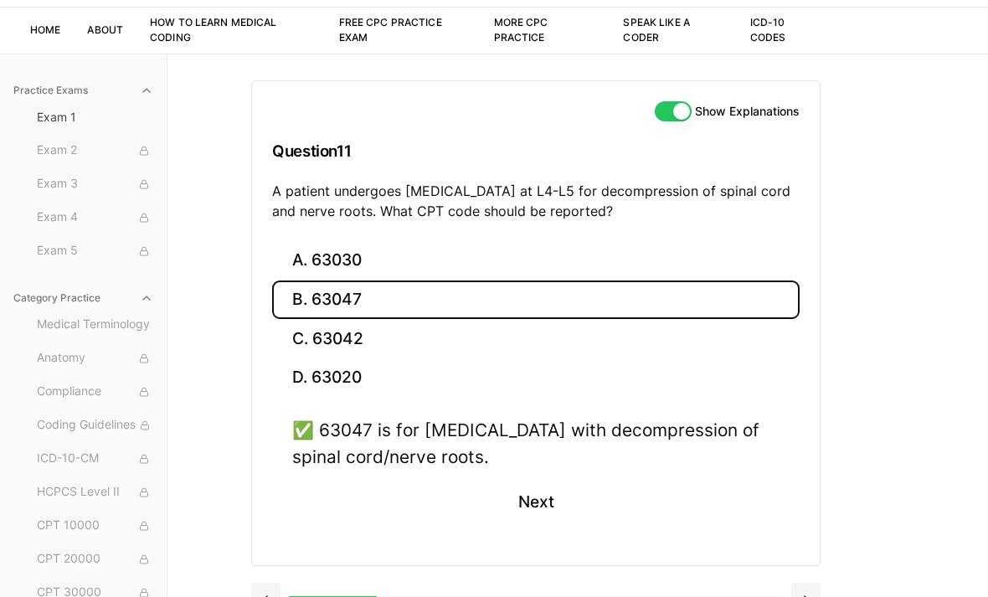
click at [809, 596] on button at bounding box center [805, 599] width 29 height 33
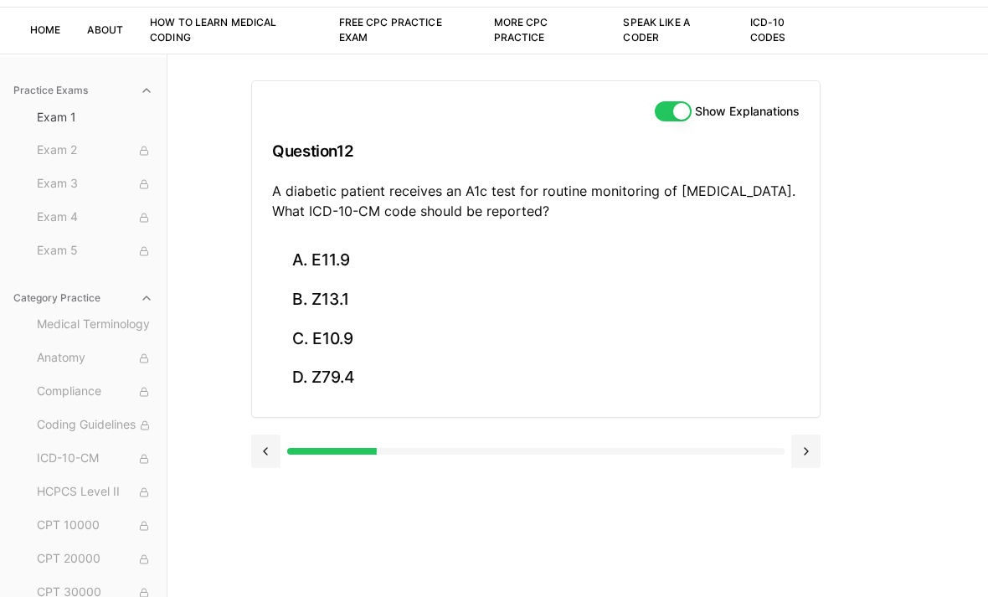
click at [722, 259] on button "A. E11.9" at bounding box center [535, 260] width 527 height 39
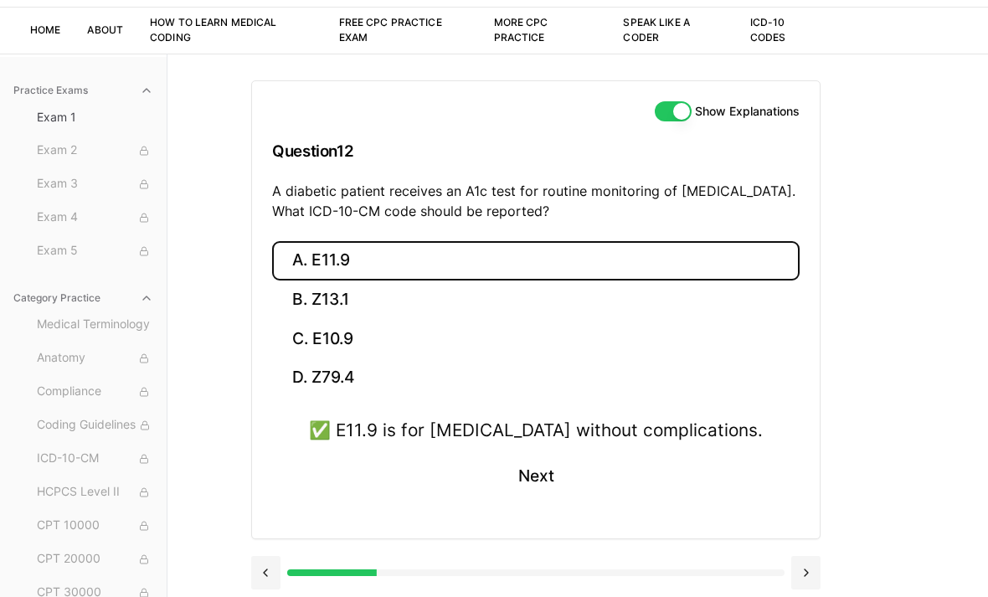
click at [806, 571] on button at bounding box center [805, 572] width 29 height 33
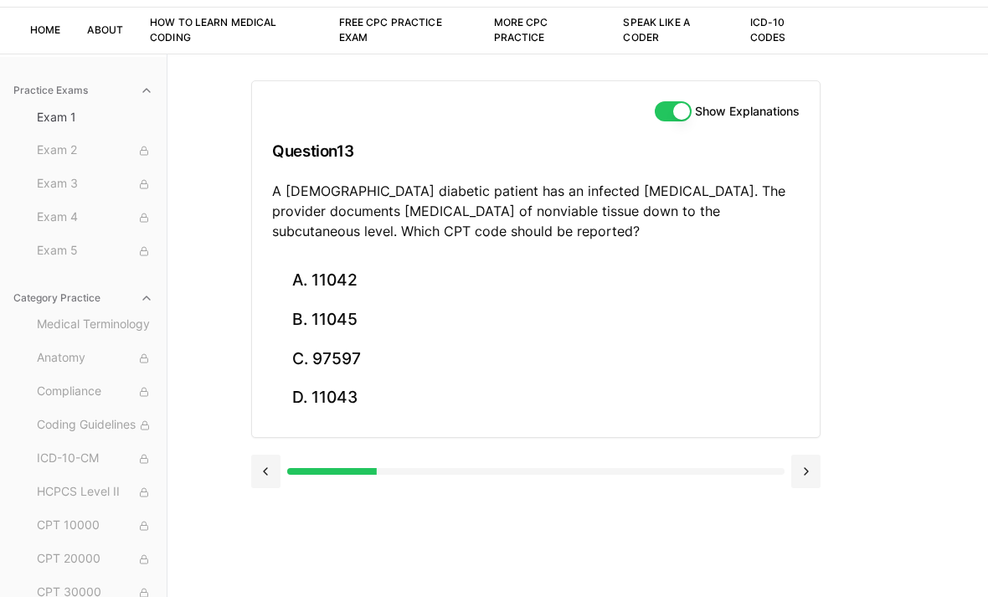
click at [810, 534] on div "Show Explanations Question 13 A 60-year-old diabetic patient has an infected fo…" at bounding box center [577, 352] width 653 height 597
click at [874, 365] on div "Show Explanations Question 13 A 60-year-old diabetic patient has an infected fo…" at bounding box center [577, 352] width 653 height 597
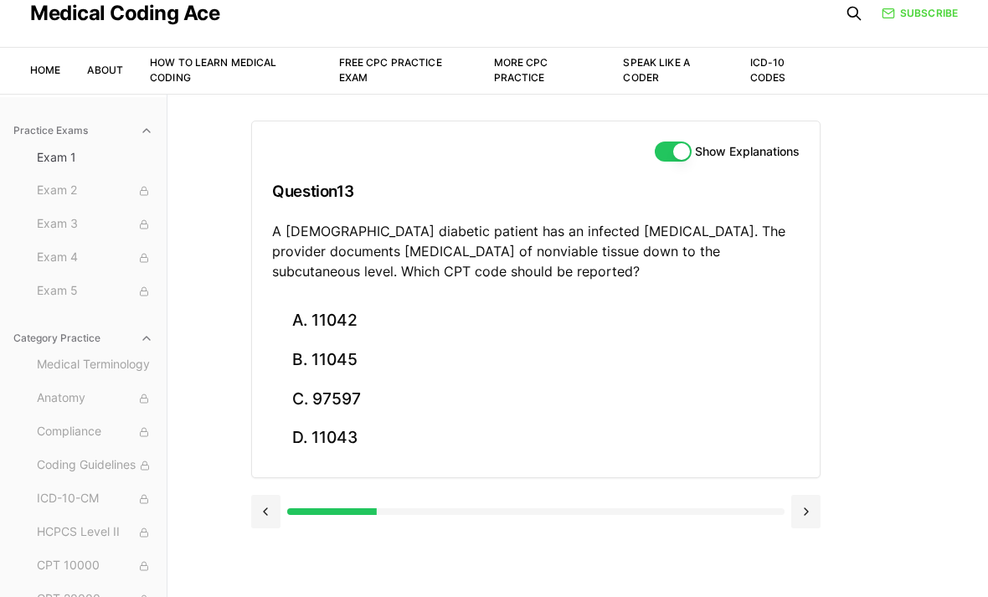
click at [818, 511] on button at bounding box center [805, 512] width 29 height 33
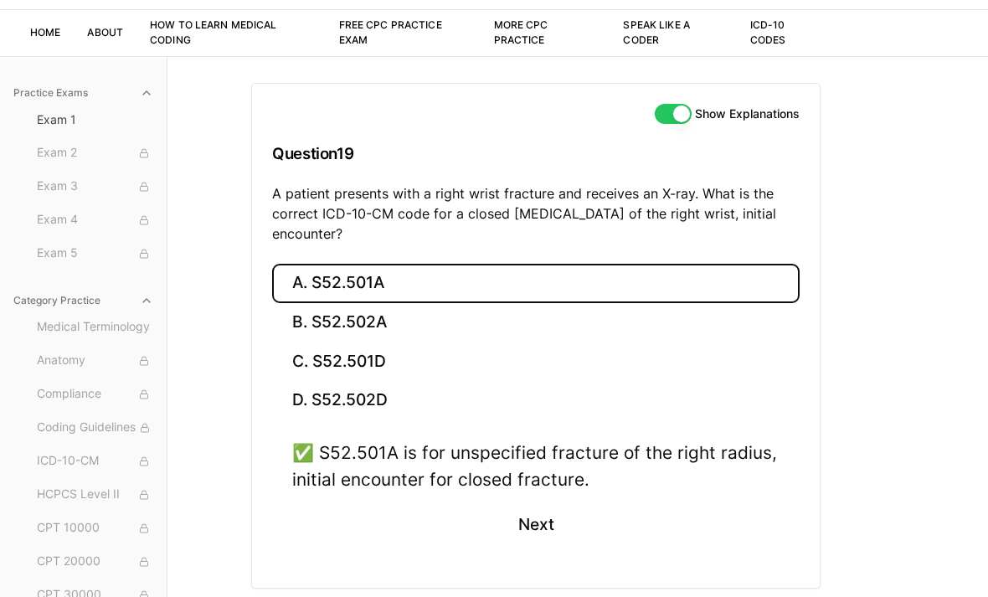
scroll to position [60, 0]
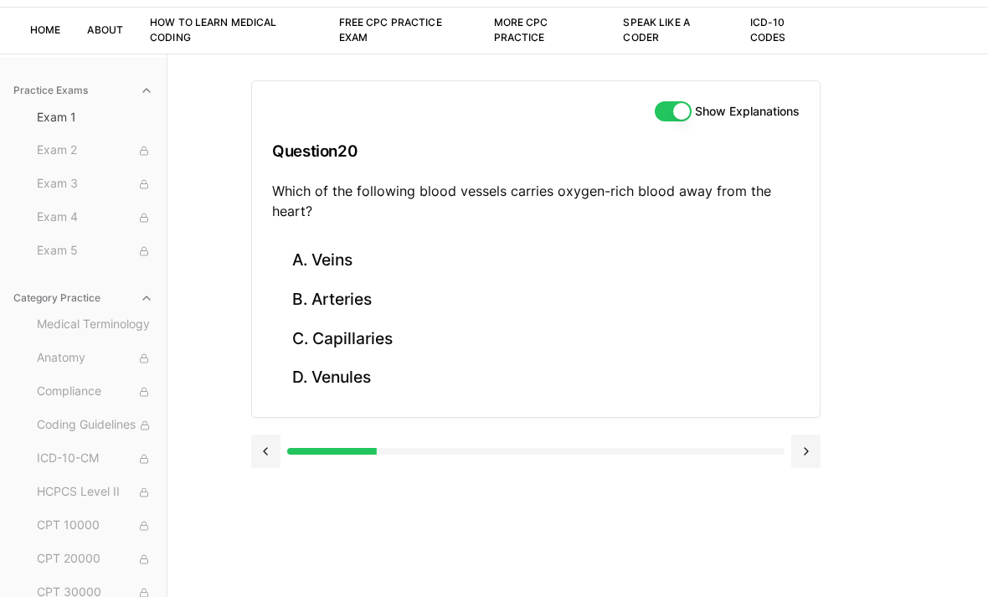
click at [804, 596] on div "Show Explanations Question 20 Which of the following blood vessels carries oxyg…" at bounding box center [577, 352] width 653 height 597
click at [634, 276] on button "A. Veins" at bounding box center [535, 260] width 527 height 39
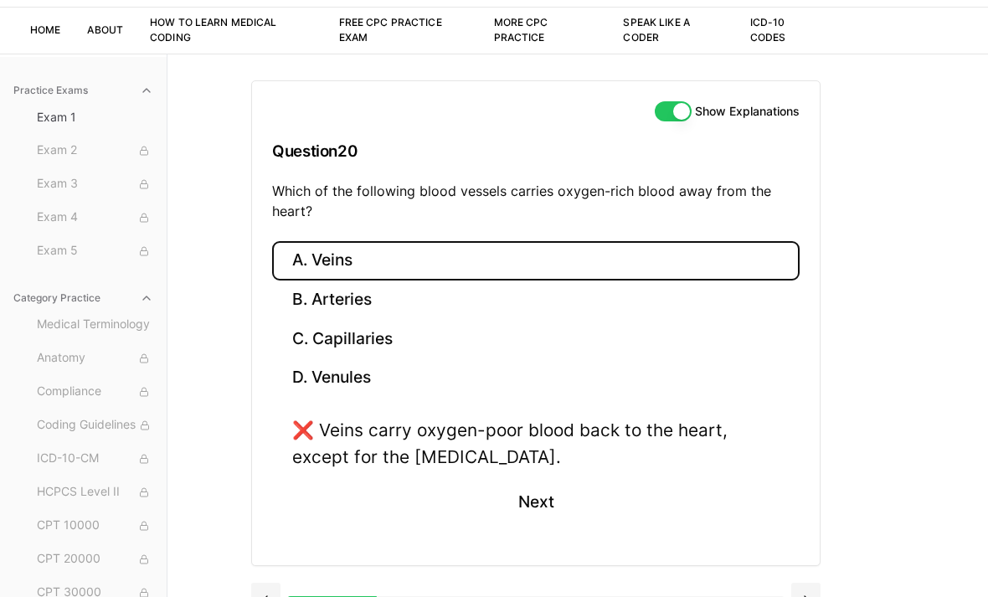
click at [710, 295] on button "B. Arteries" at bounding box center [535, 299] width 527 height 39
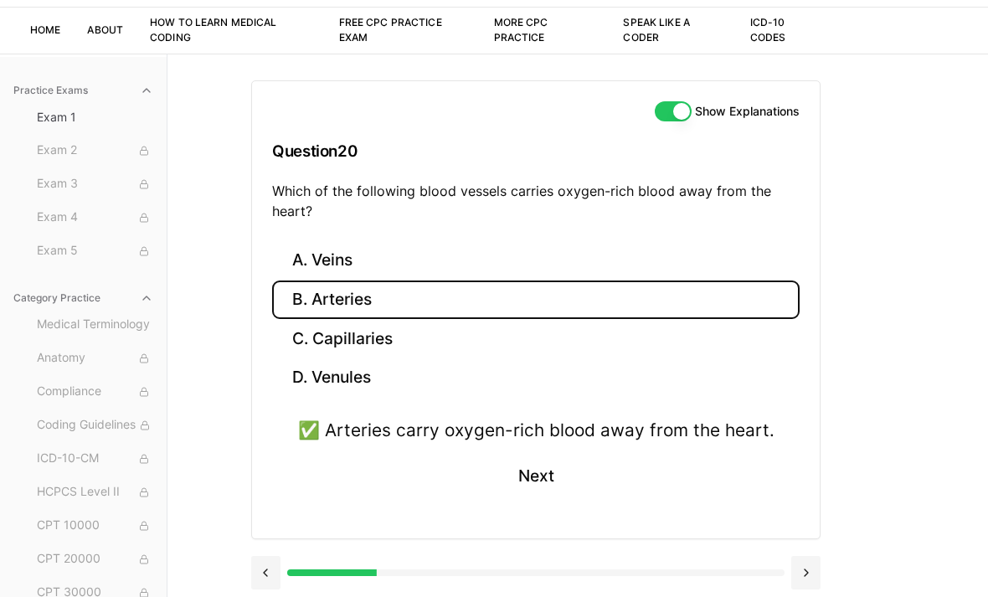
click at [809, 562] on button at bounding box center [805, 572] width 29 height 33
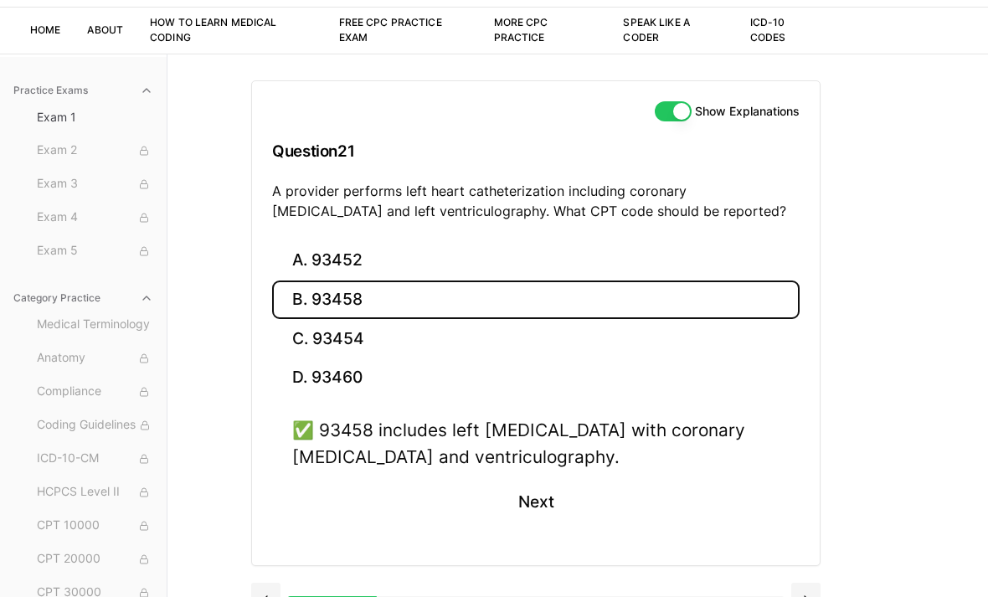
click at [803, 596] on button at bounding box center [805, 599] width 29 height 33
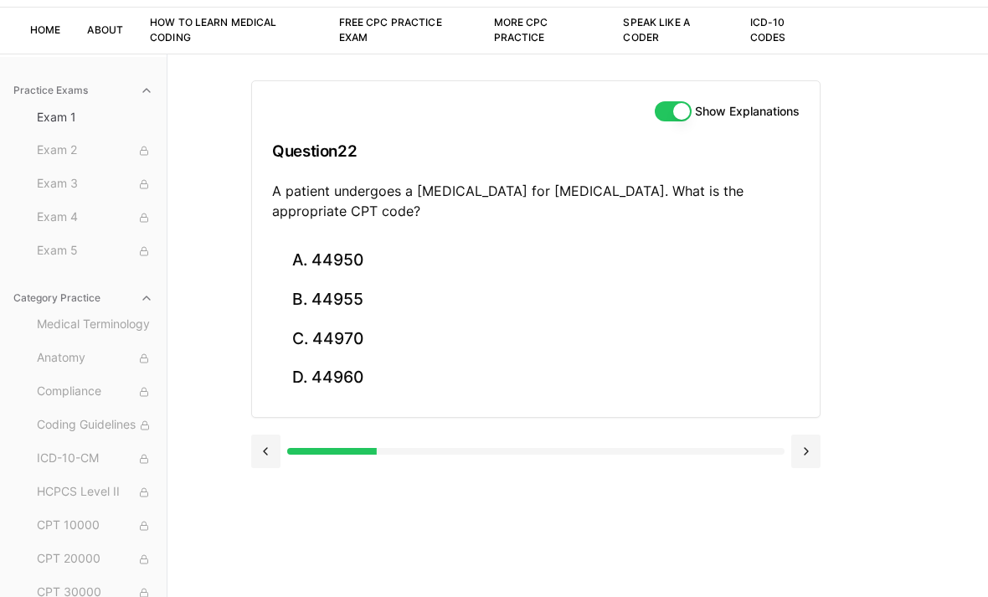
click at [684, 339] on button "C. 44970" at bounding box center [535, 338] width 527 height 39
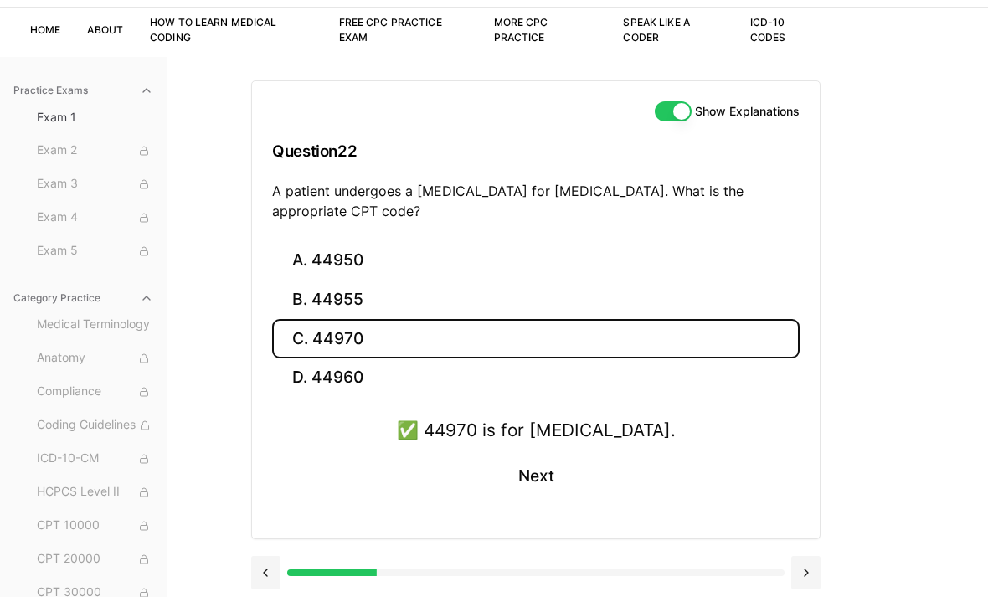
click at [802, 548] on div at bounding box center [535, 571] width 569 height 64
click at [804, 575] on button at bounding box center [805, 572] width 29 height 33
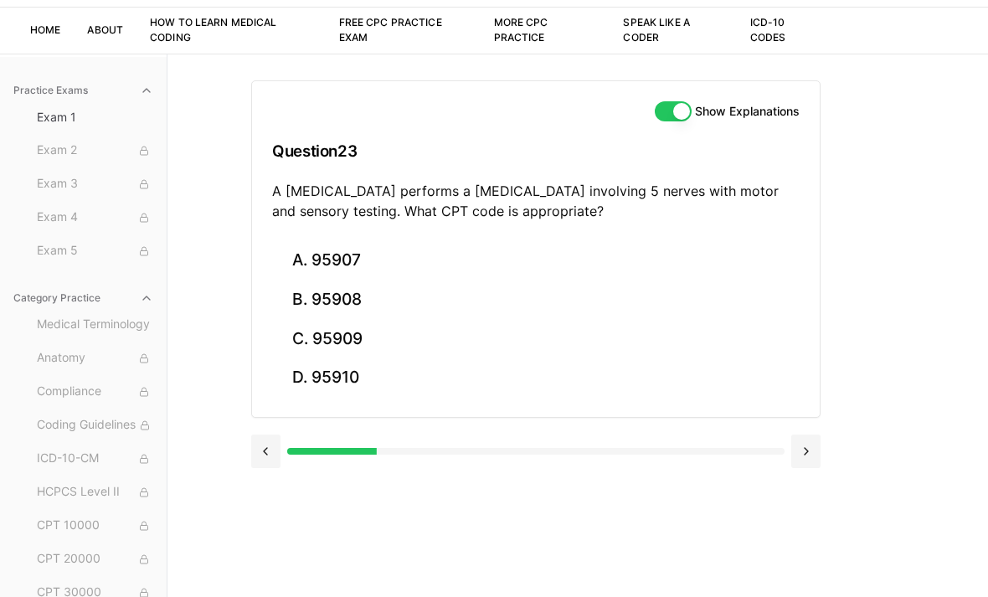
click at [519, 303] on button "B. 95908" at bounding box center [535, 299] width 527 height 39
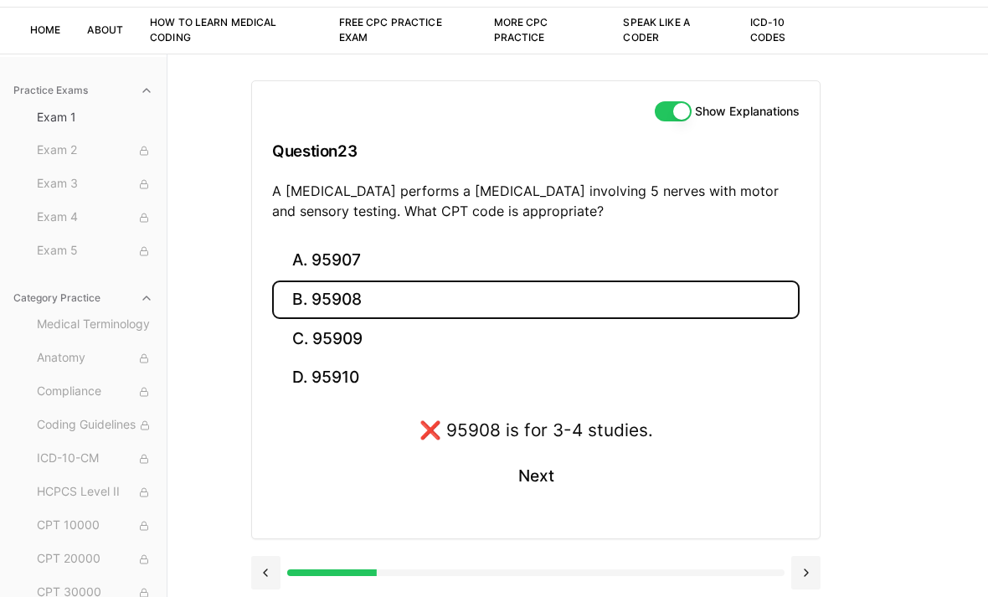
click at [561, 336] on button "C. 95909" at bounding box center [535, 338] width 527 height 39
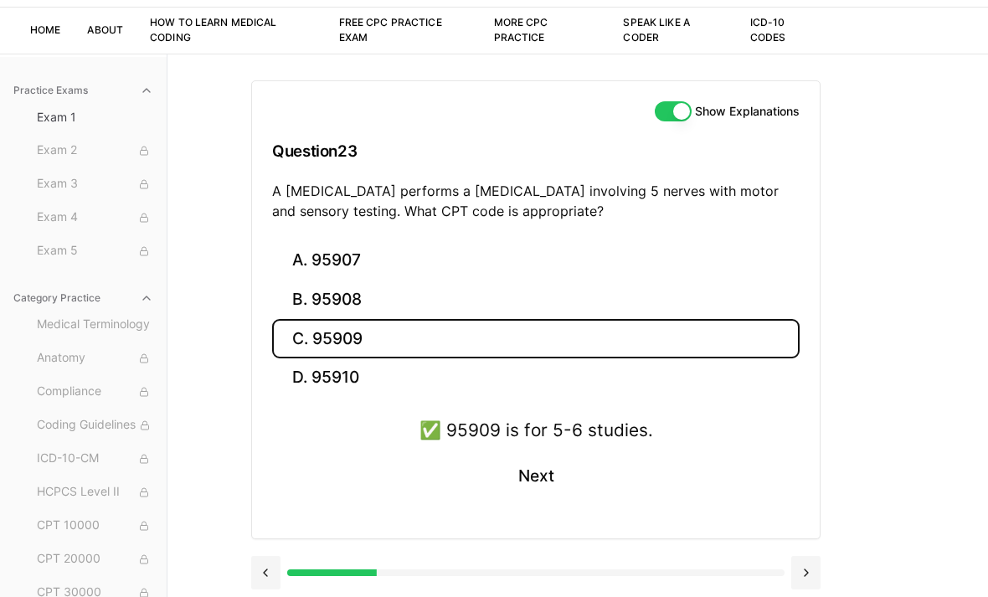
click at [818, 564] on button at bounding box center [805, 572] width 29 height 33
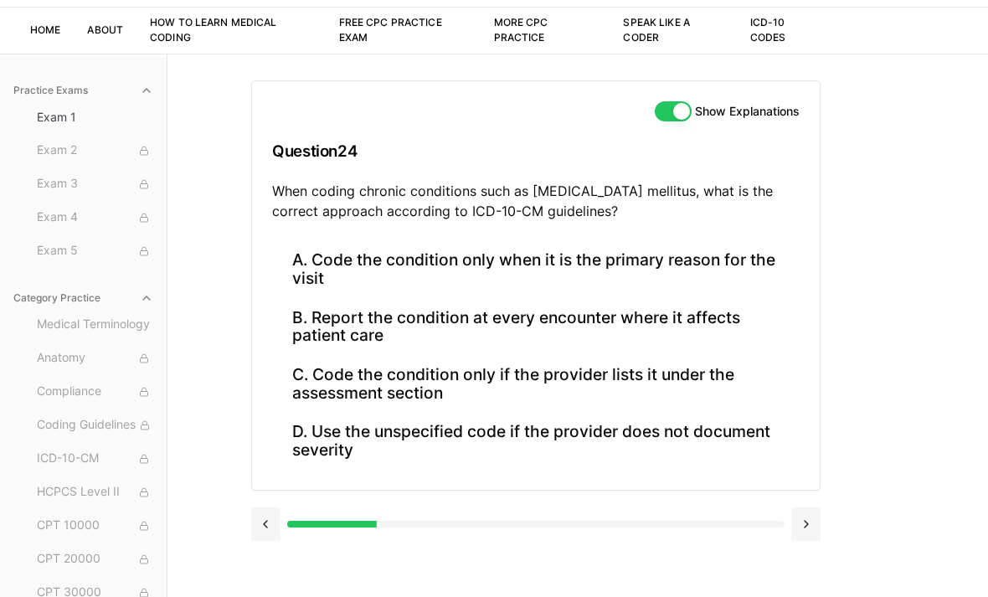
click at [655, 331] on button "B. Report the condition at every encounter where it affects patient care" at bounding box center [535, 326] width 527 height 57
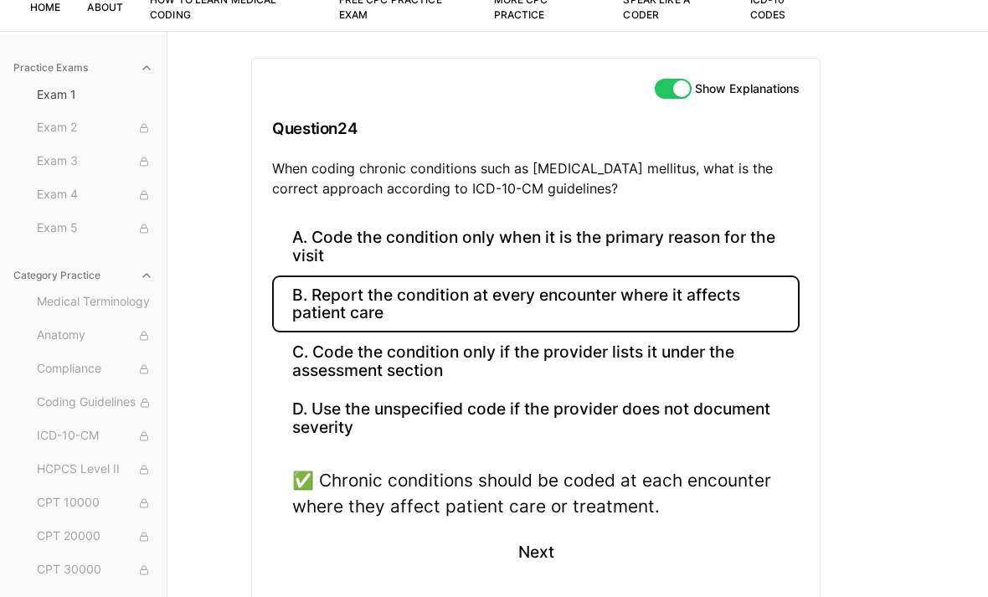
scroll to position [106, 0]
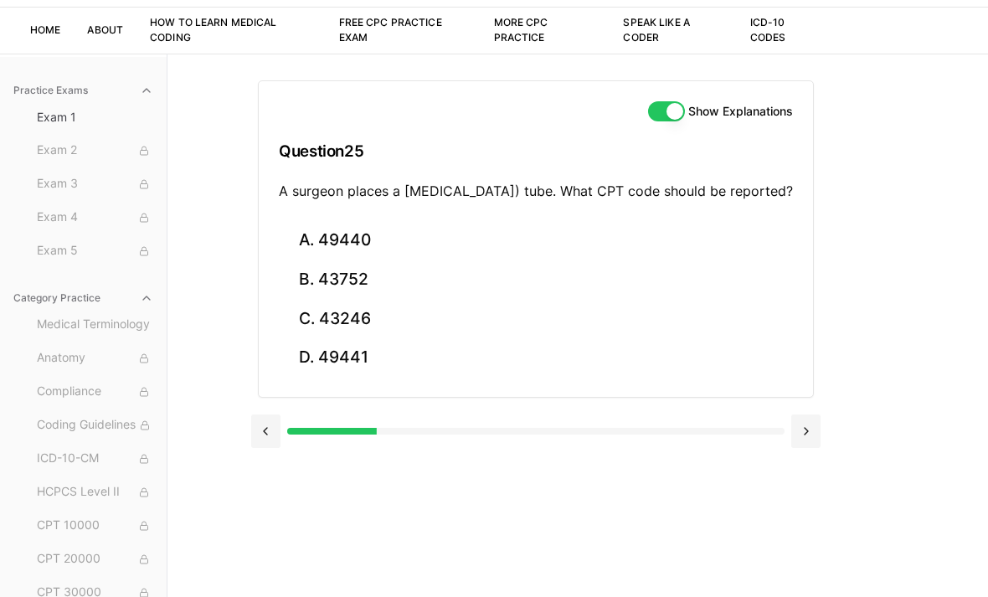
click at [482, 259] on button "A. 49440" at bounding box center [536, 240] width 514 height 39
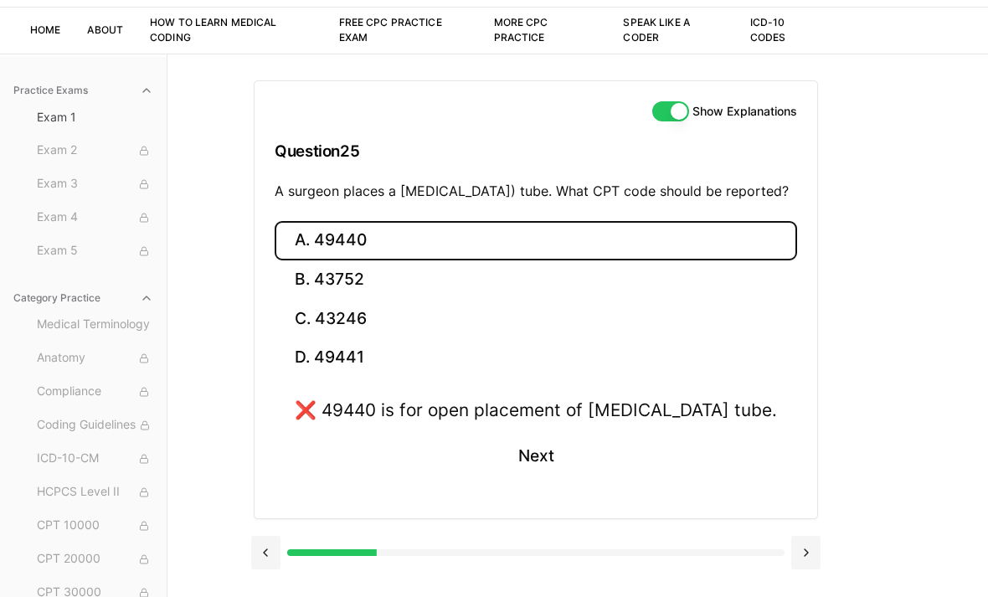
click at [623, 260] on button "A. 49440" at bounding box center [536, 240] width 522 height 39
click at [607, 300] on button "B. 43752" at bounding box center [536, 279] width 522 height 39
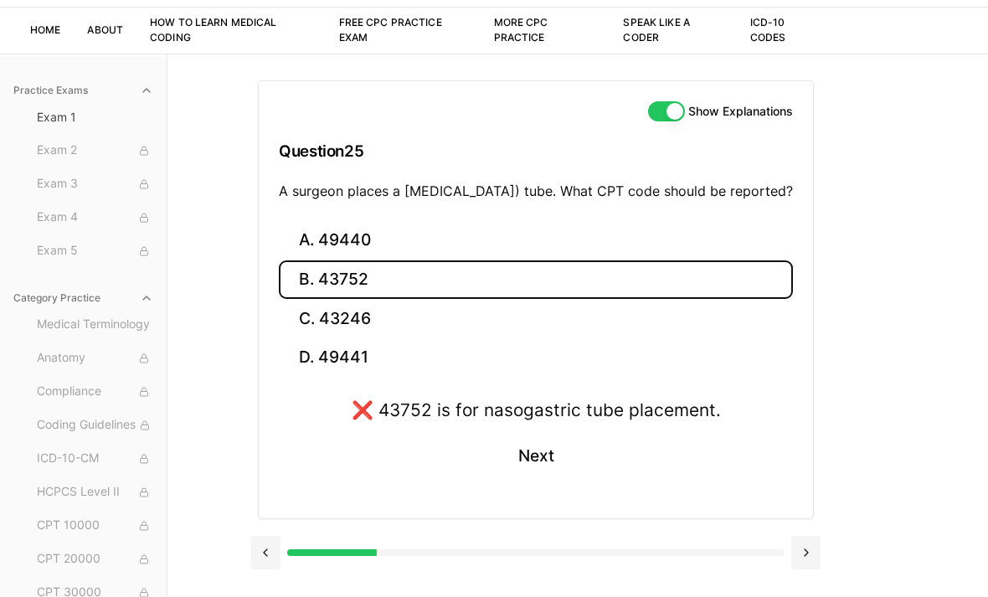
click at [603, 338] on button "C. 43246" at bounding box center [536, 318] width 514 height 39
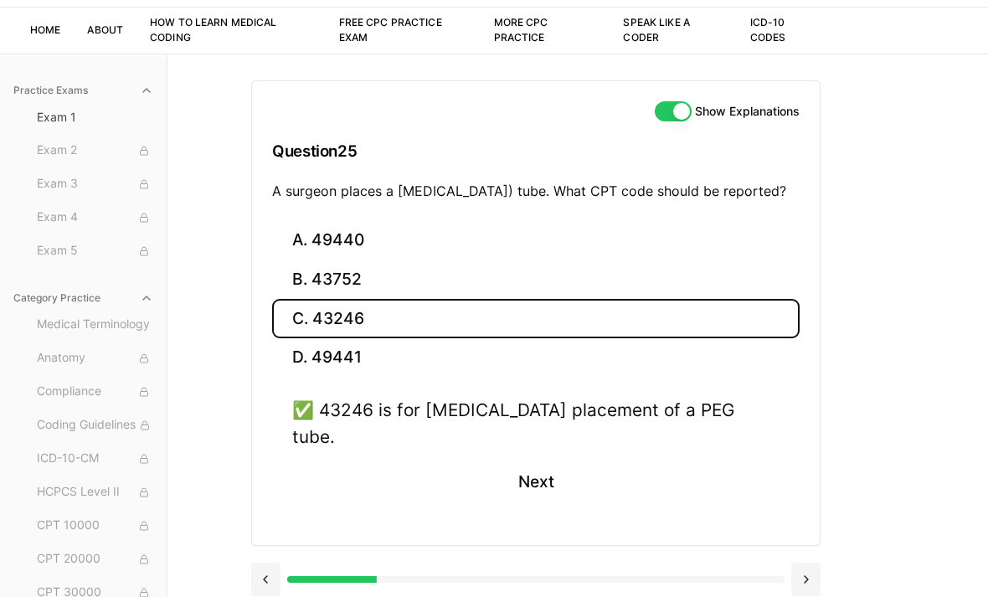
click at [582, 378] on button "D. 49441" at bounding box center [535, 357] width 527 height 39
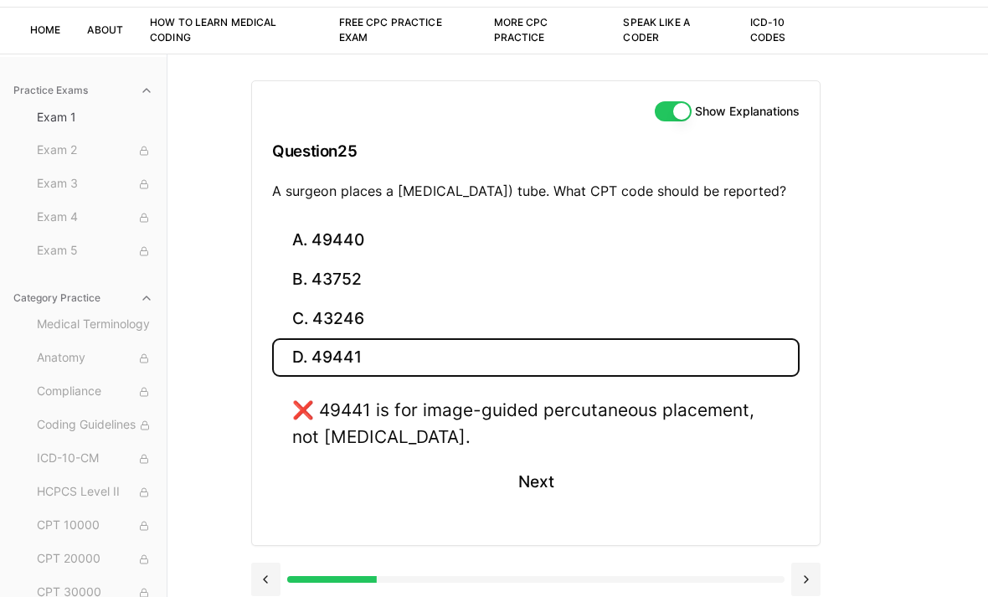
click at [624, 339] on button "C. 43246" at bounding box center [535, 319] width 527 height 39
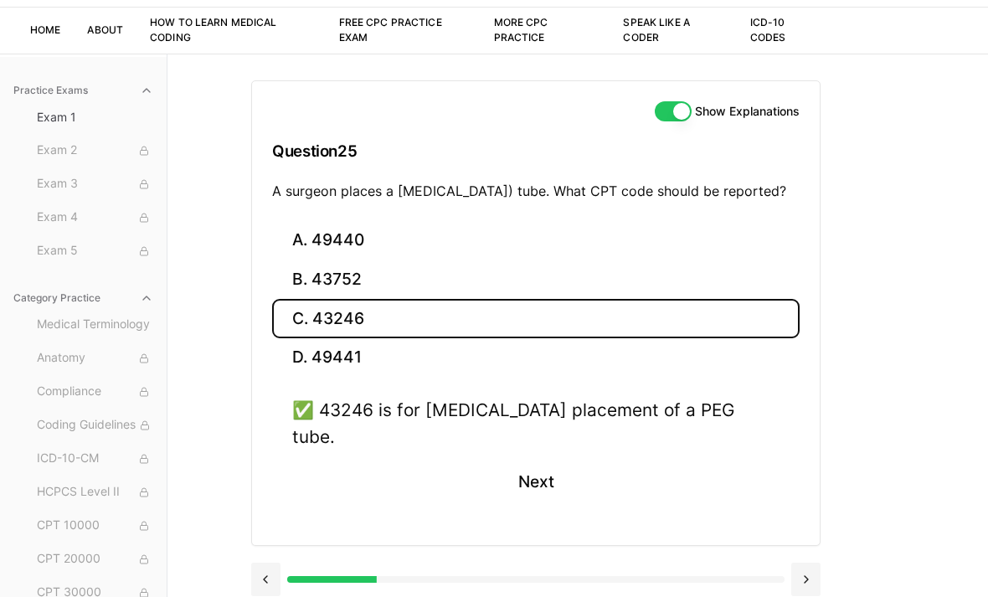
click at [523, 464] on button "Next" at bounding box center [535, 482] width 76 height 45
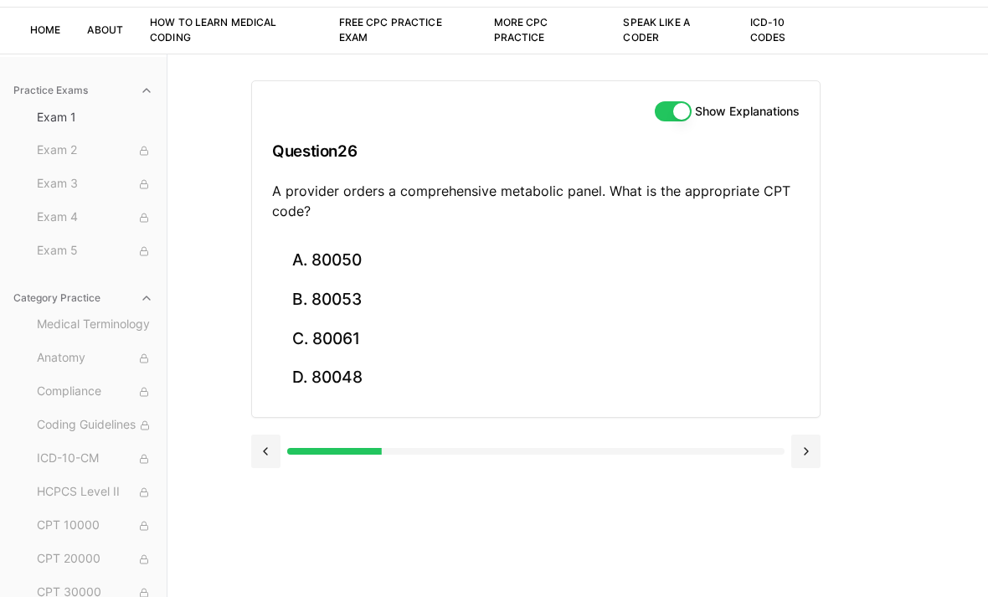
click at [440, 306] on button "B. 80053" at bounding box center [535, 299] width 527 height 39
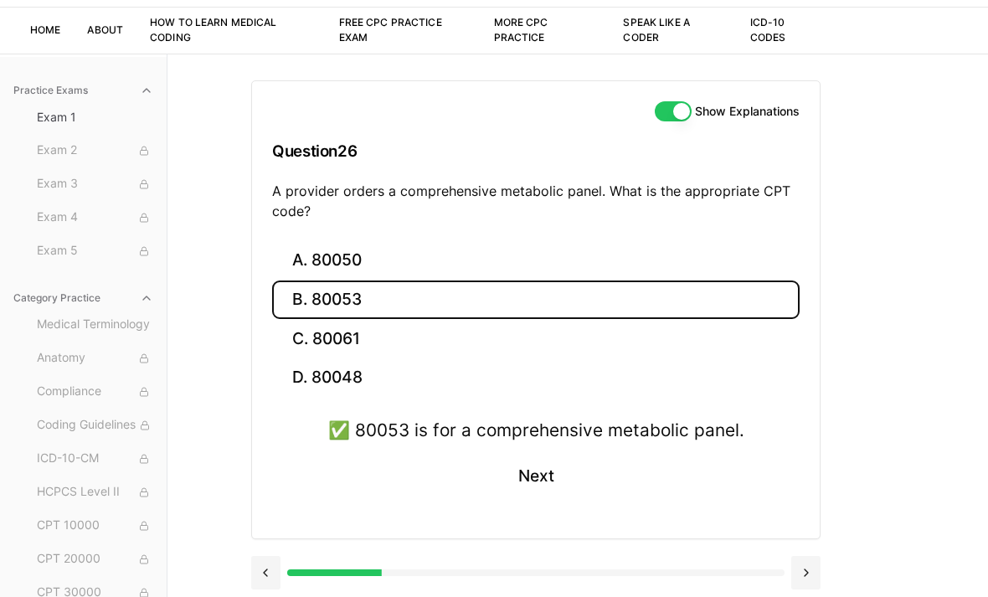
click at [796, 571] on button at bounding box center [805, 572] width 29 height 33
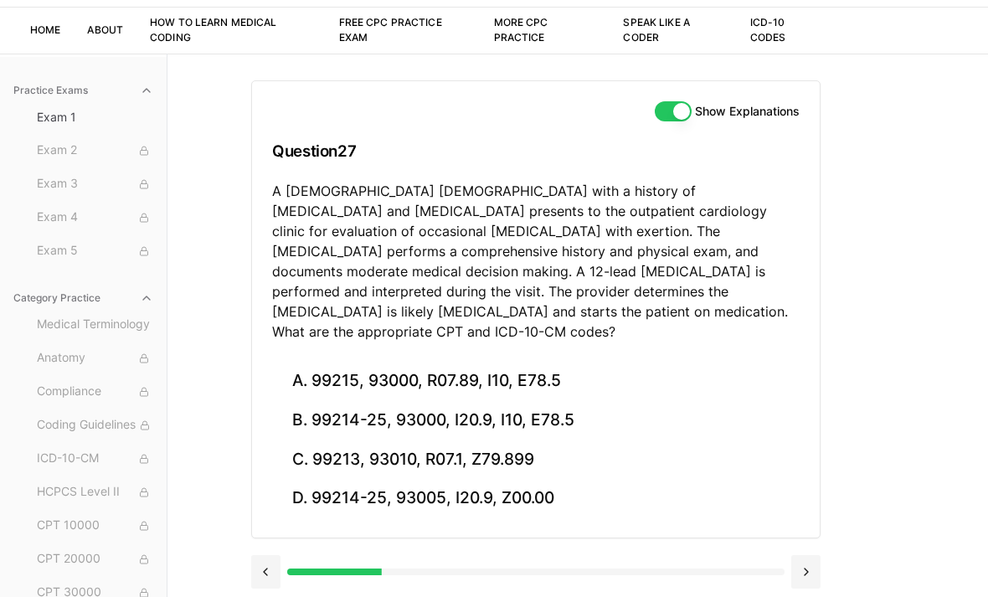
click at [511, 401] on button "B. 99214-25, 93000, I20.9, I10, E78.5" at bounding box center [535, 420] width 527 height 39
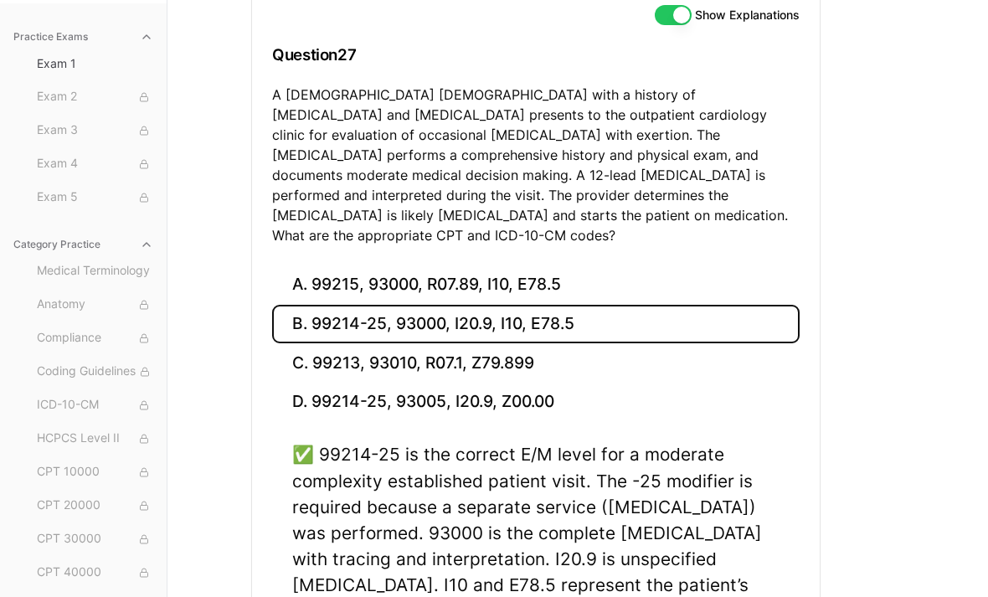
scroll to position [154, 0]
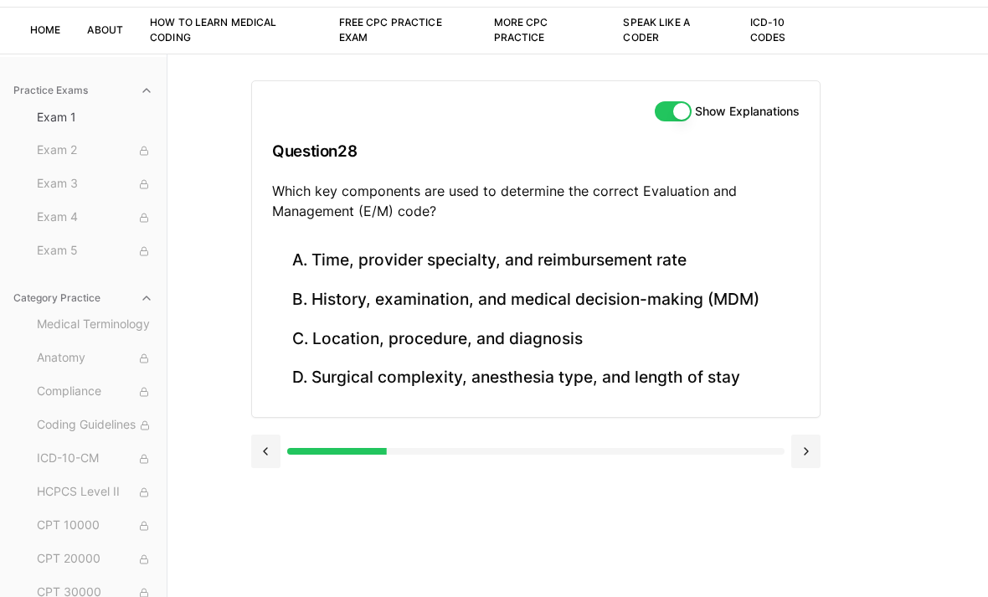
click at [623, 311] on button "B. History, examination, and medical decision-making (MDM)" at bounding box center [535, 299] width 527 height 39
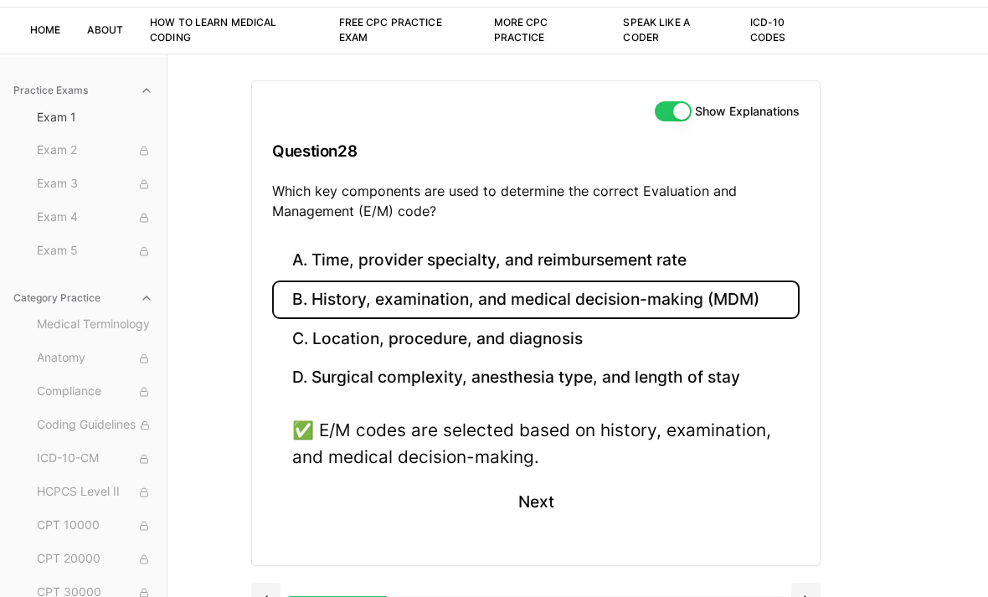
click at [805, 586] on button at bounding box center [805, 599] width 29 height 33
